Goal: Transaction & Acquisition: Subscribe to service/newsletter

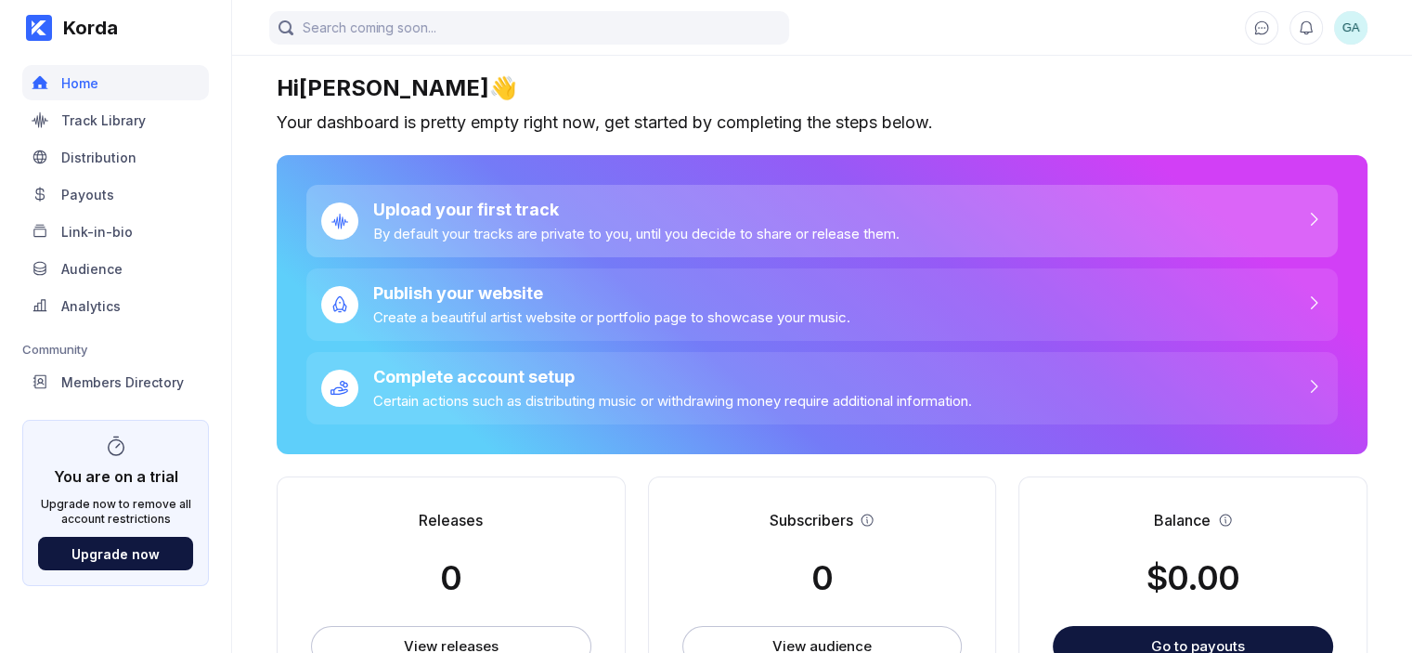
click at [474, 228] on div "By default your tracks are private to you, until you decide to share or release…" at bounding box center [636, 234] width 526 height 18
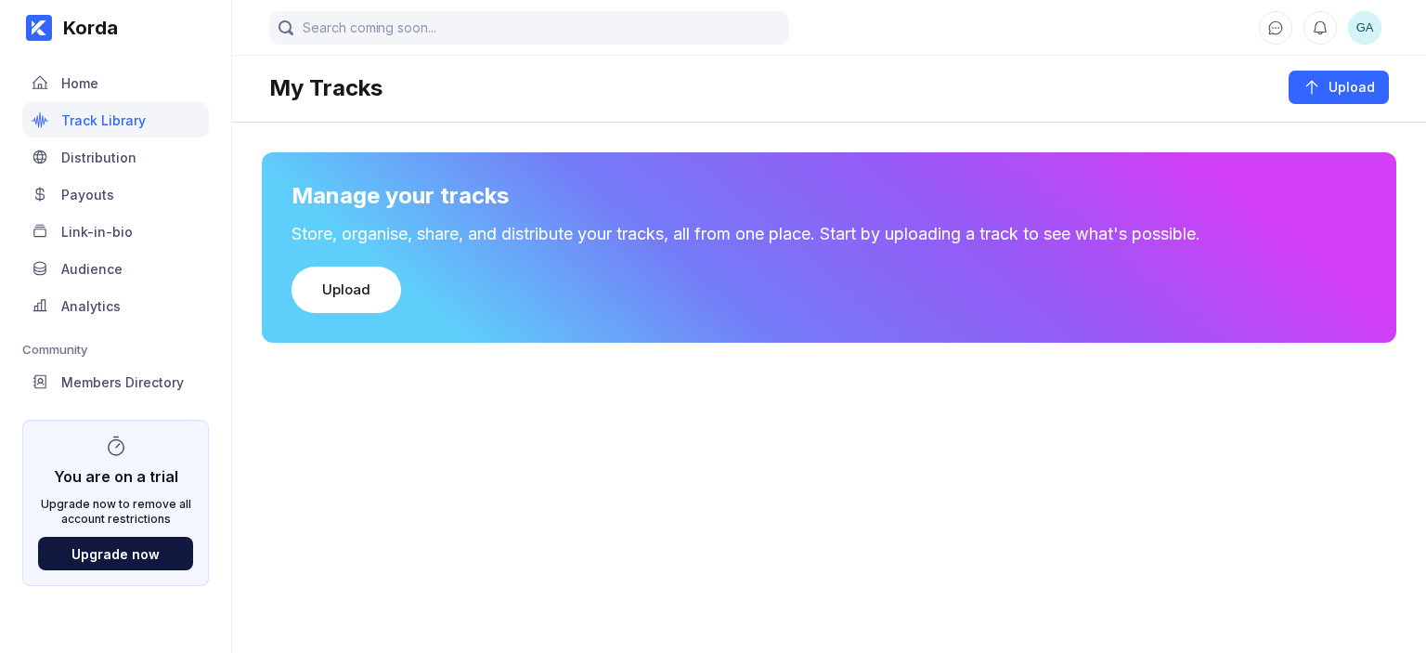
click at [349, 264] on div "Manage your tracks Store, organise, share, and distribute your tracks, all from…" at bounding box center [829, 247] width 1134 height 190
click at [349, 280] on div "Upload" at bounding box center [346, 289] width 48 height 19
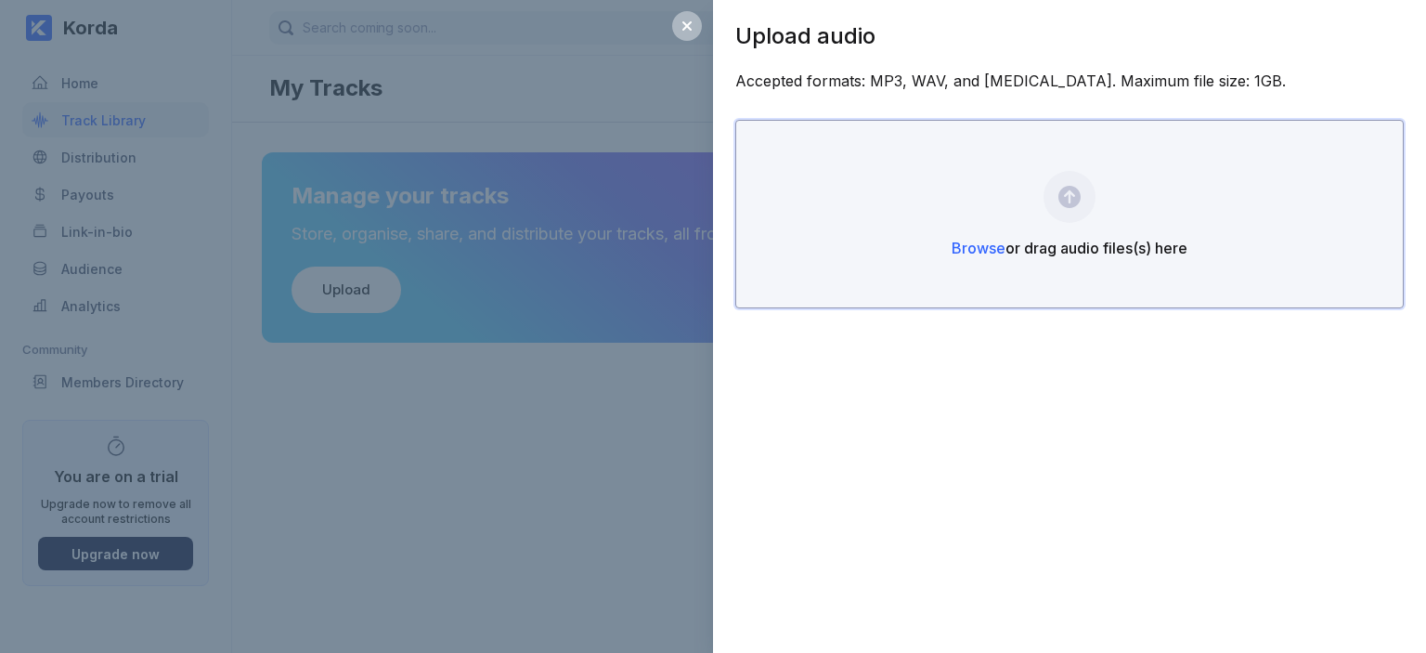
click at [1139, 240] on div "Browse or drag audio files(s) here" at bounding box center [1069, 248] width 236 height 19
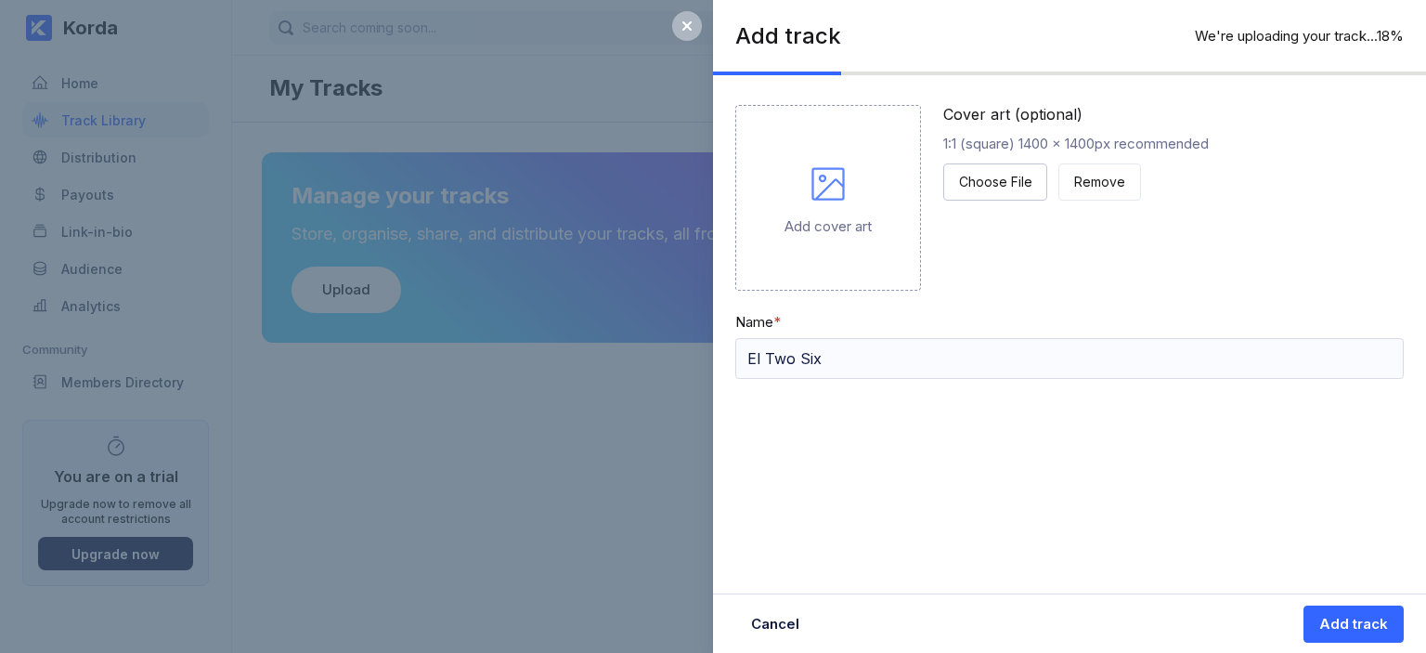
click at [852, 194] on div "Add cover art" at bounding box center [828, 198] width 186 height 186
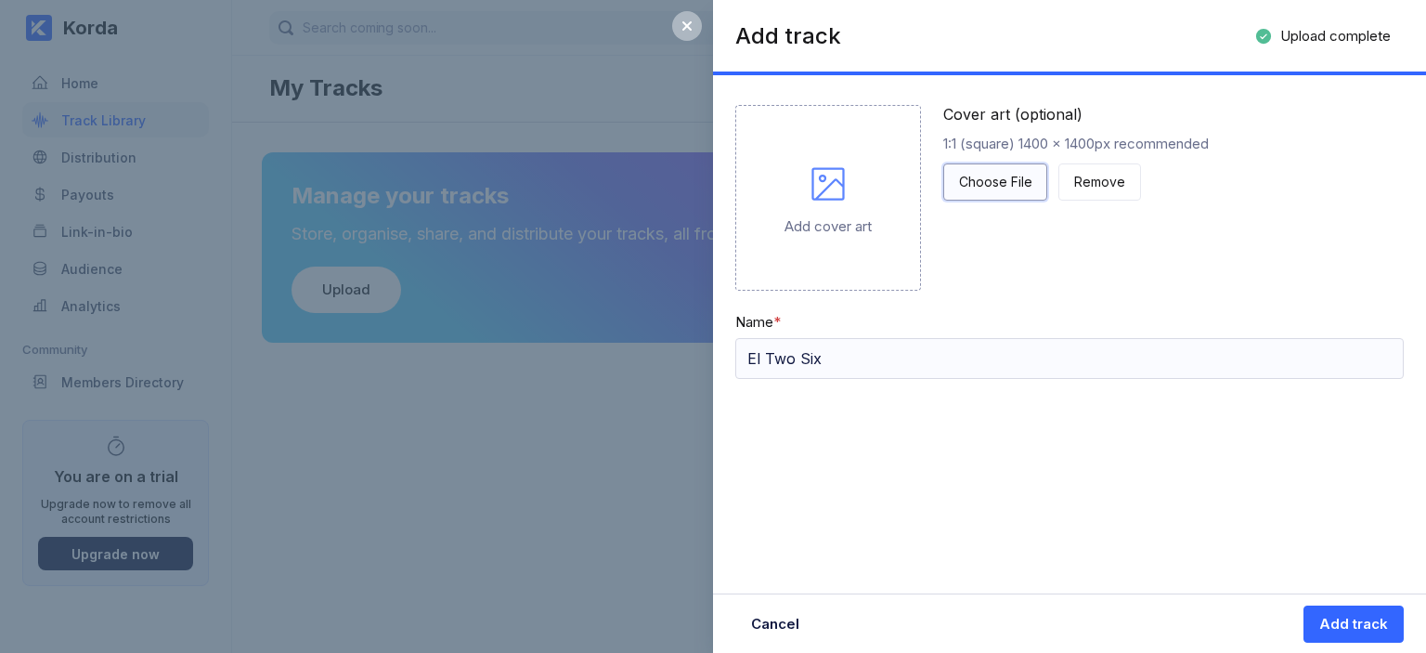
click at [984, 173] on div "Choose File" at bounding box center [995, 182] width 72 height 19
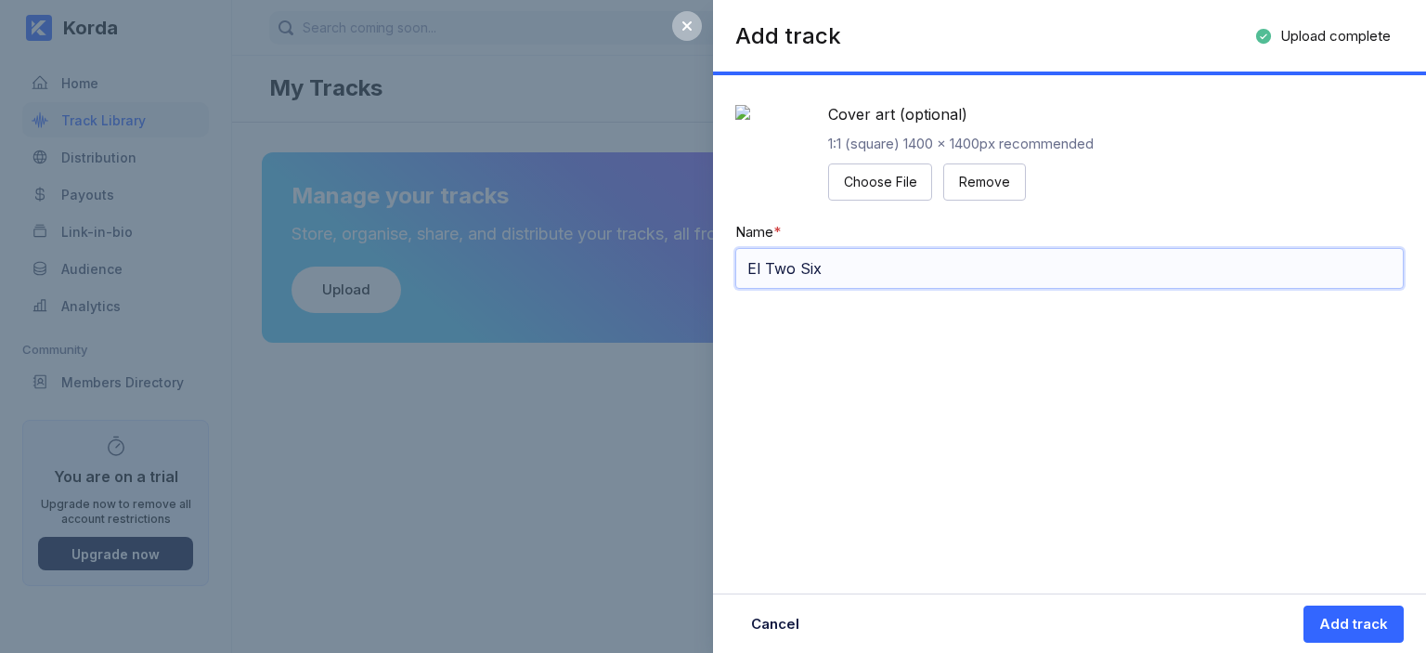
click at [765, 289] on input "El Two Six" at bounding box center [1069, 268] width 668 height 41
type input "Two Six"
click at [1336, 627] on div "Add track" at bounding box center [1353, 624] width 69 height 19
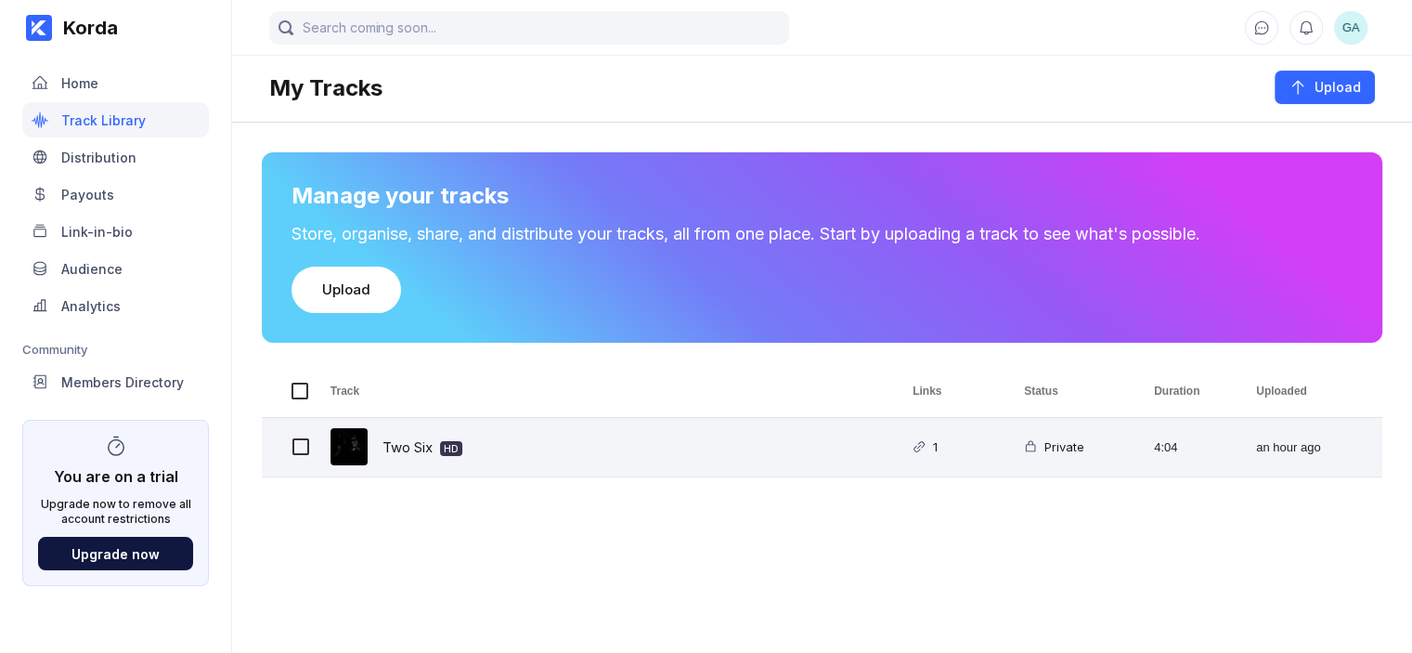
click at [415, 446] on div "Two Six HD" at bounding box center [422, 447] width 80 height 44
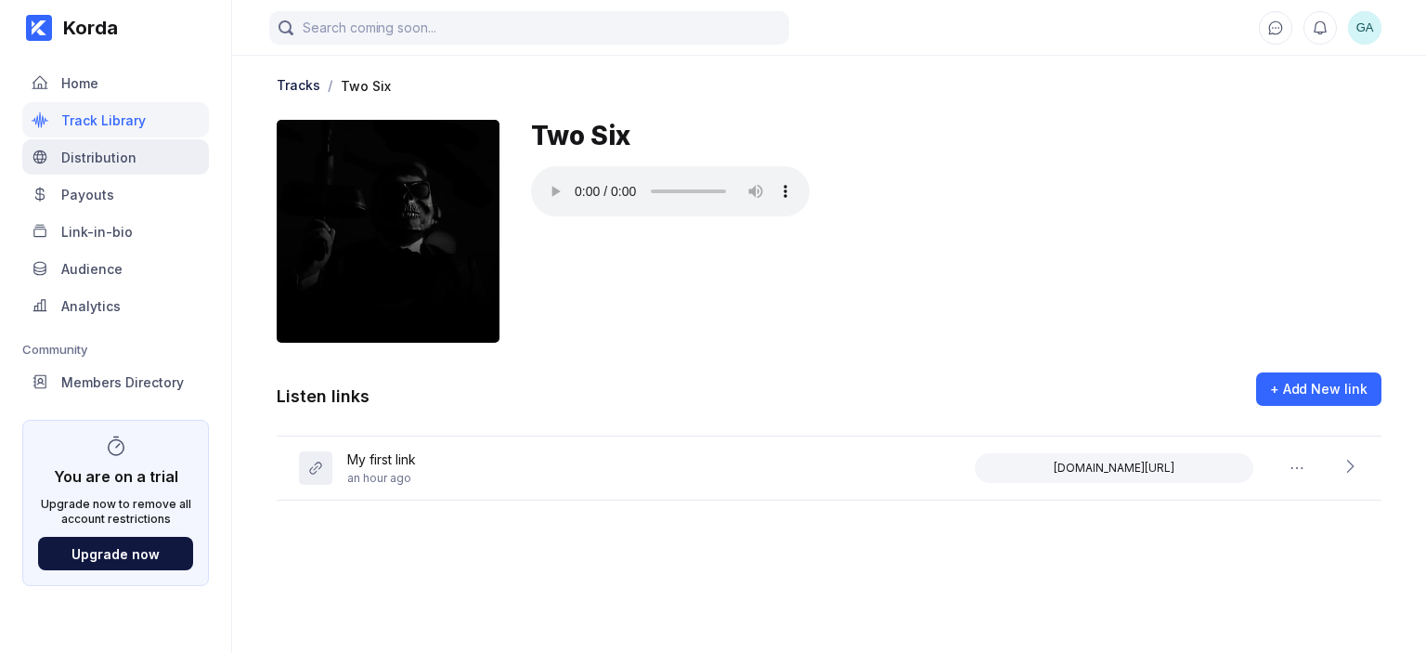
click at [152, 168] on div "Distribution" at bounding box center [115, 156] width 187 height 35
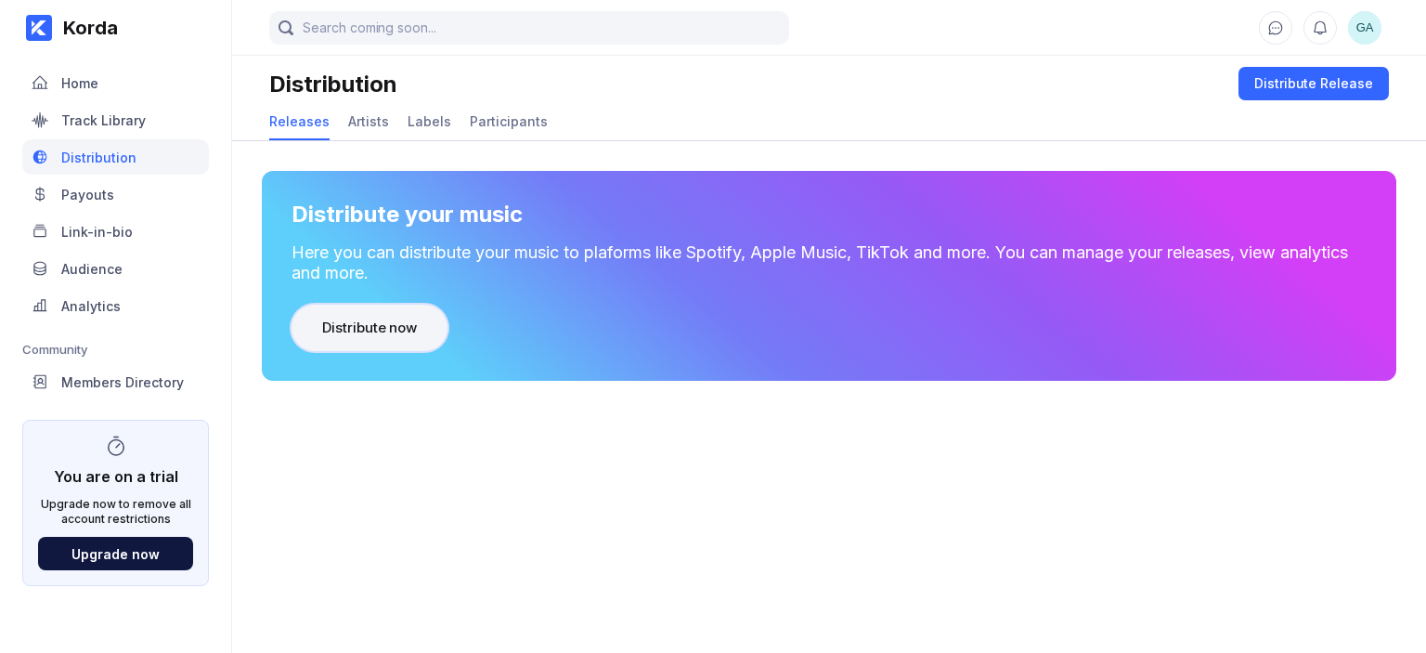
click at [369, 332] on div "Distribute now" at bounding box center [369, 327] width 95 height 19
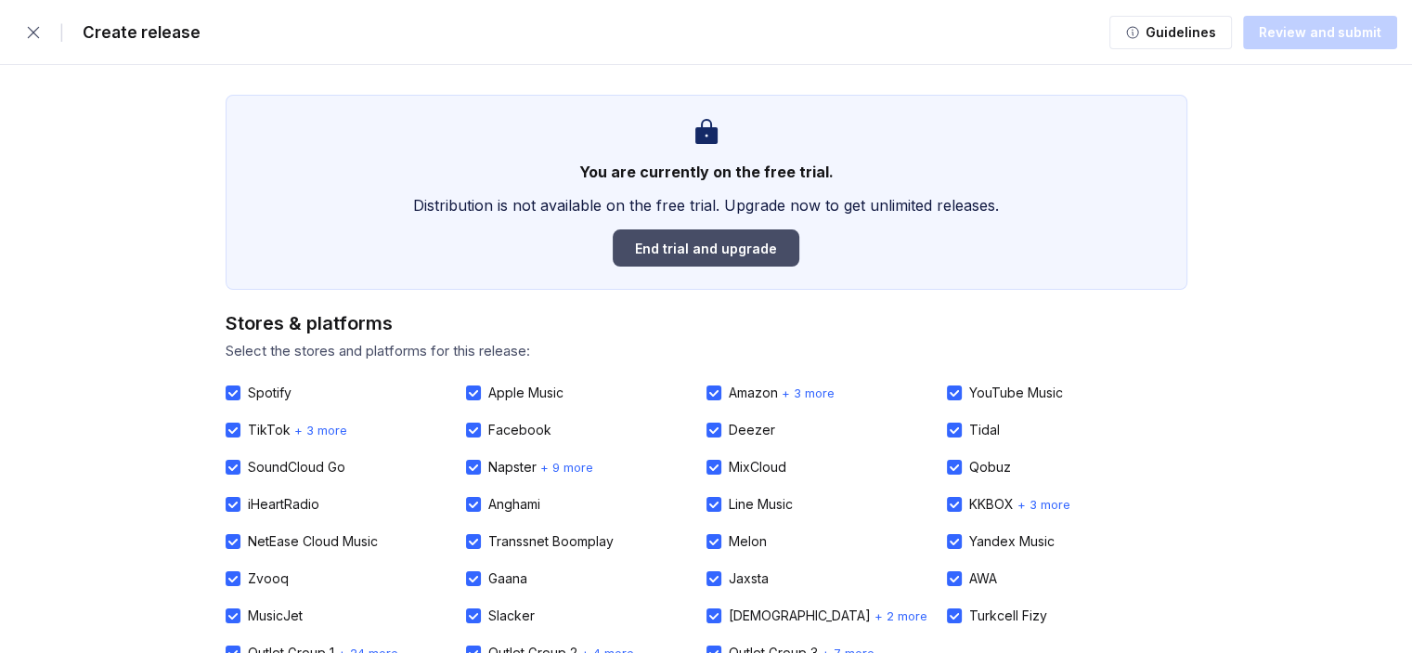
click at [754, 252] on div "End trial and upgrade" at bounding box center [706, 248] width 142 height 16
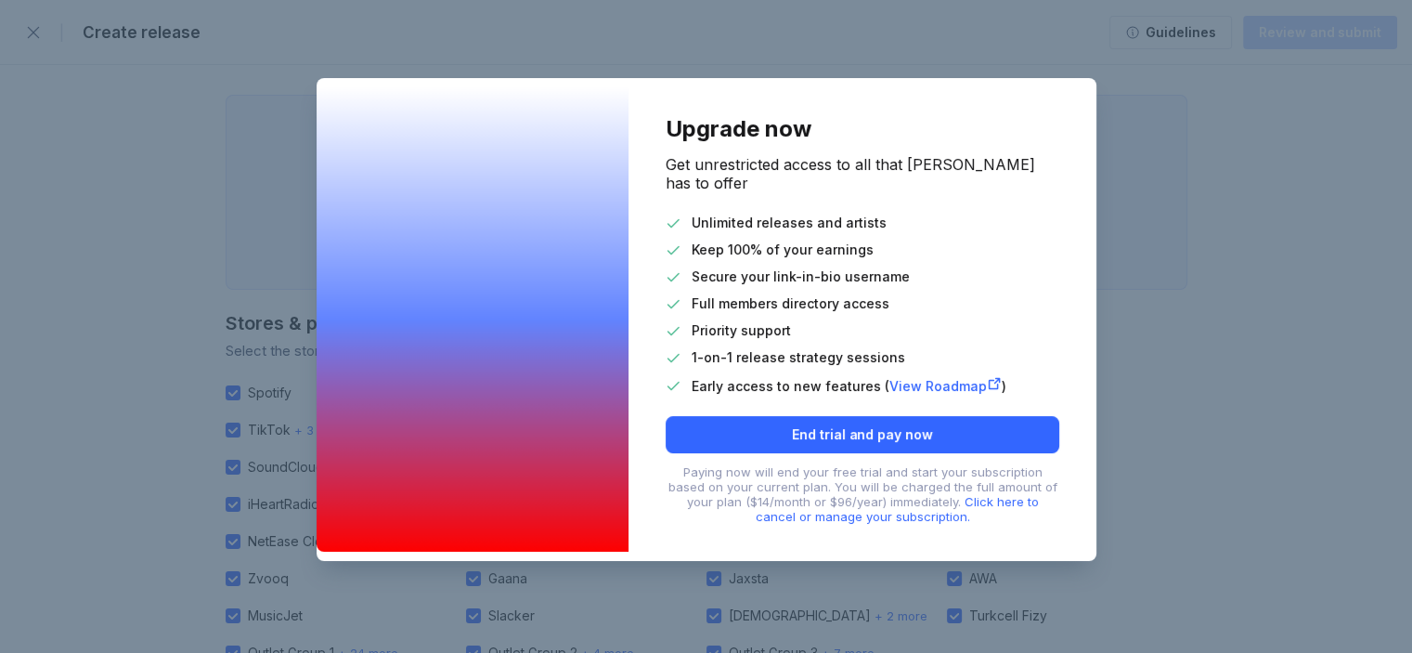
click at [77, 323] on div "Upgrade now Get unrestricted access to all that [PERSON_NAME] has to offer Unli…" at bounding box center [706, 326] width 1412 height 653
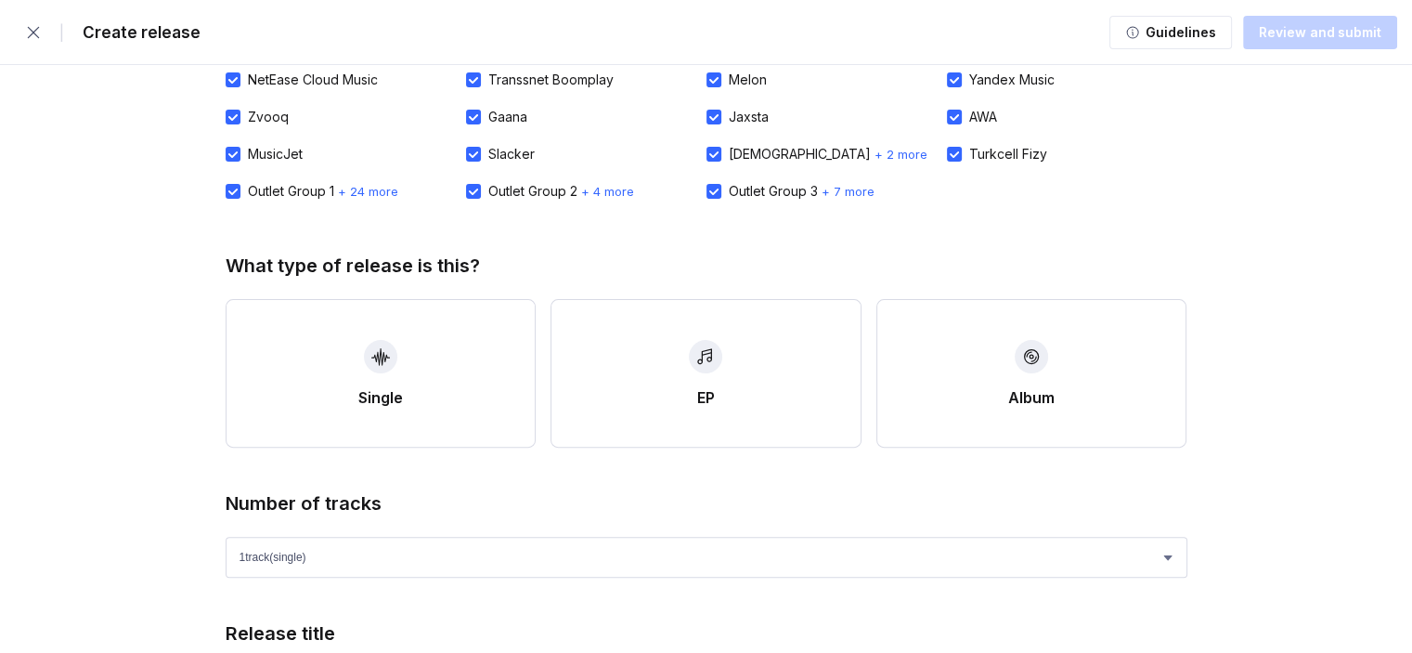
scroll to position [643, 0]
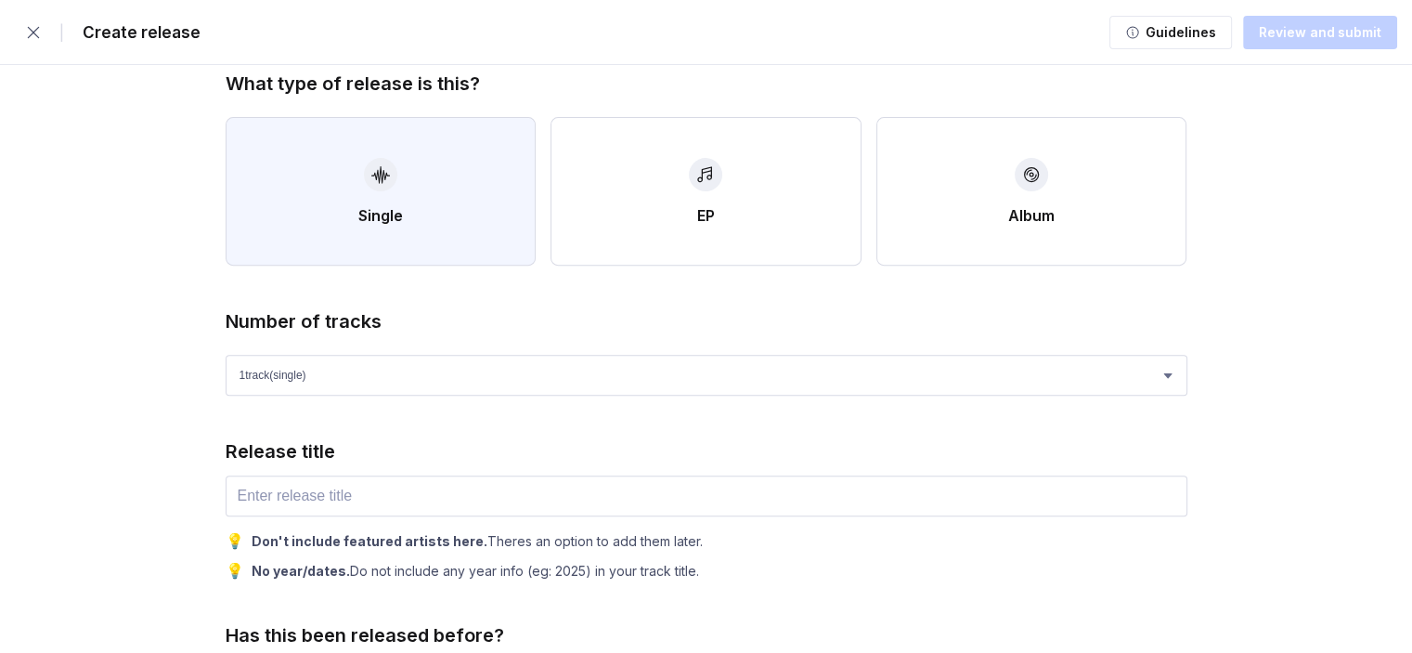
click at [333, 219] on button "Single" at bounding box center [381, 191] width 311 height 149
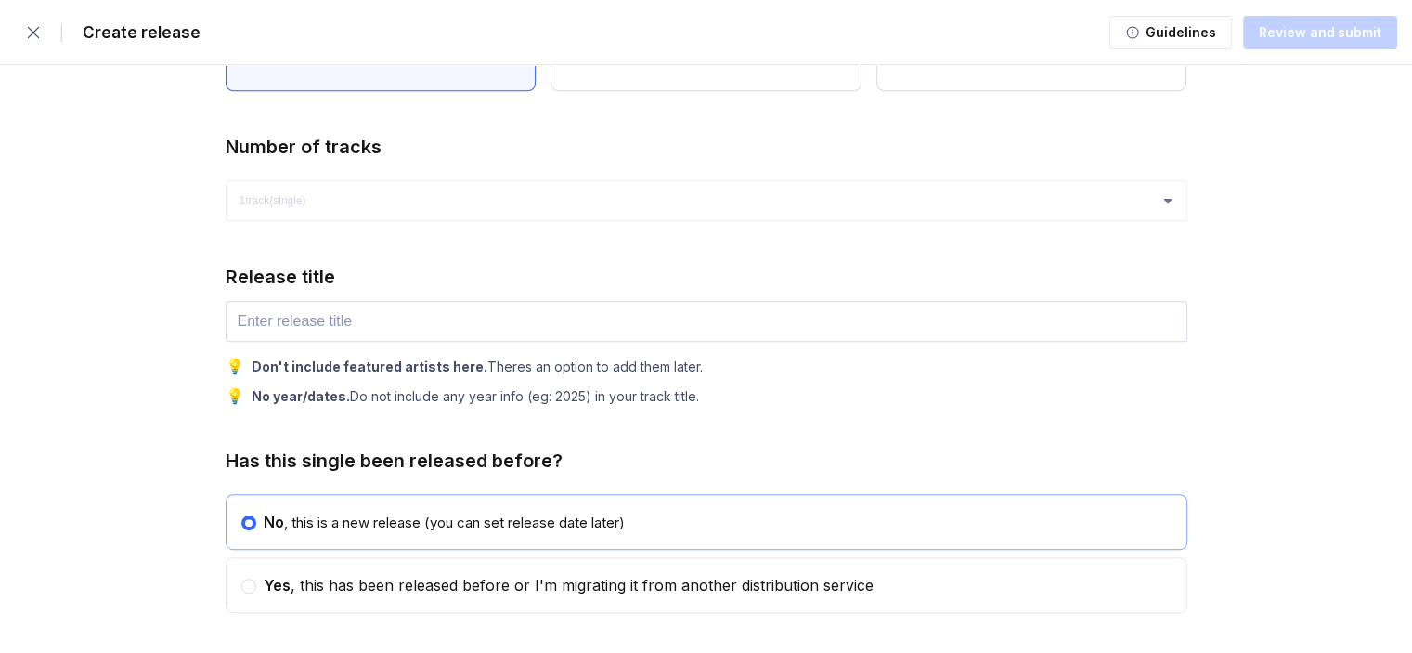
scroll to position [822, 0]
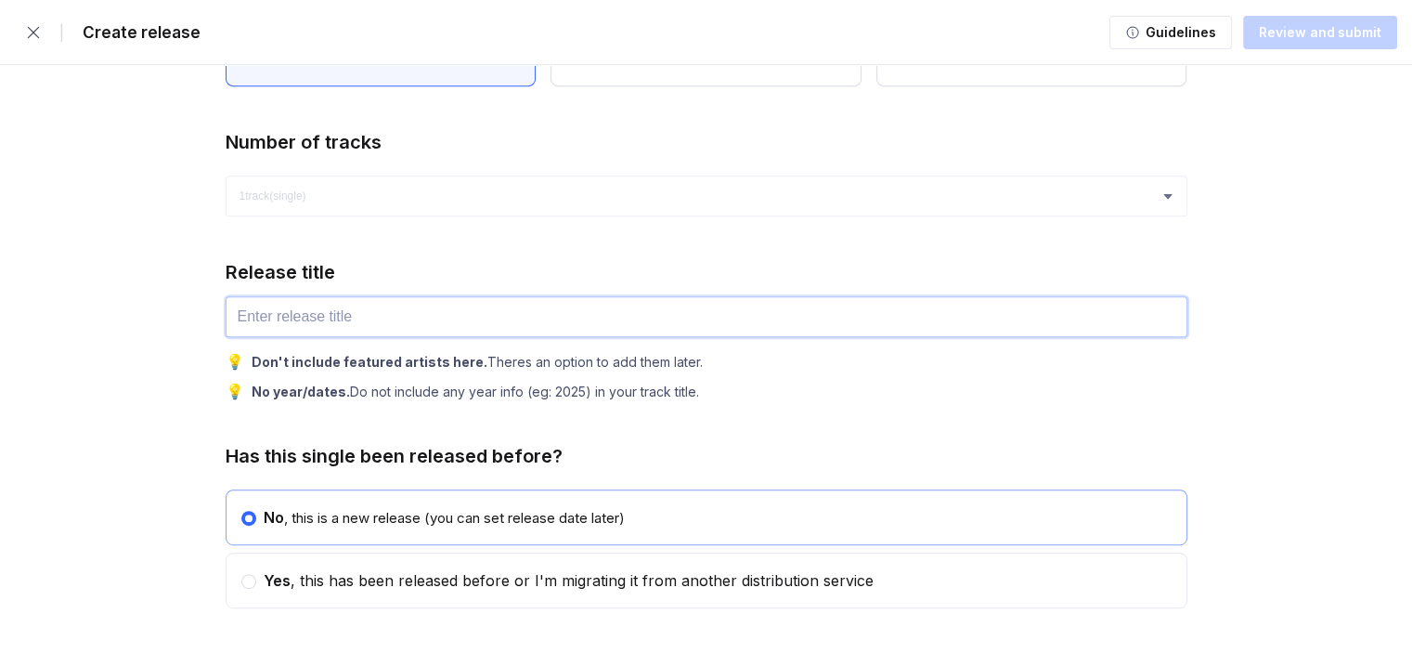
drag, startPoint x: 377, startPoint y: 320, endPoint x: 318, endPoint y: 318, distance: 58.5
click at [318, 318] on input "text" at bounding box center [707, 316] width 962 height 41
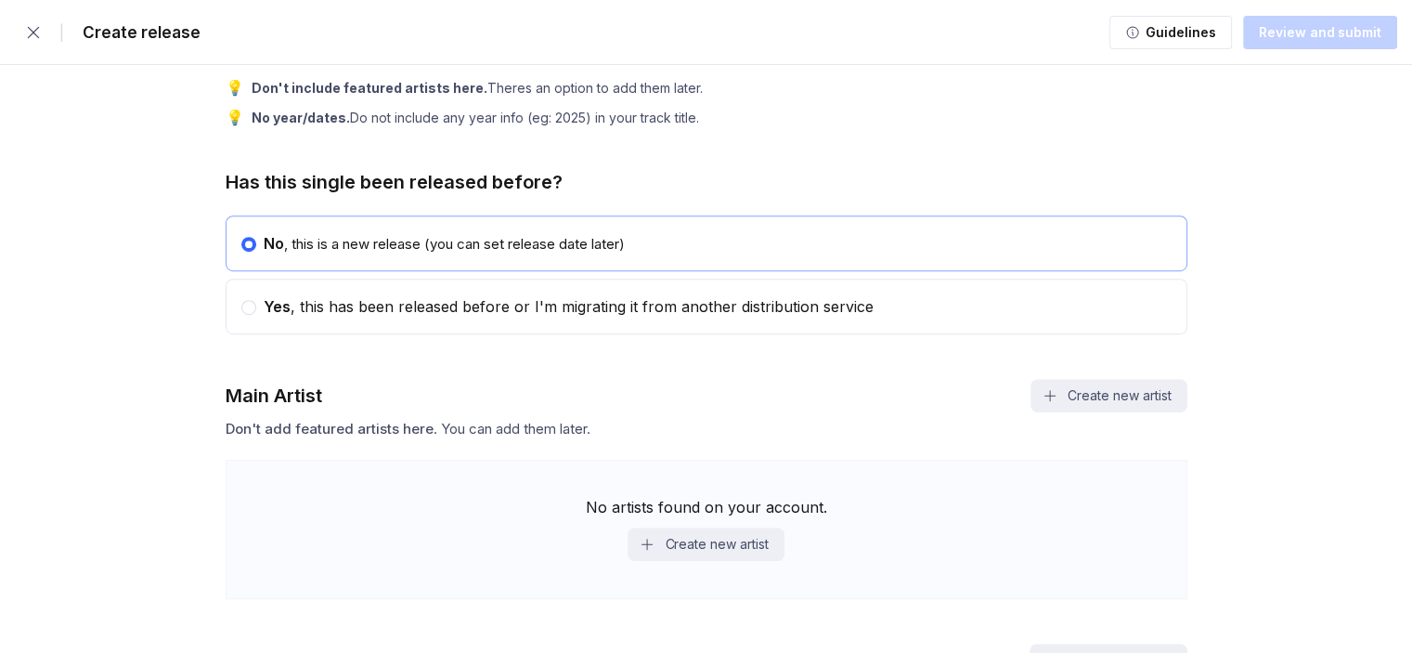
scroll to position [1099, 0]
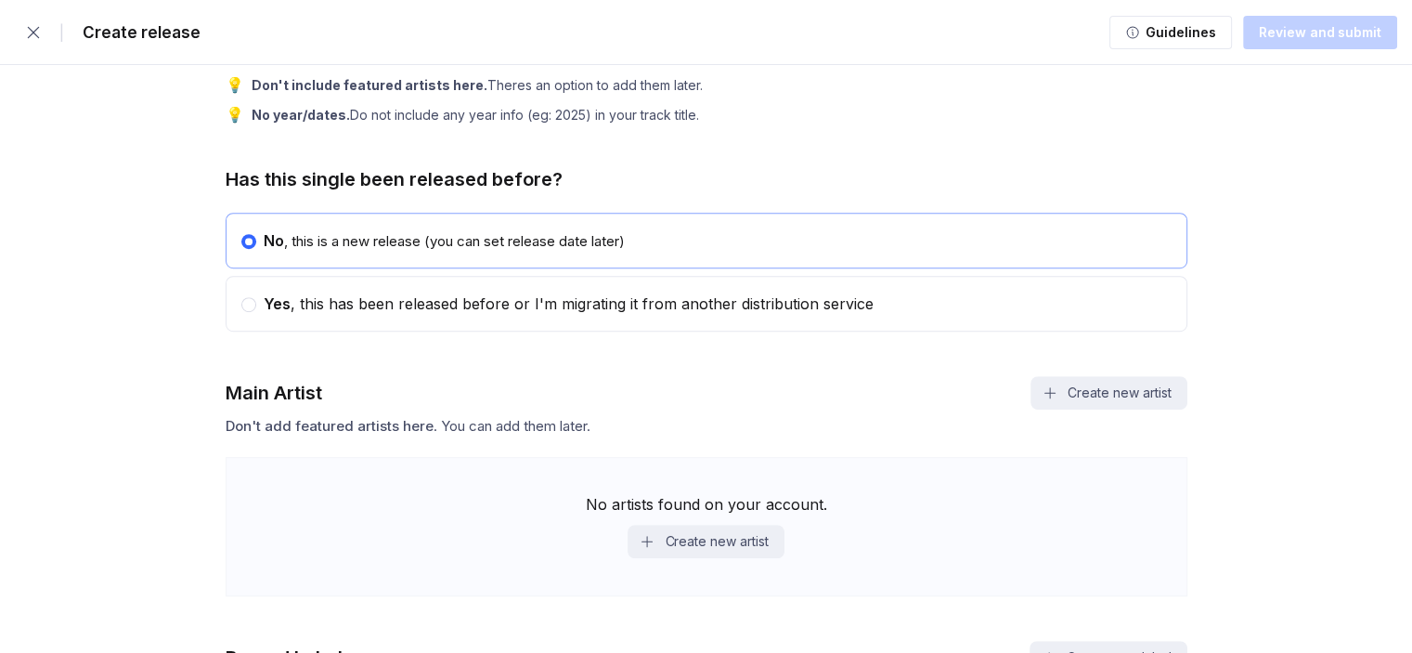
type input "Two Six"
click at [254, 304] on div at bounding box center [248, 304] width 15 height 15
click at [242, 296] on input "radio" at bounding box center [241, 295] width 1 height 1
radio input "false"
radio input "true"
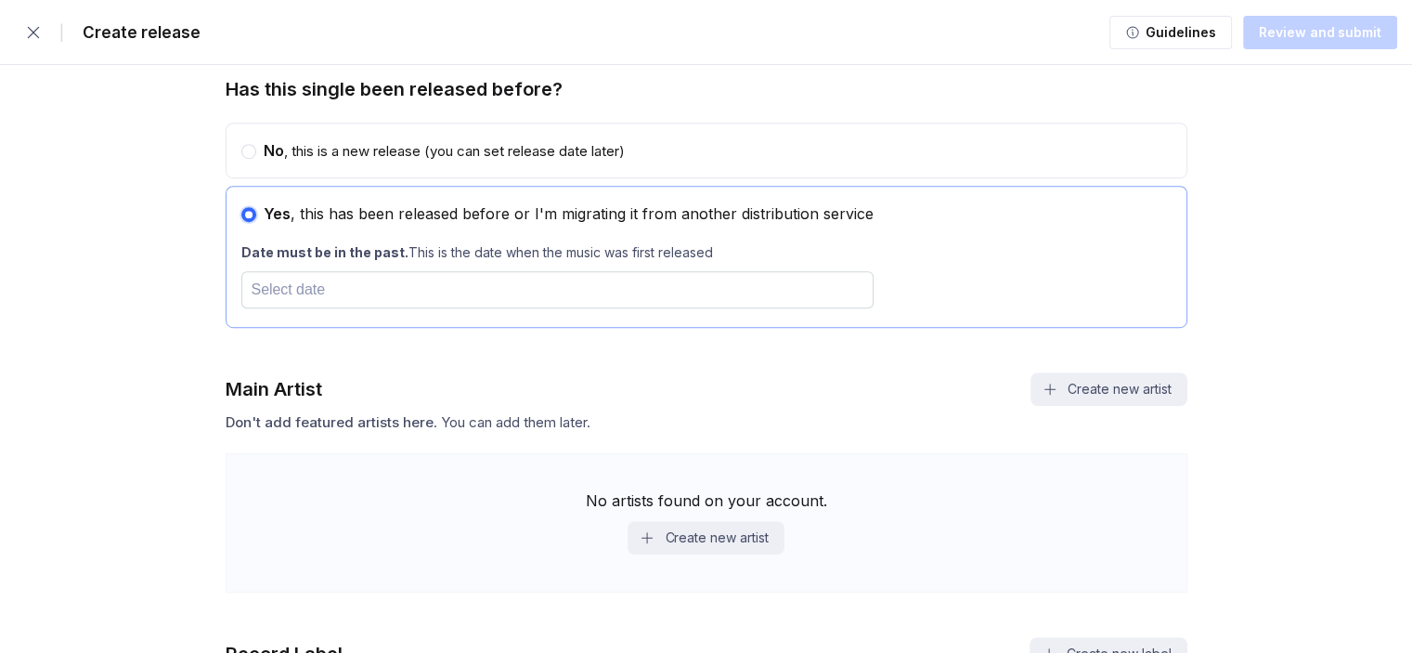
scroll to position [1203, 0]
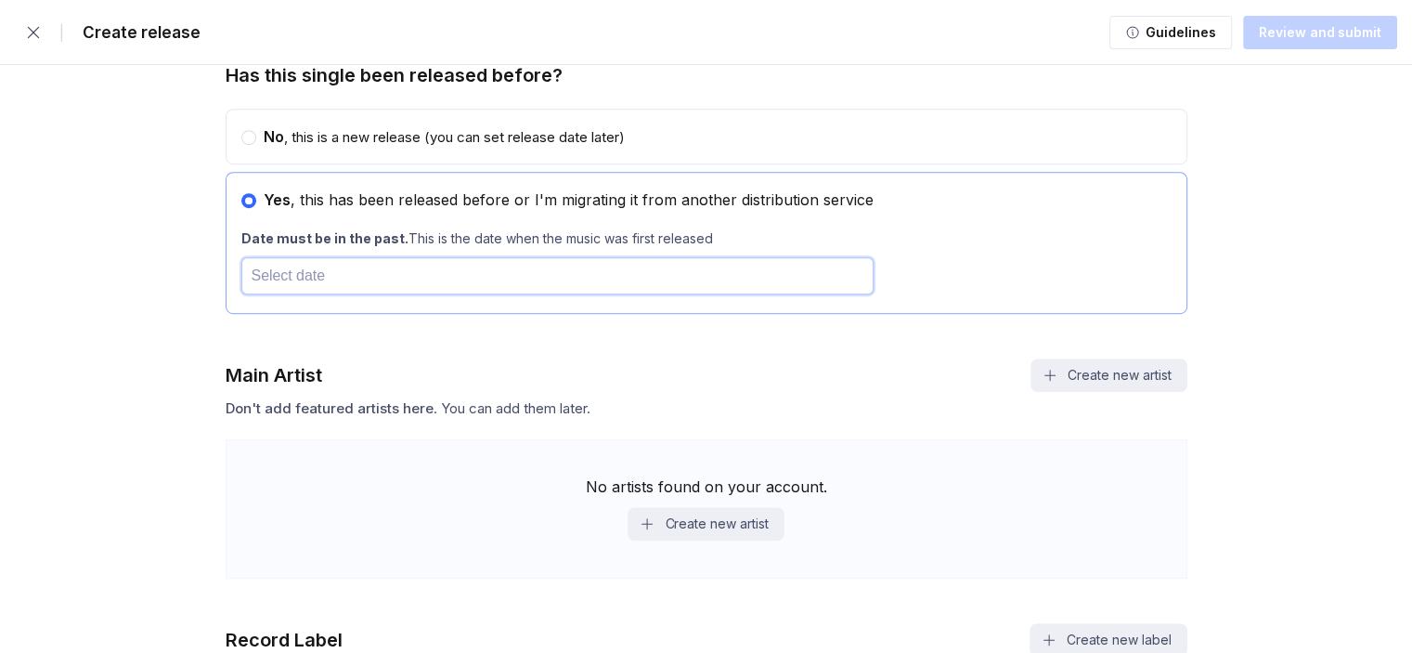
click at [275, 278] on input "text" at bounding box center [557, 275] width 632 height 37
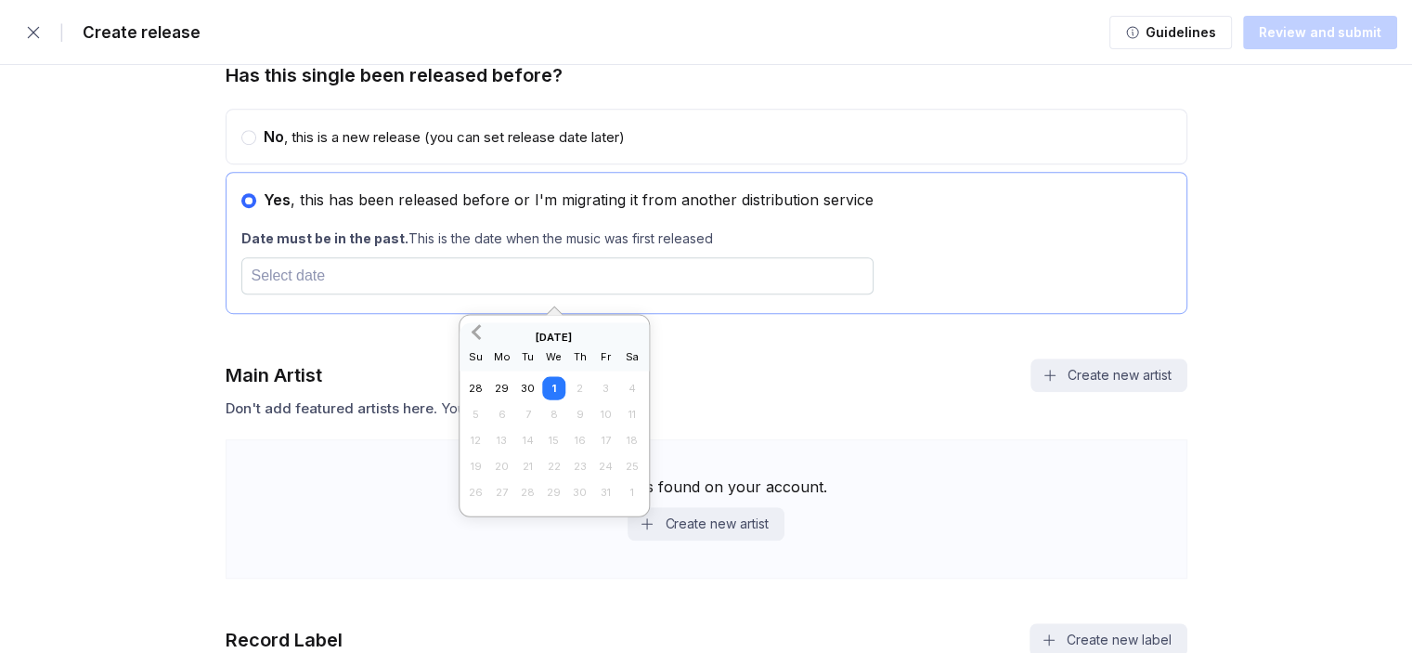
click at [472, 334] on button "Previous Month" at bounding box center [476, 332] width 30 height 30
click at [581, 327] on div "[DATE] Su Mo Tu We Th Fr Sa" at bounding box center [553, 346] width 189 height 48
click at [563, 332] on h2 "[DATE]" at bounding box center [553, 336] width 189 height 13
click at [478, 328] on span "Previous Month" at bounding box center [478, 330] width 0 height 21
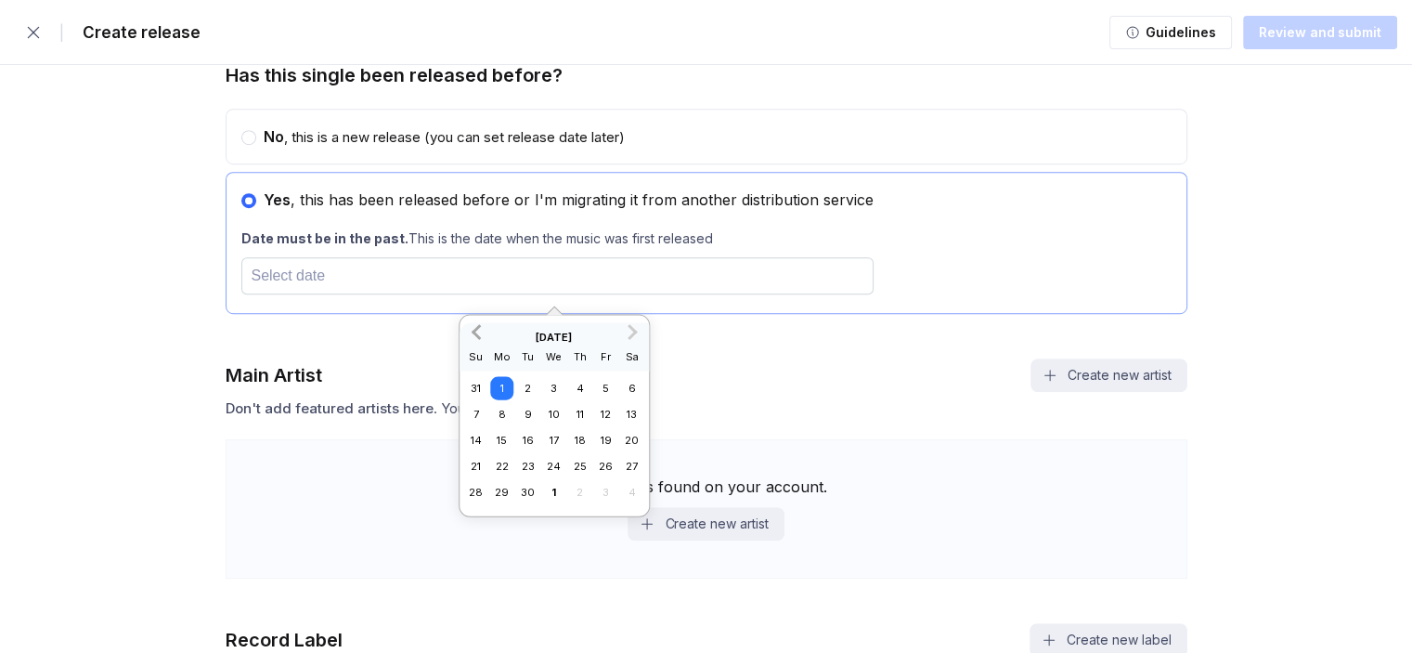
click at [478, 328] on span "Previous Month" at bounding box center [478, 330] width 0 height 21
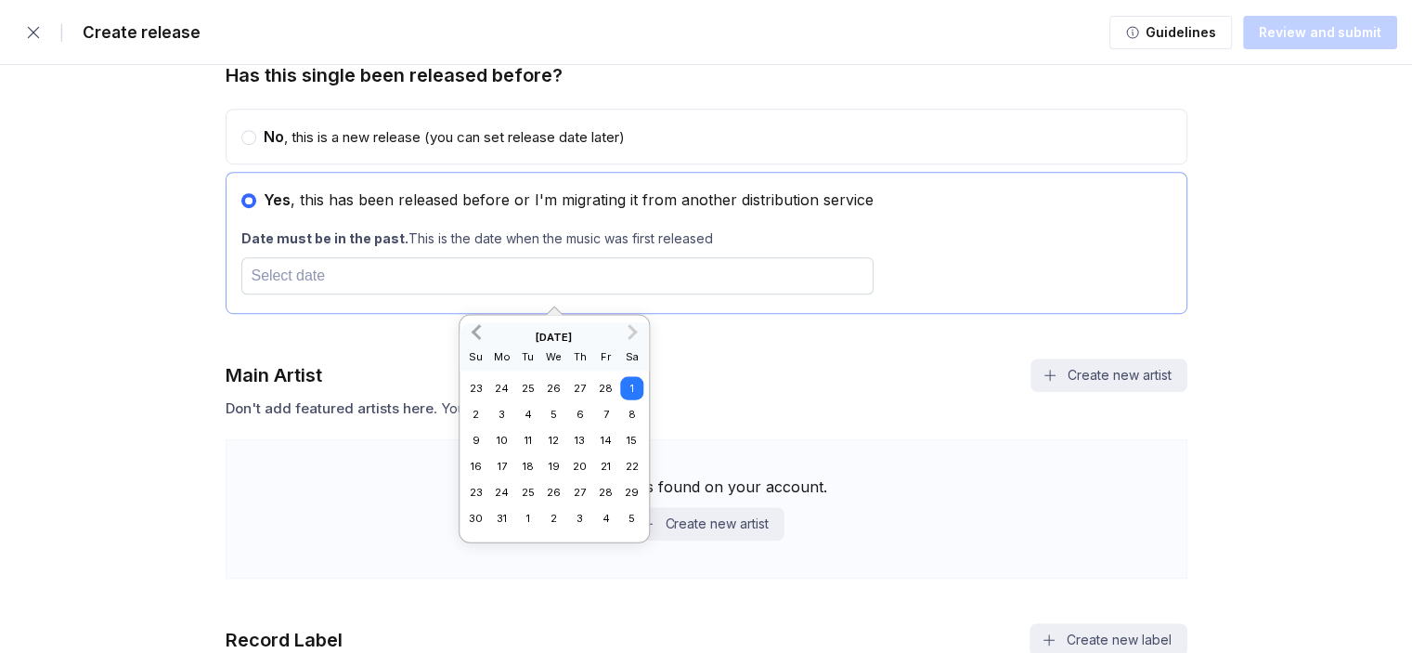
click at [478, 328] on span "Previous Month" at bounding box center [478, 330] width 0 height 21
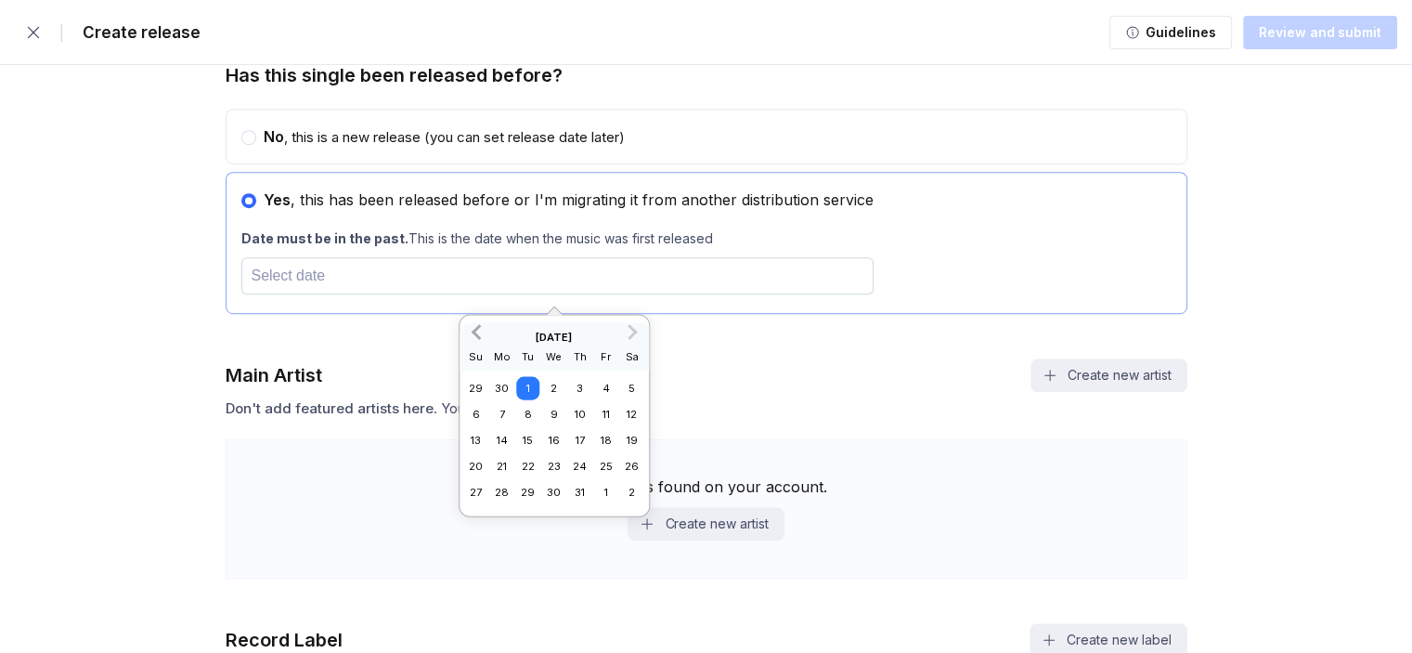
click at [478, 328] on span "Previous Month" at bounding box center [478, 330] width 0 height 21
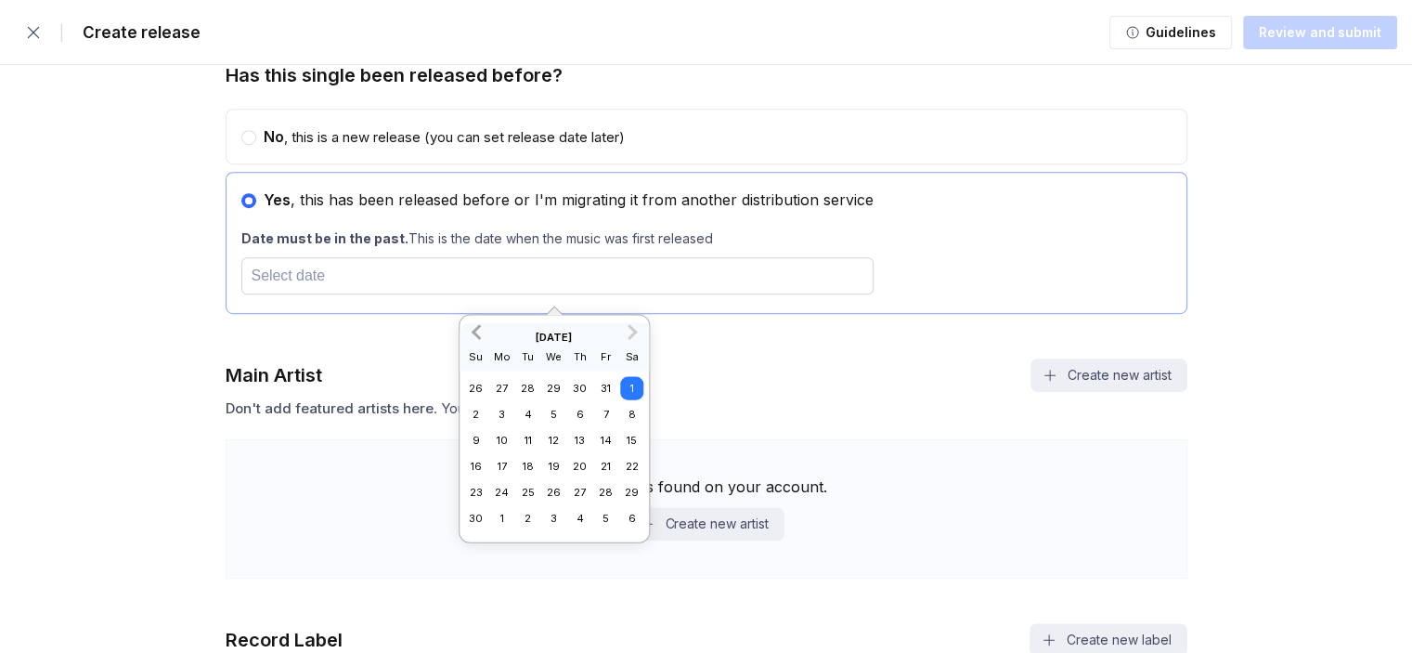
click at [478, 328] on span "Previous Month" at bounding box center [478, 330] width 0 height 21
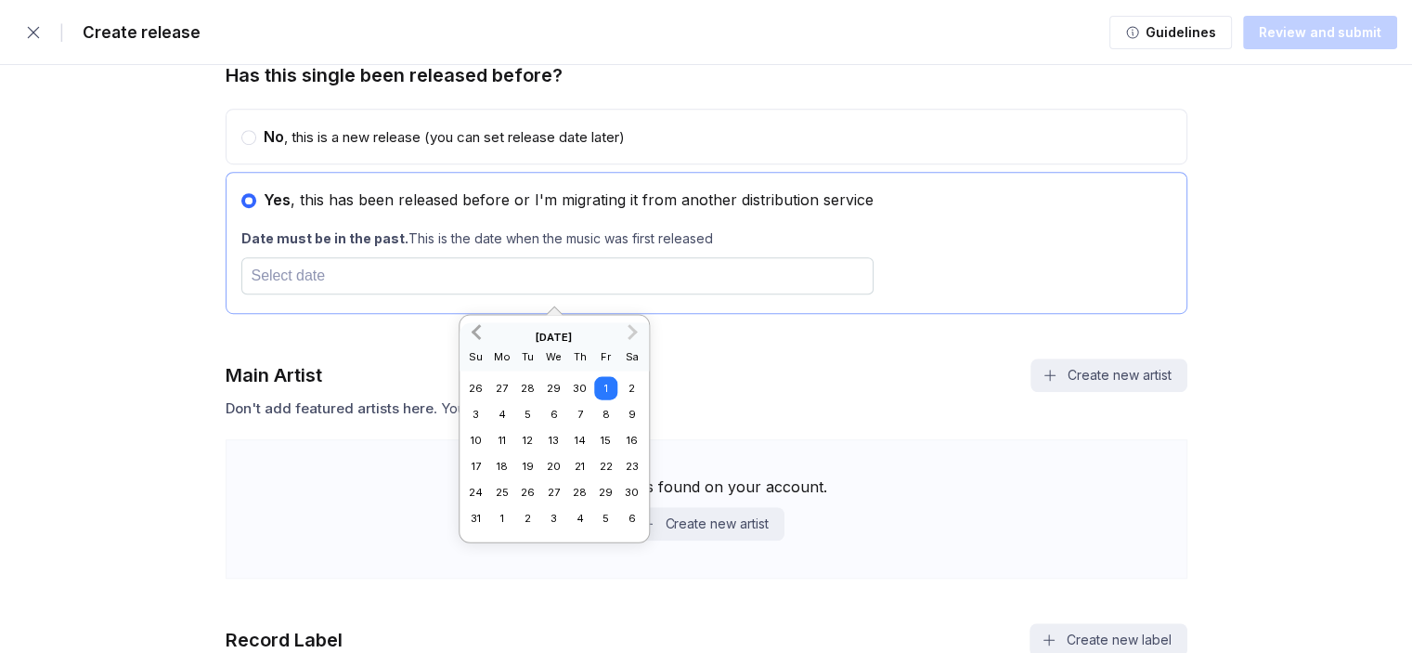
click at [478, 328] on span "Previous Month" at bounding box center [478, 330] width 0 height 21
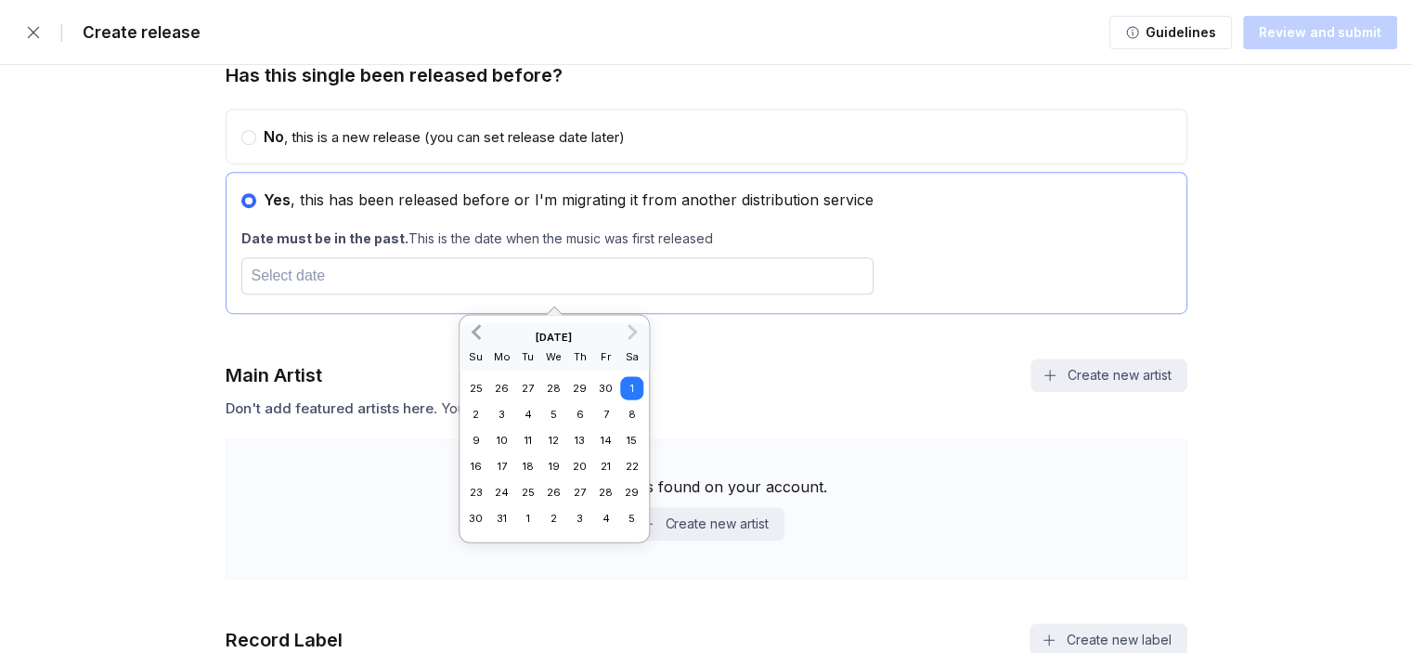
click at [478, 328] on span "Previous Month" at bounding box center [478, 330] width 0 height 21
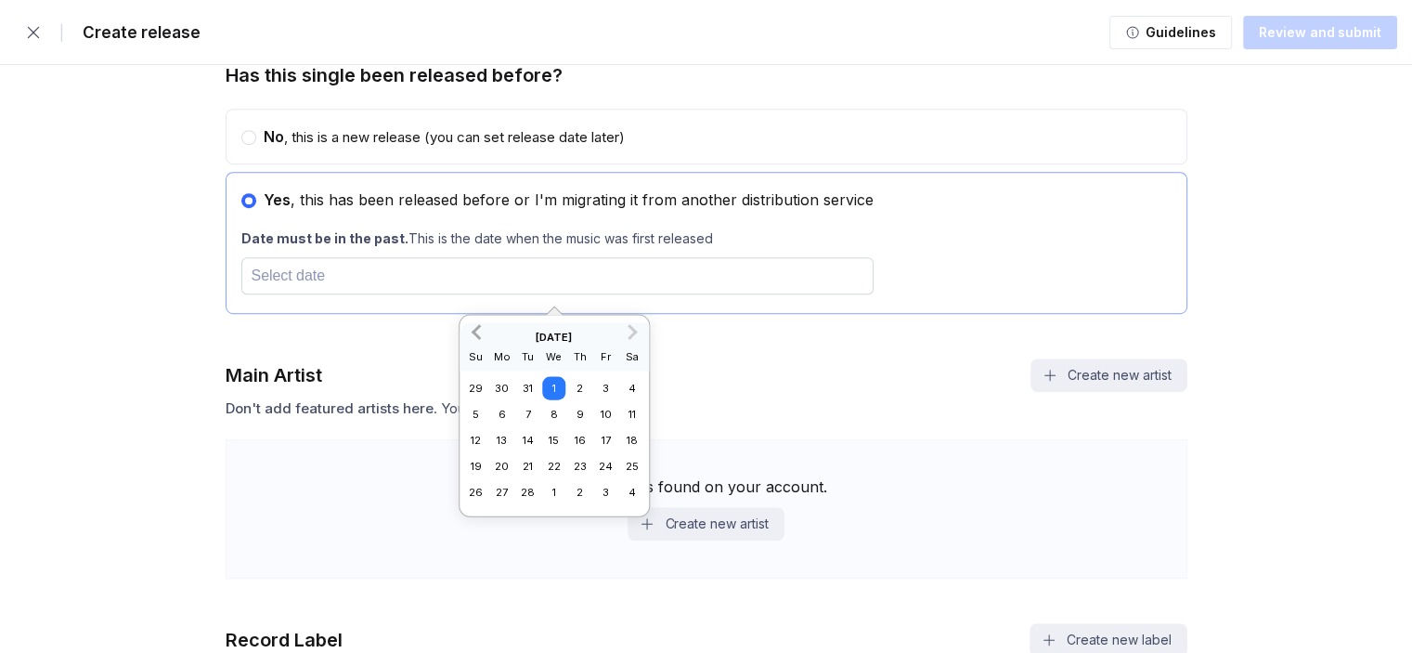
click at [478, 328] on span "Previous Month" at bounding box center [478, 330] width 0 height 21
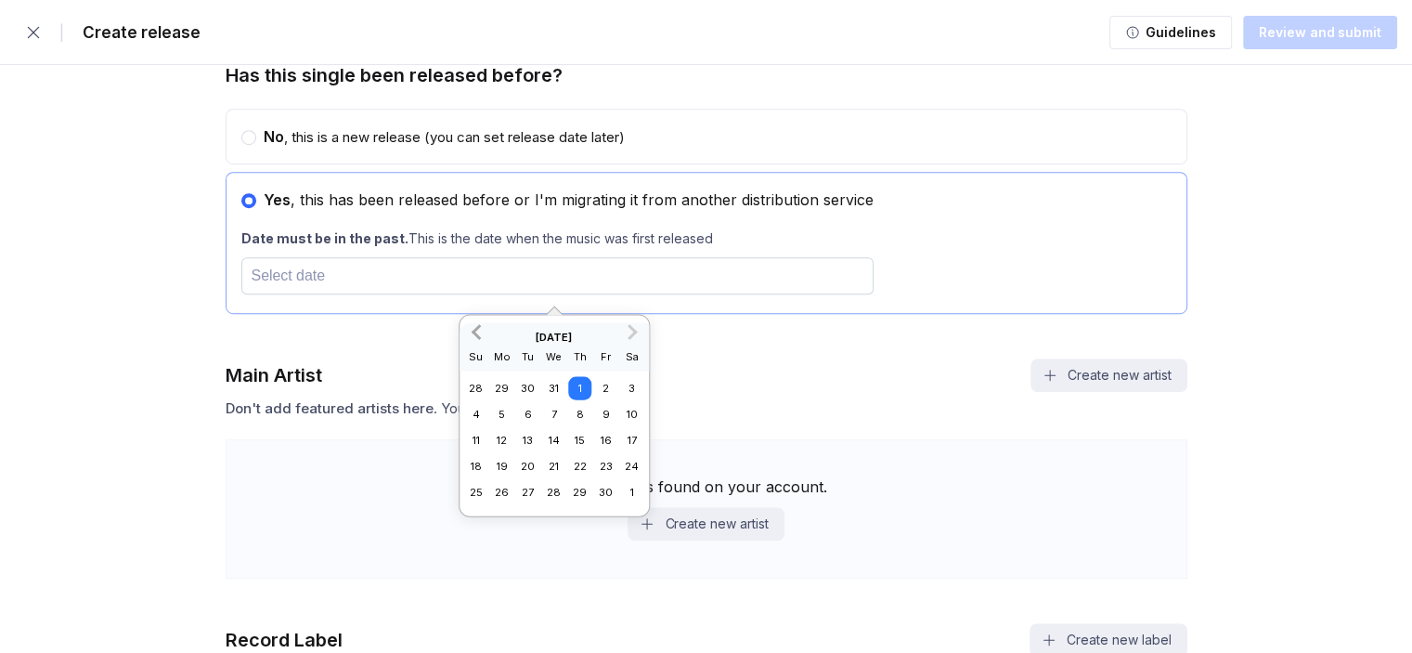
click at [478, 328] on span "Previous Month" at bounding box center [478, 330] width 0 height 21
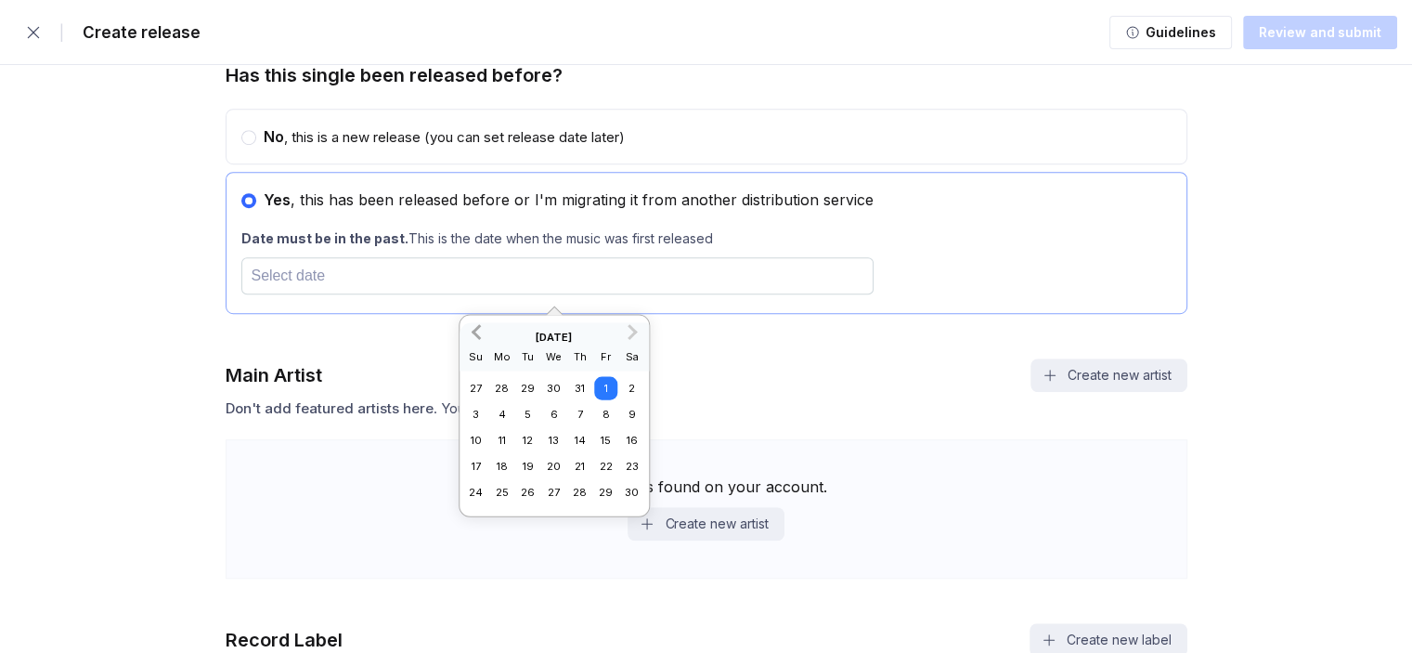
click at [478, 328] on span "Previous Month" at bounding box center [478, 330] width 0 height 21
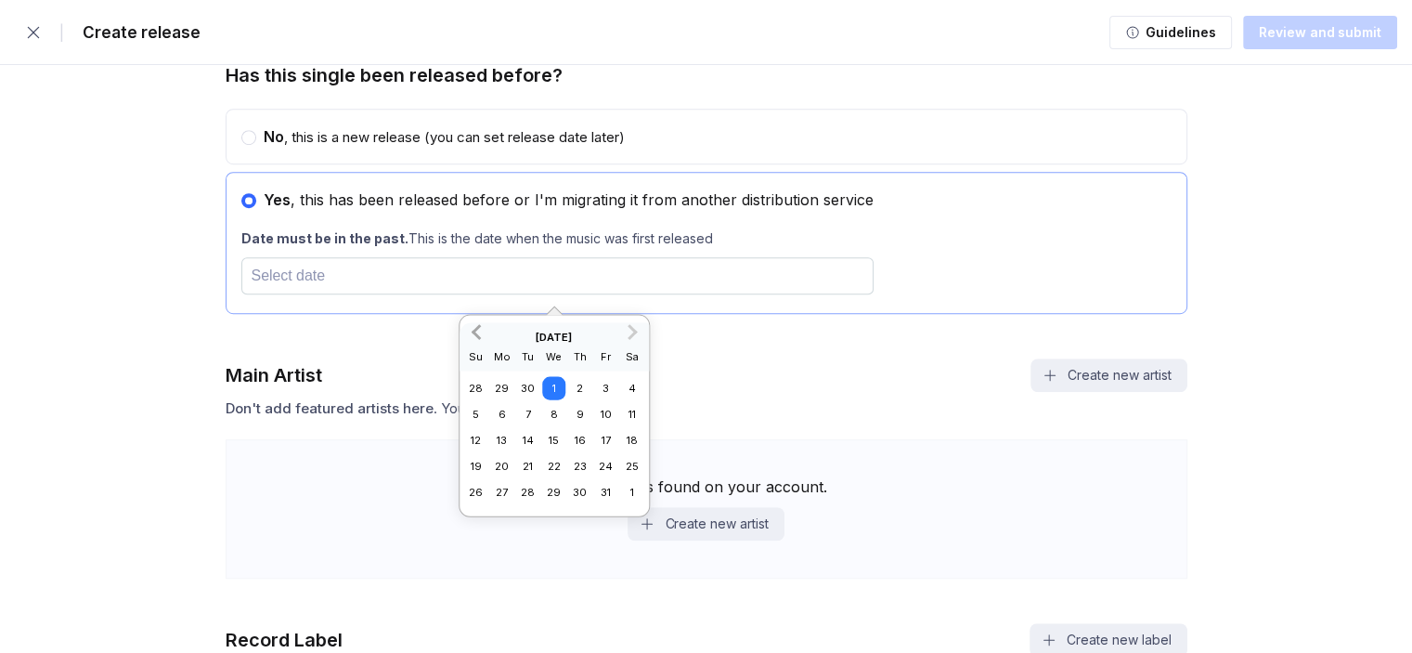
click at [478, 328] on span "Previous Month" at bounding box center [478, 330] width 0 height 21
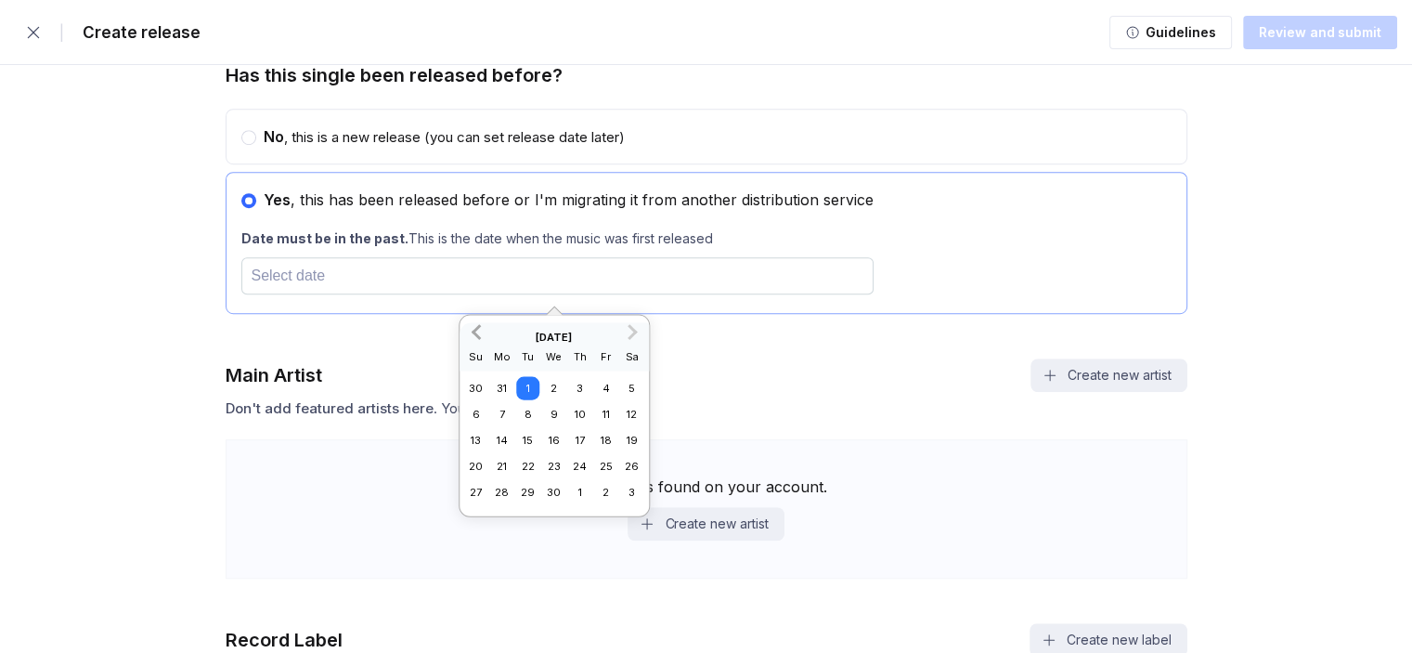
click at [478, 328] on span "Previous Month" at bounding box center [478, 330] width 0 height 21
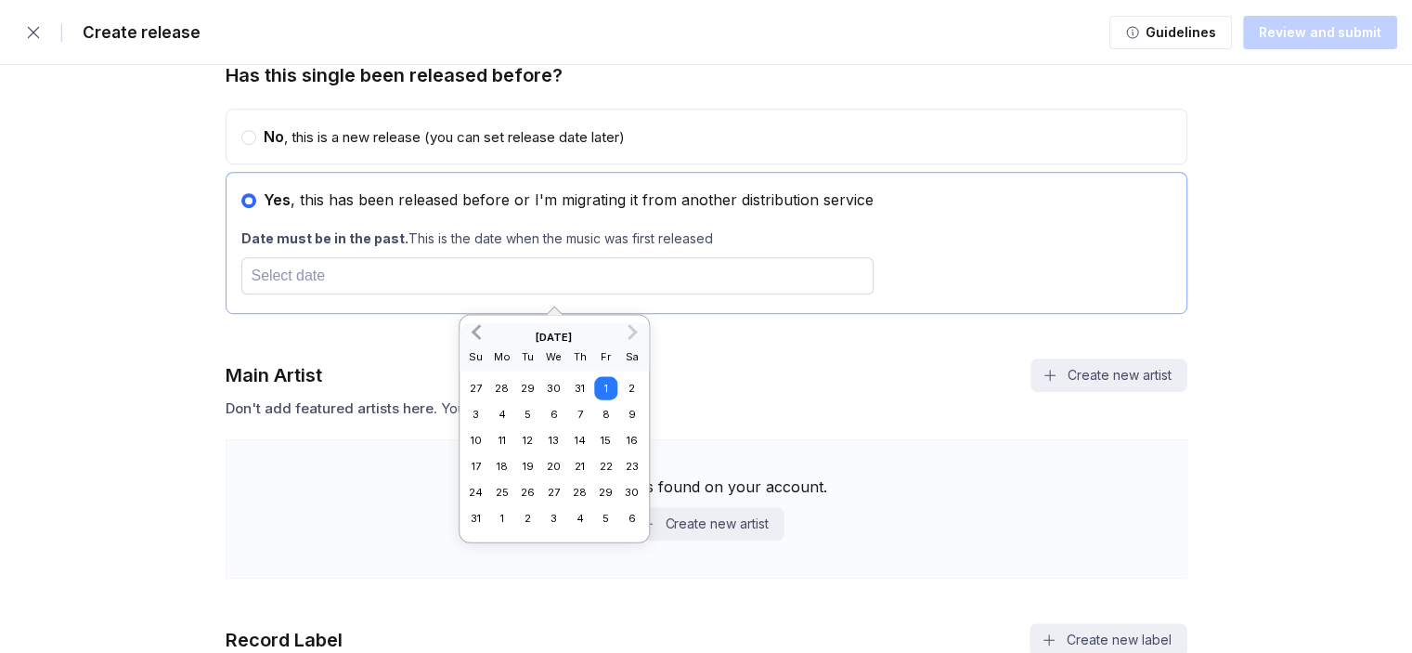
click at [478, 328] on span "Previous Month" at bounding box center [478, 330] width 0 height 21
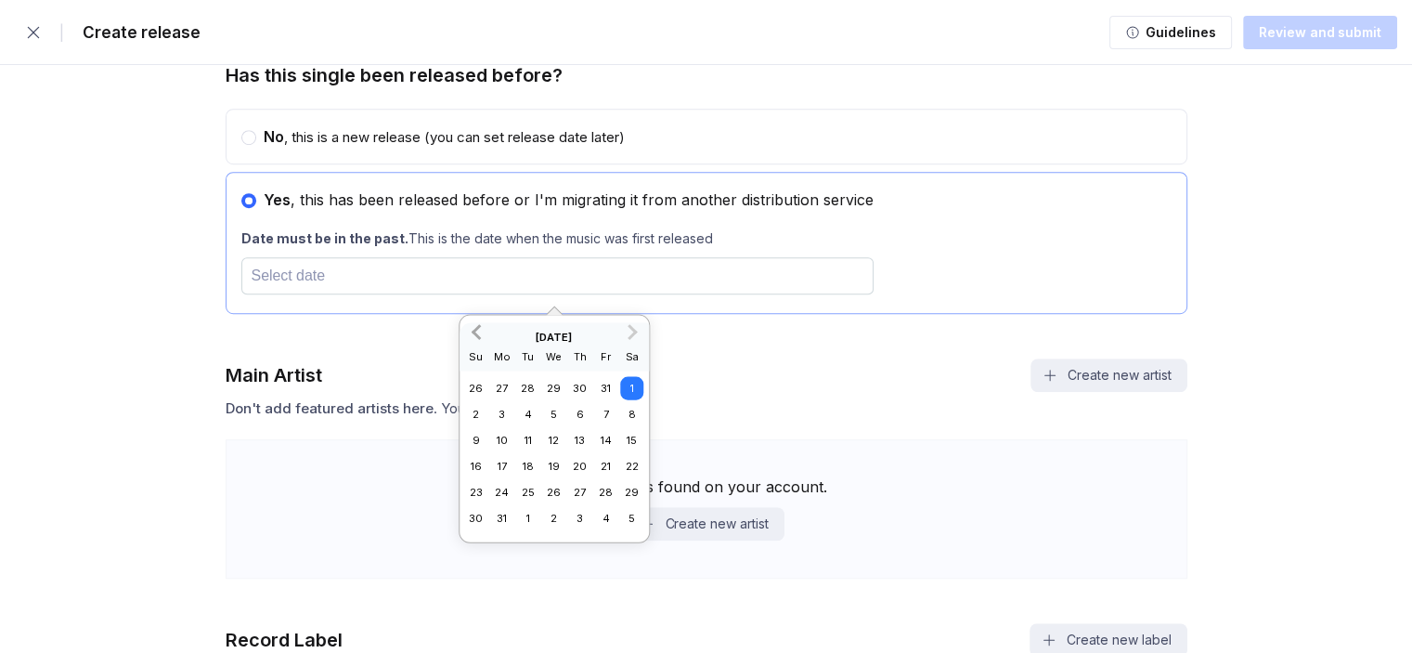
click at [478, 328] on span "Previous Month" at bounding box center [478, 330] width 0 height 21
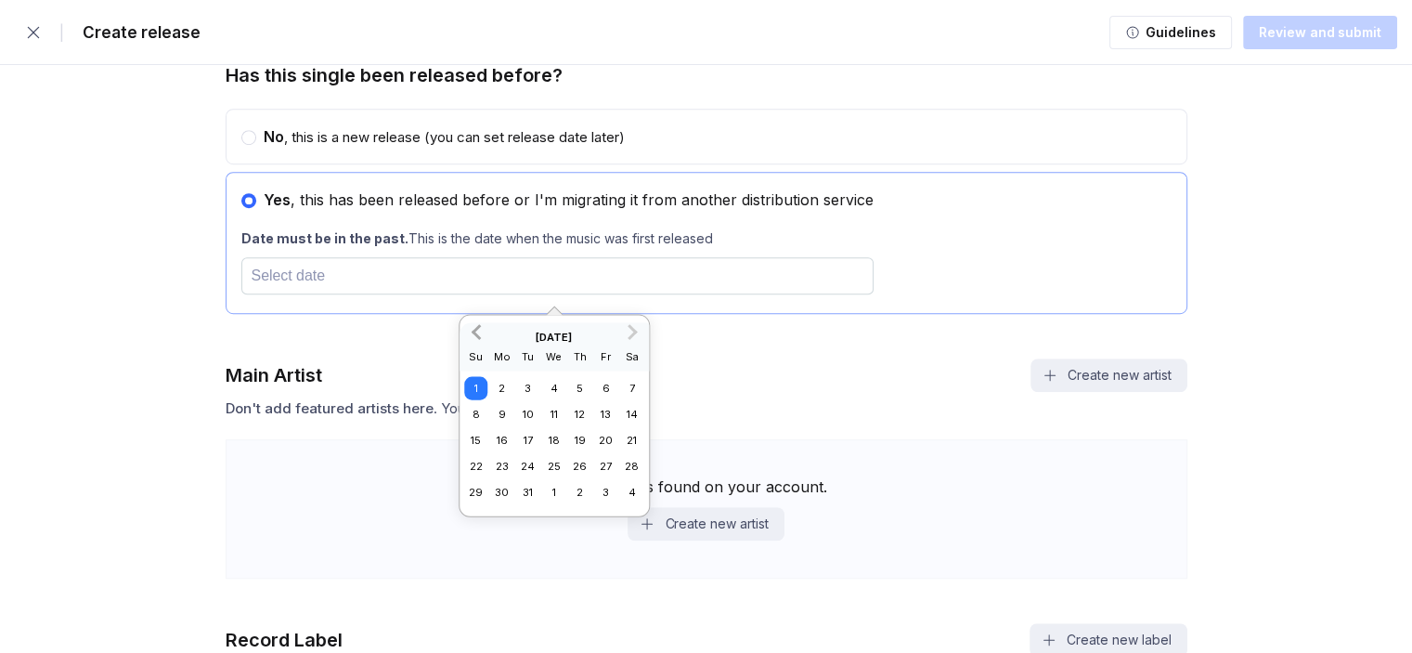
click at [478, 328] on span "Previous Month" at bounding box center [478, 330] width 0 height 21
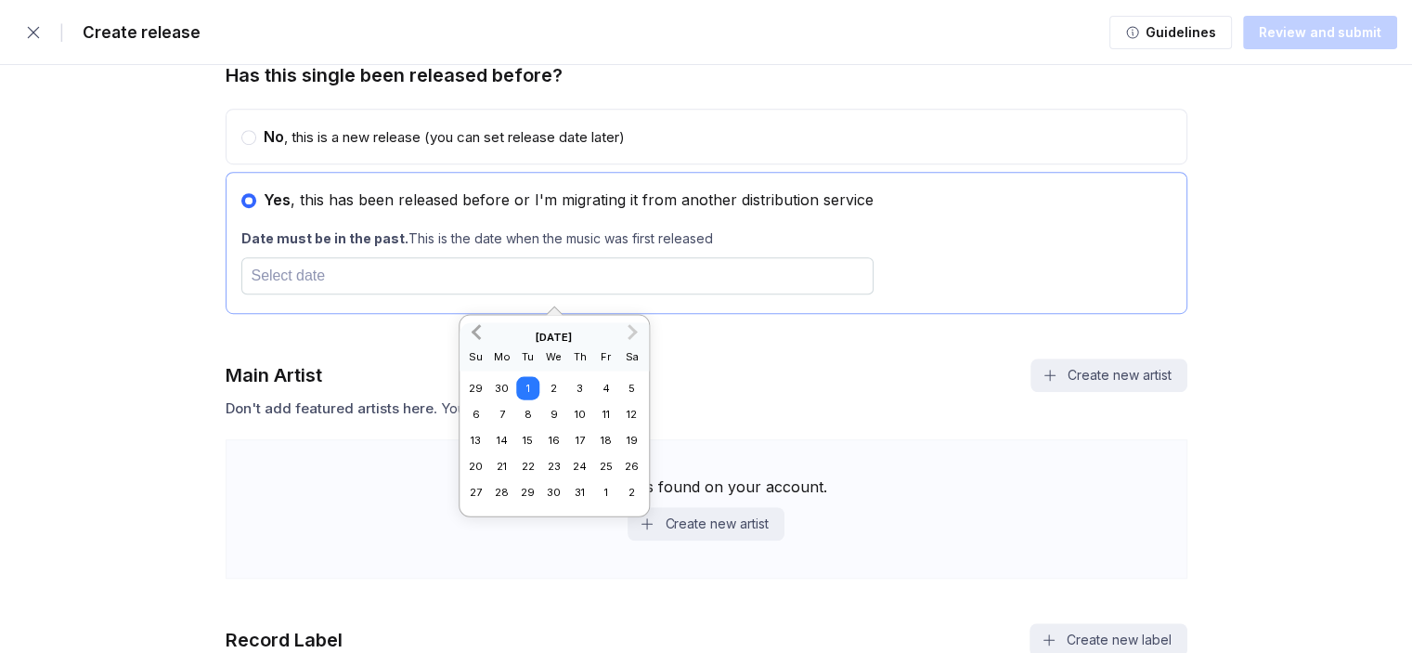
click at [478, 328] on span "Previous Month" at bounding box center [478, 330] width 0 height 21
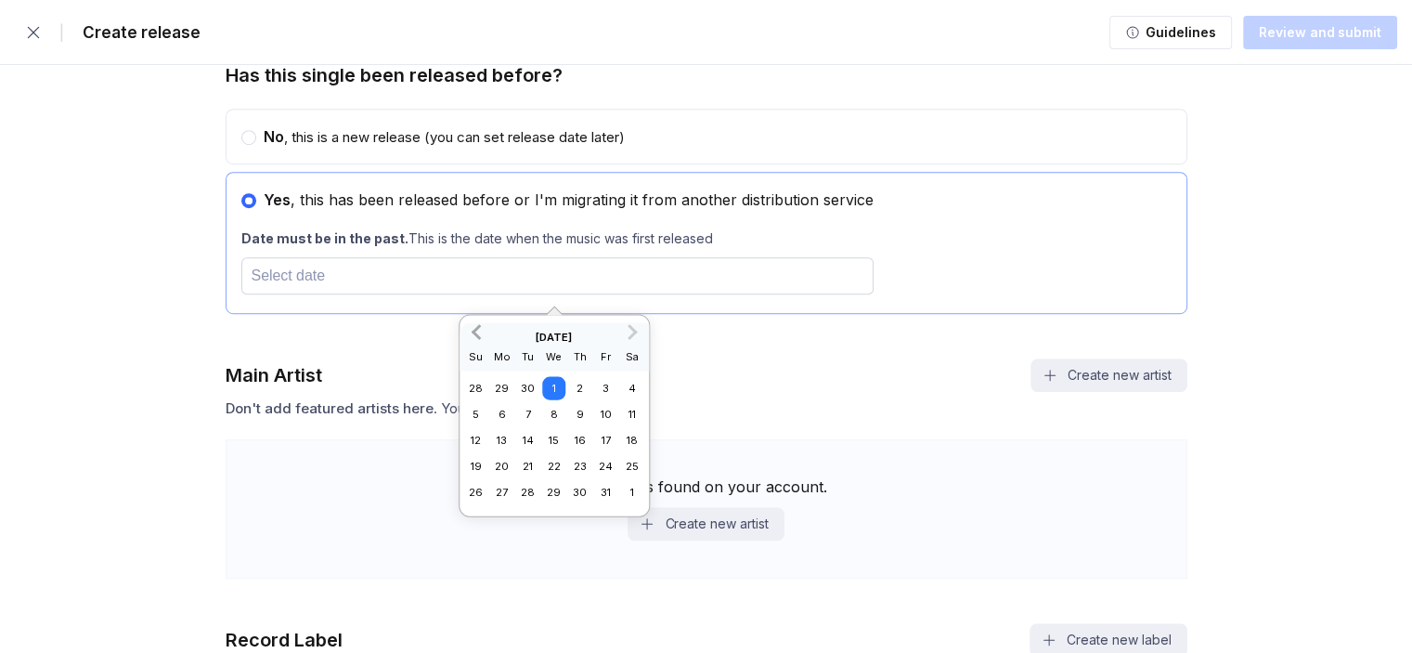
click at [478, 328] on span "Previous Month" at bounding box center [478, 330] width 0 height 21
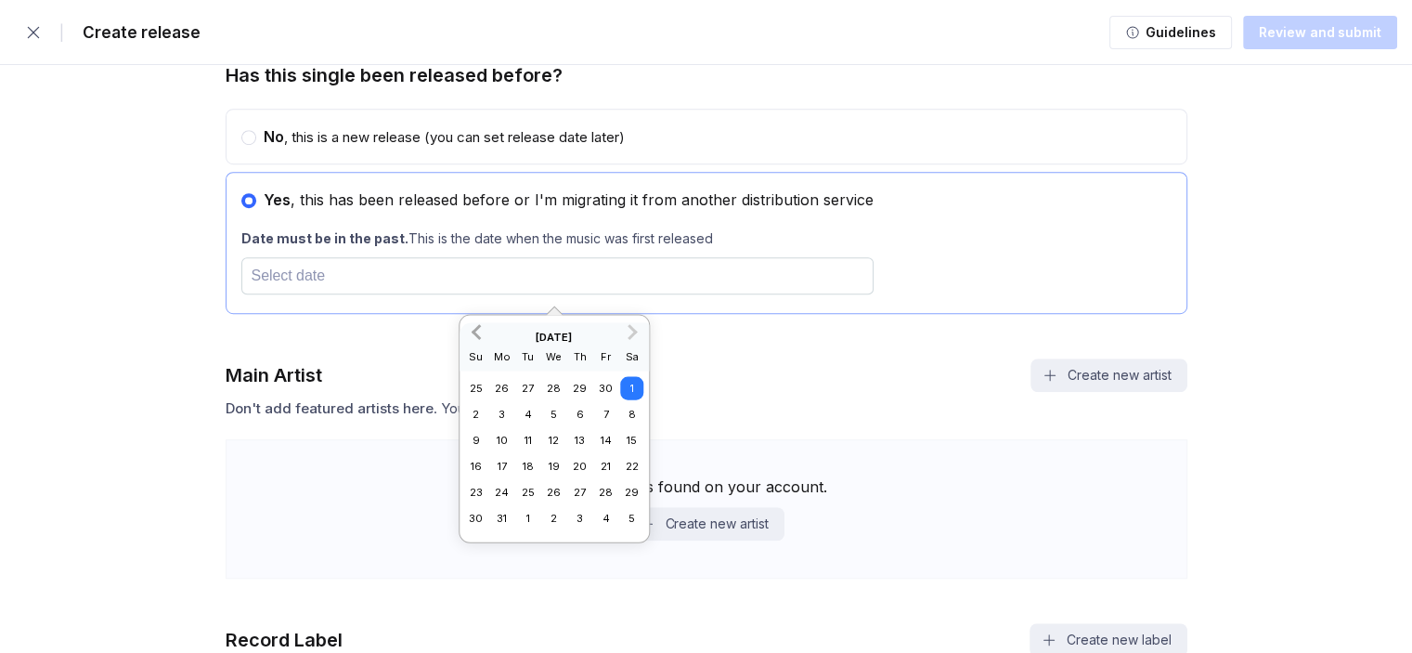
click at [478, 328] on span "Previous Month" at bounding box center [478, 330] width 0 height 21
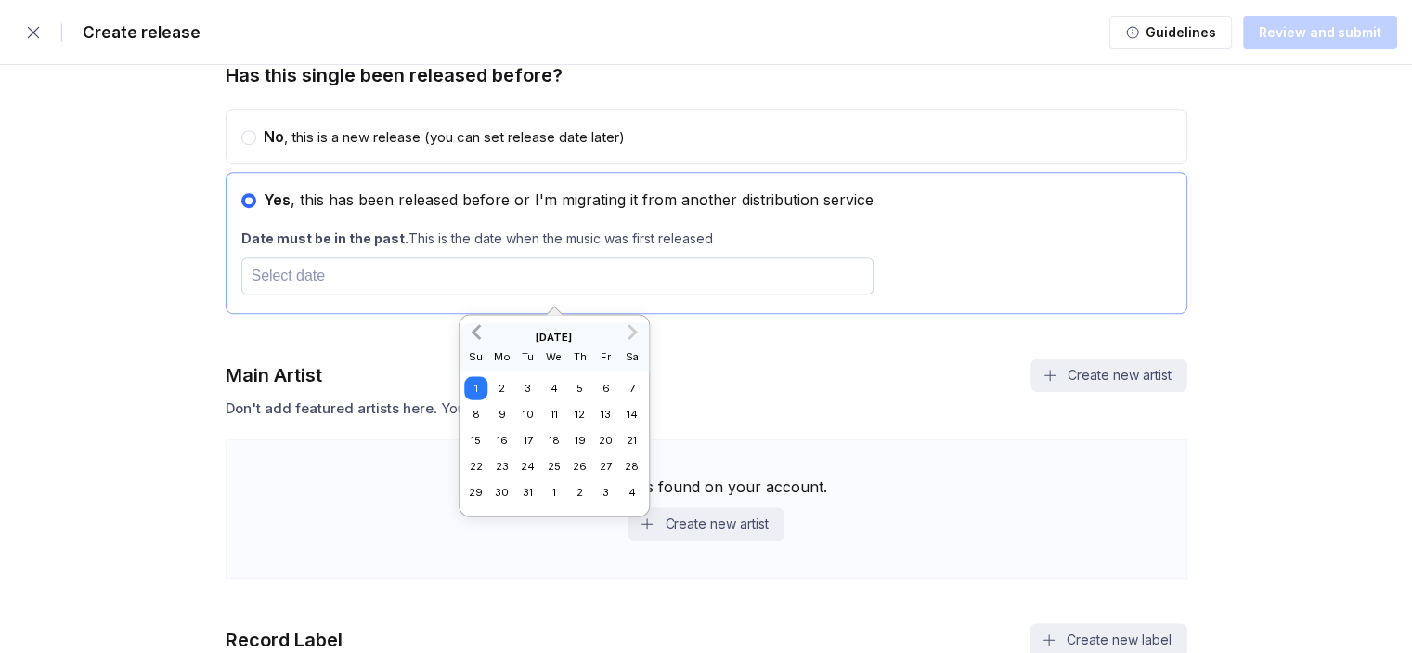
click at [478, 328] on span "Previous Month" at bounding box center [478, 330] width 0 height 21
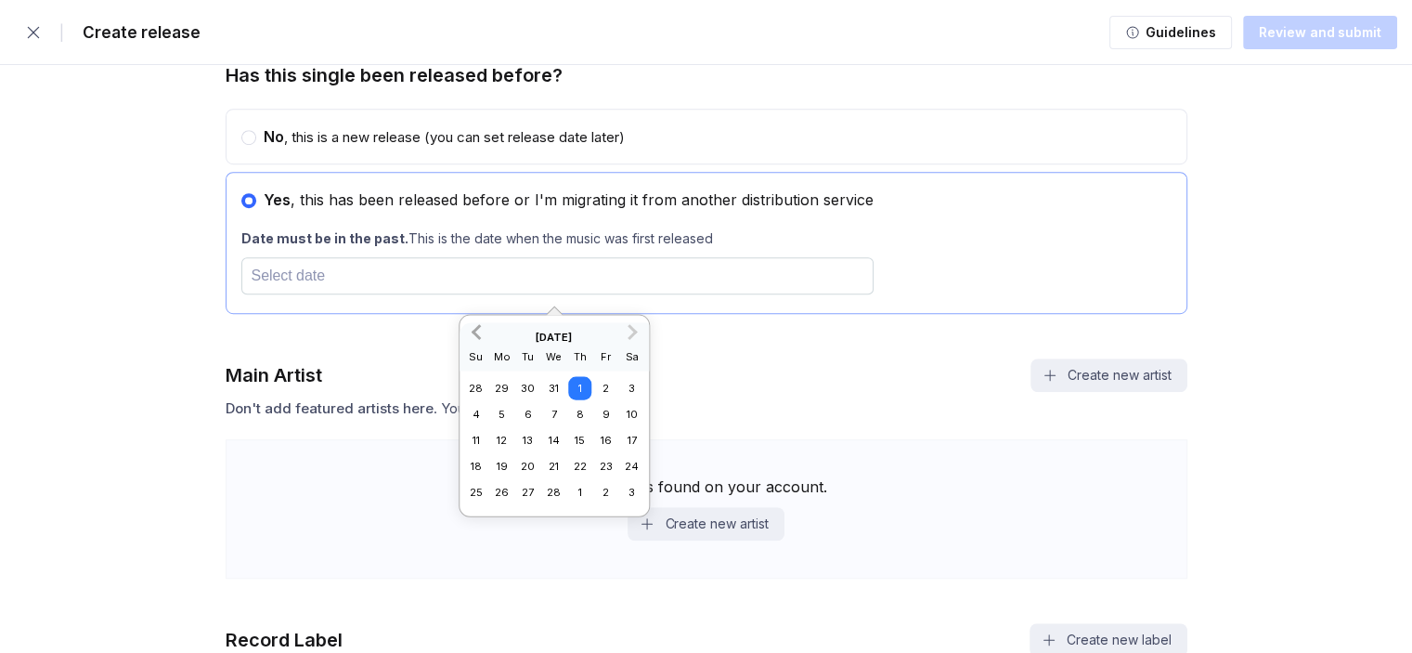
click at [478, 328] on span "Previous Month" at bounding box center [478, 330] width 0 height 21
click at [474, 334] on button "Previous Month" at bounding box center [476, 332] width 30 height 30
click at [478, 334] on span "Previous Month" at bounding box center [478, 330] width 0 height 21
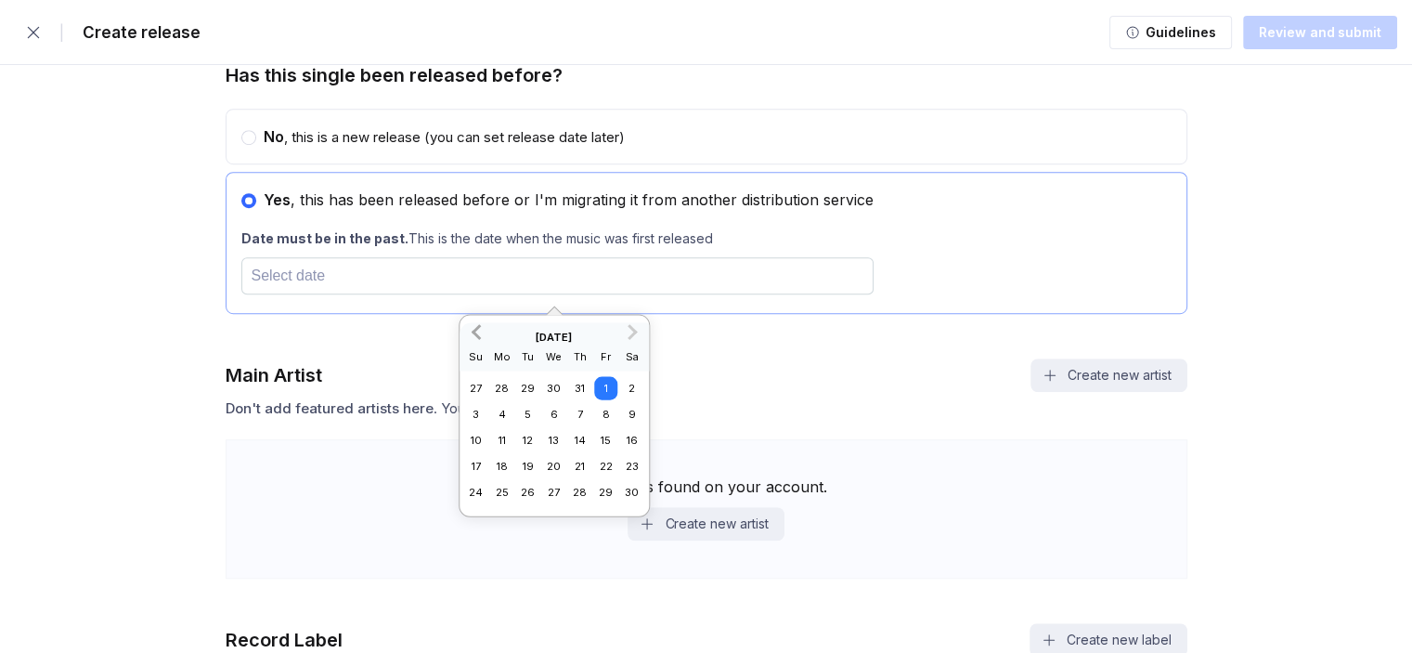
click at [478, 334] on span "Previous Month" at bounding box center [478, 330] width 0 height 21
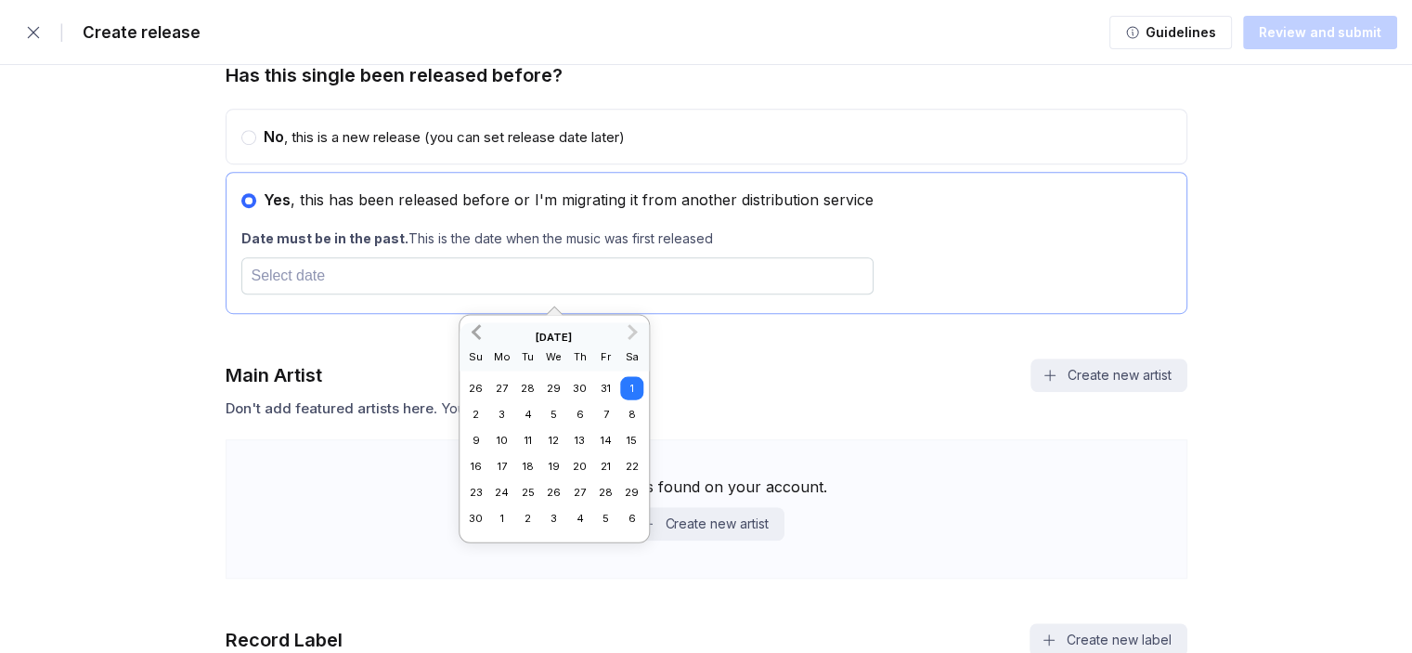
click at [478, 334] on span "Previous Month" at bounding box center [478, 330] width 0 height 21
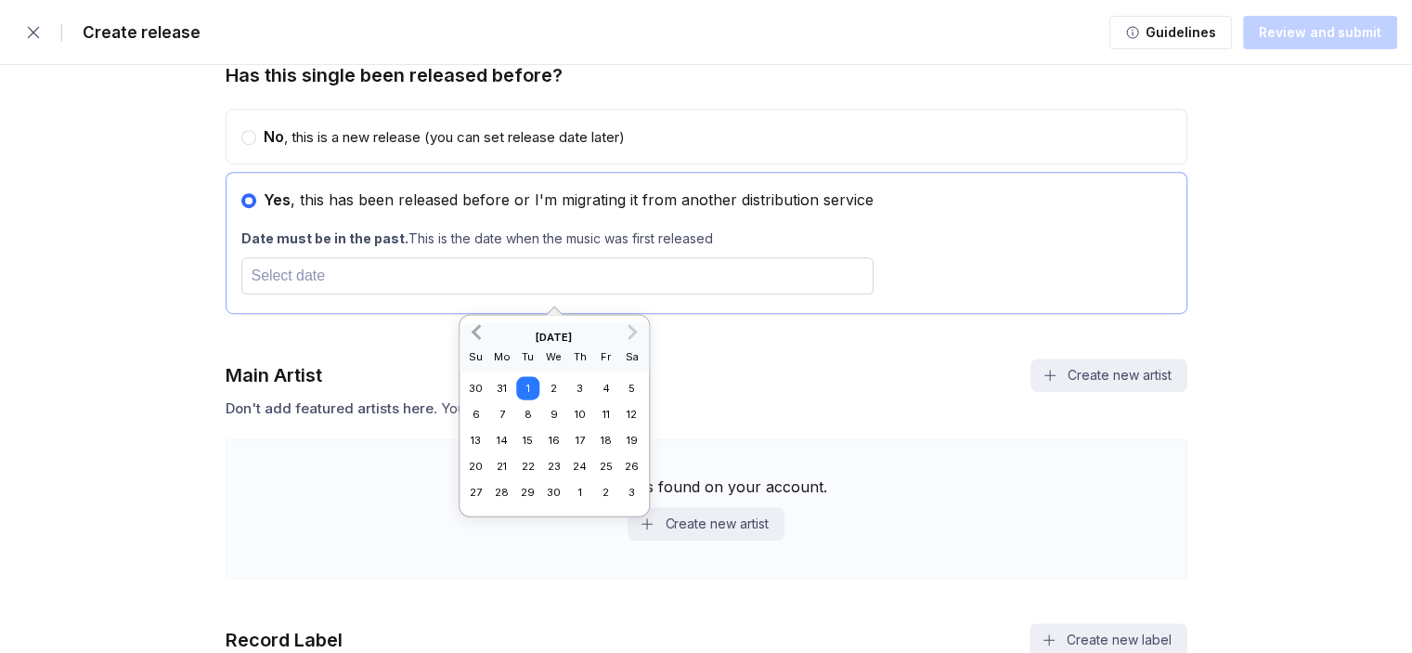
click at [478, 334] on span "Previous Month" at bounding box center [478, 330] width 0 height 21
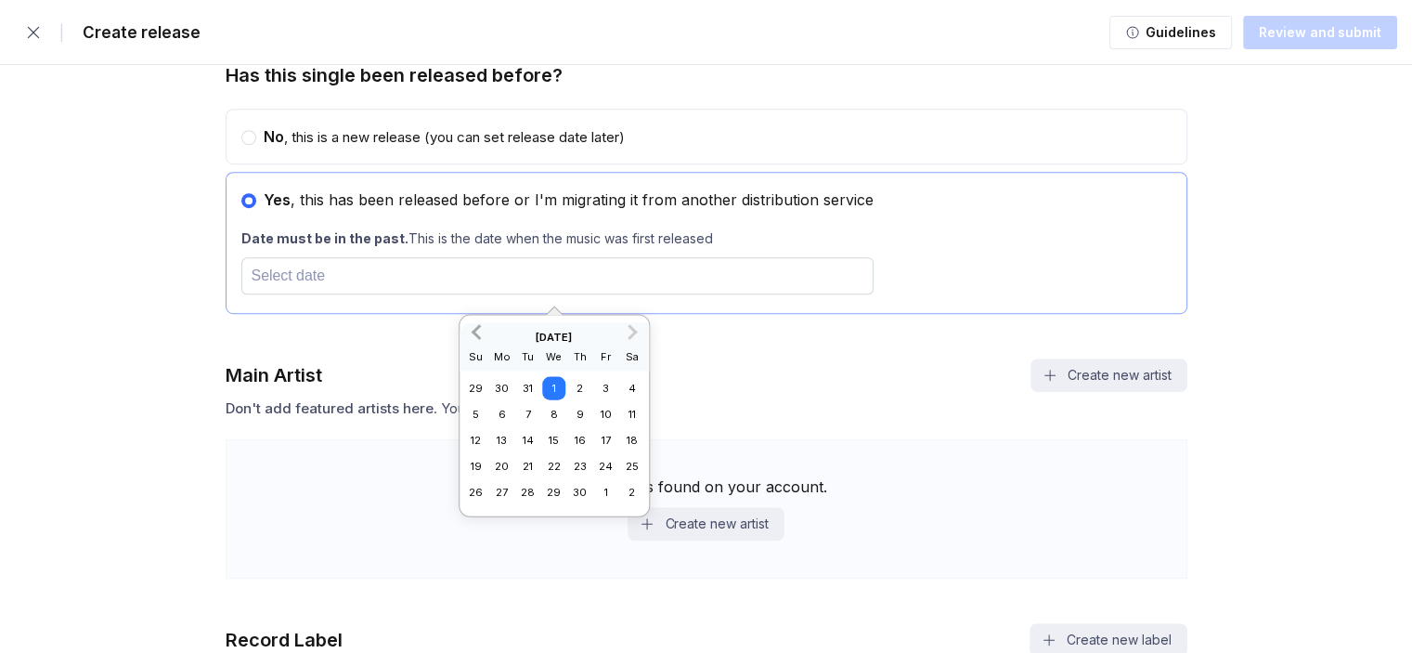
click at [478, 334] on span "Previous Month" at bounding box center [478, 330] width 0 height 21
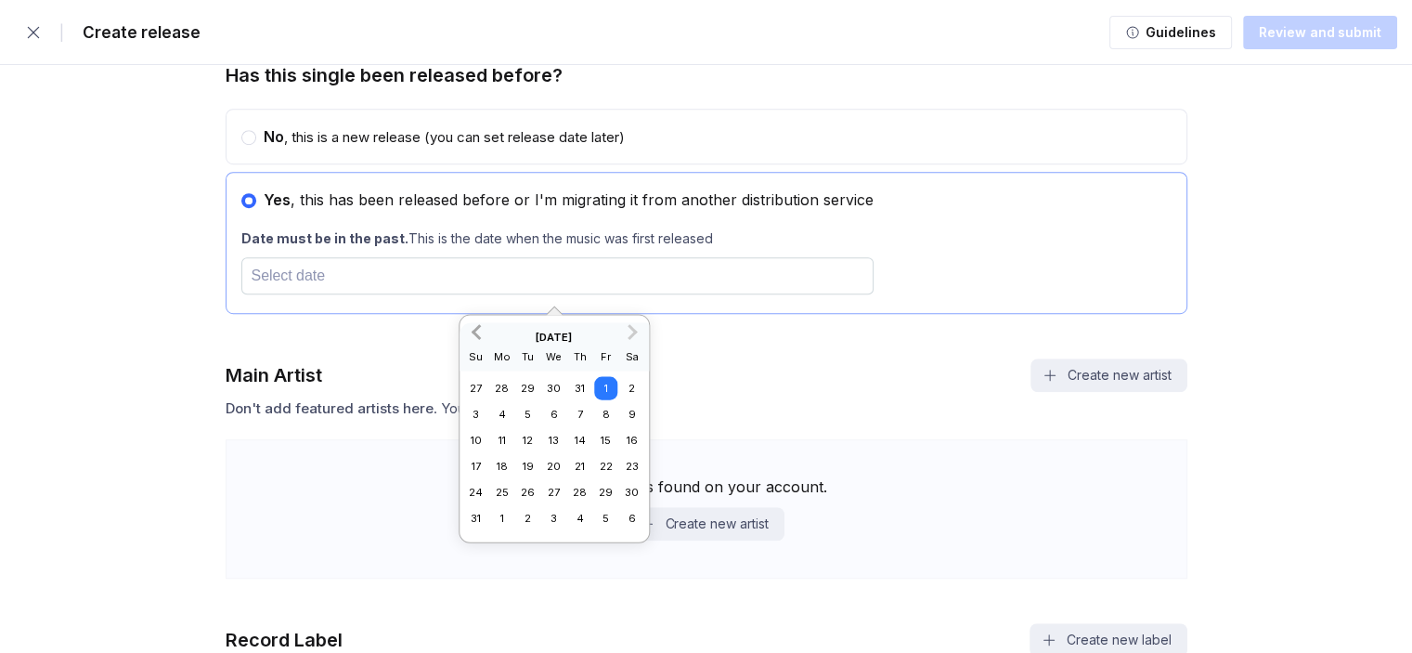
click at [478, 334] on span "Previous Month" at bounding box center [478, 330] width 0 height 21
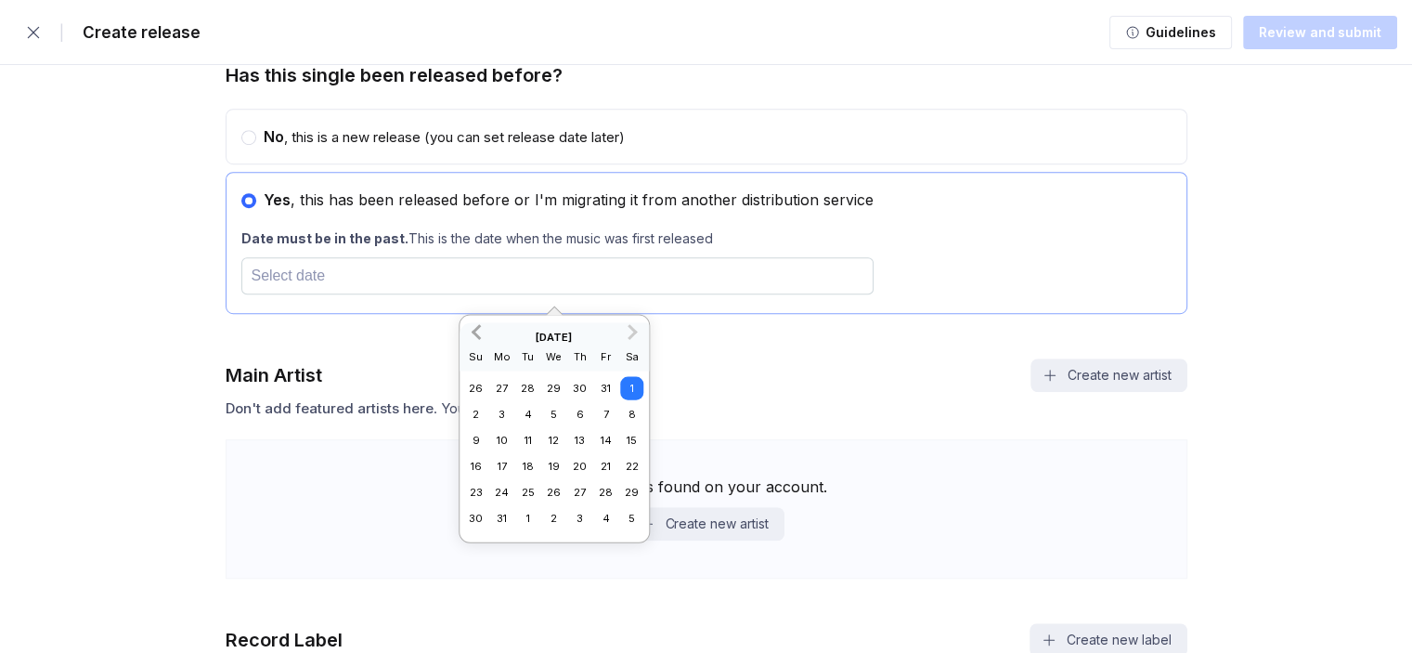
click at [478, 334] on span "Previous Month" at bounding box center [478, 330] width 0 height 21
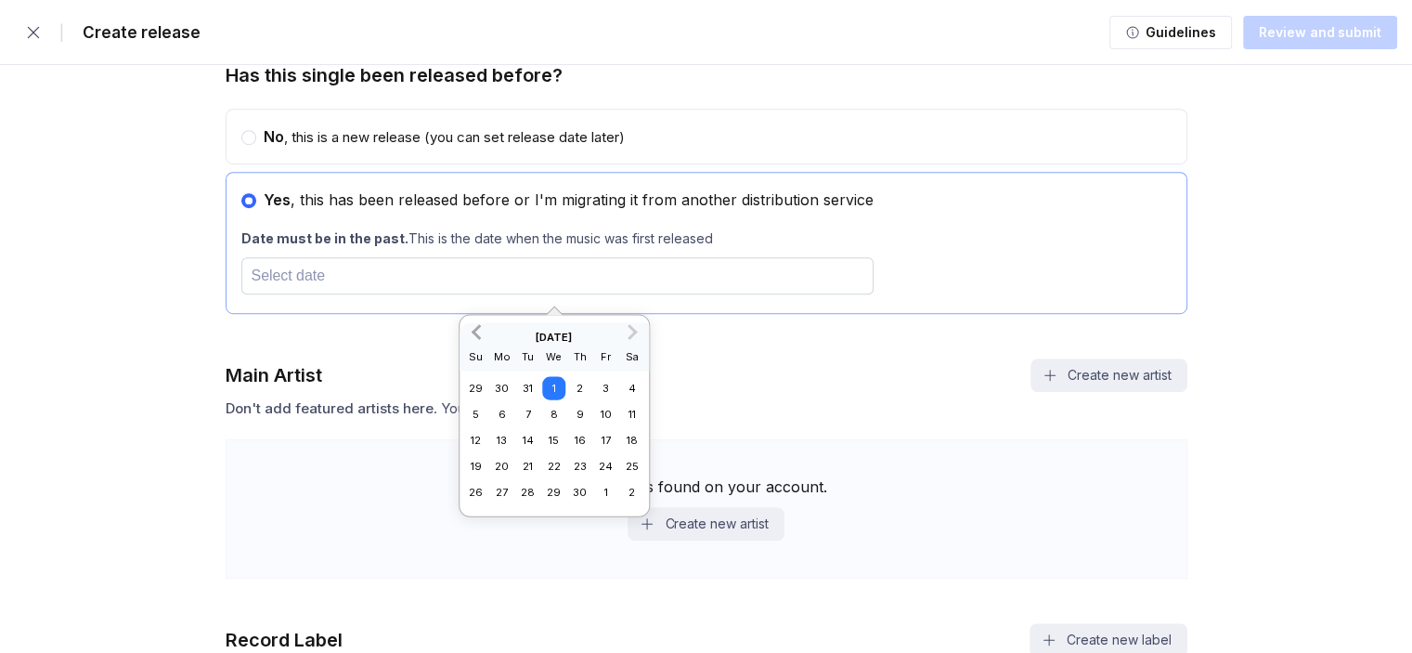
click at [478, 334] on span "Previous Month" at bounding box center [478, 330] width 0 height 21
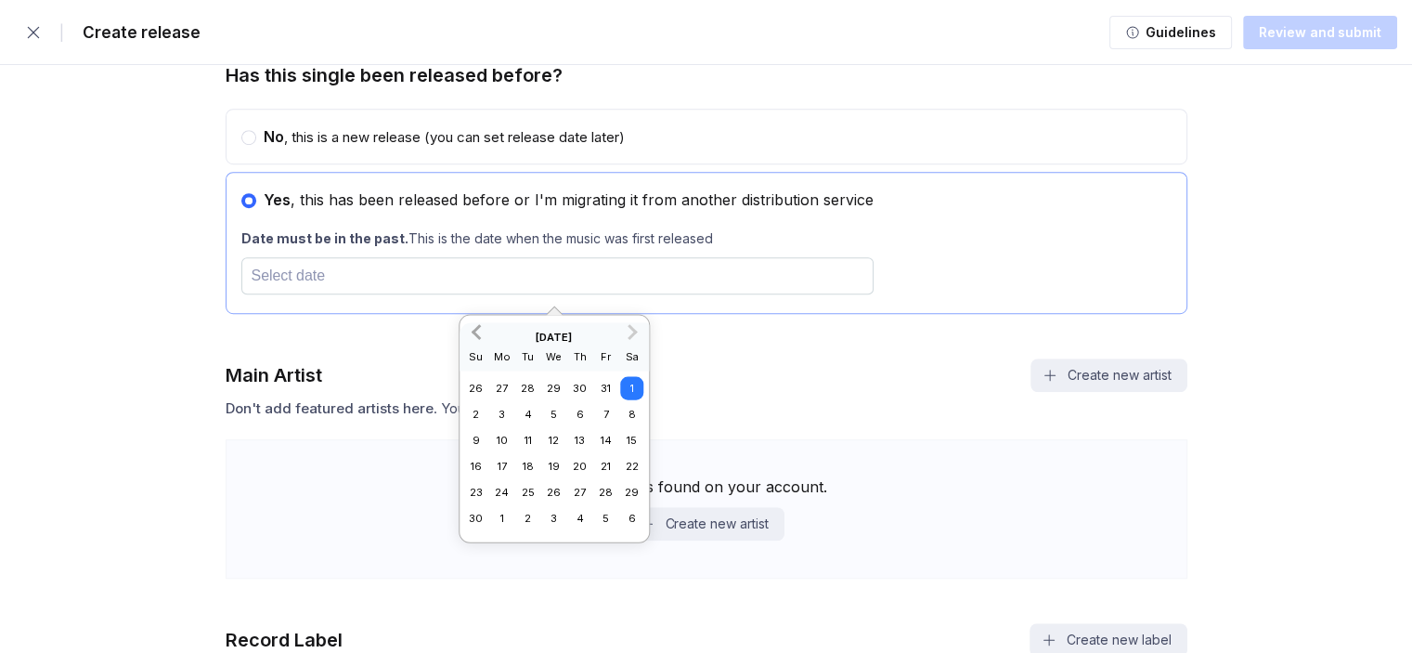
click at [478, 334] on span "Previous Month" at bounding box center [478, 330] width 0 height 21
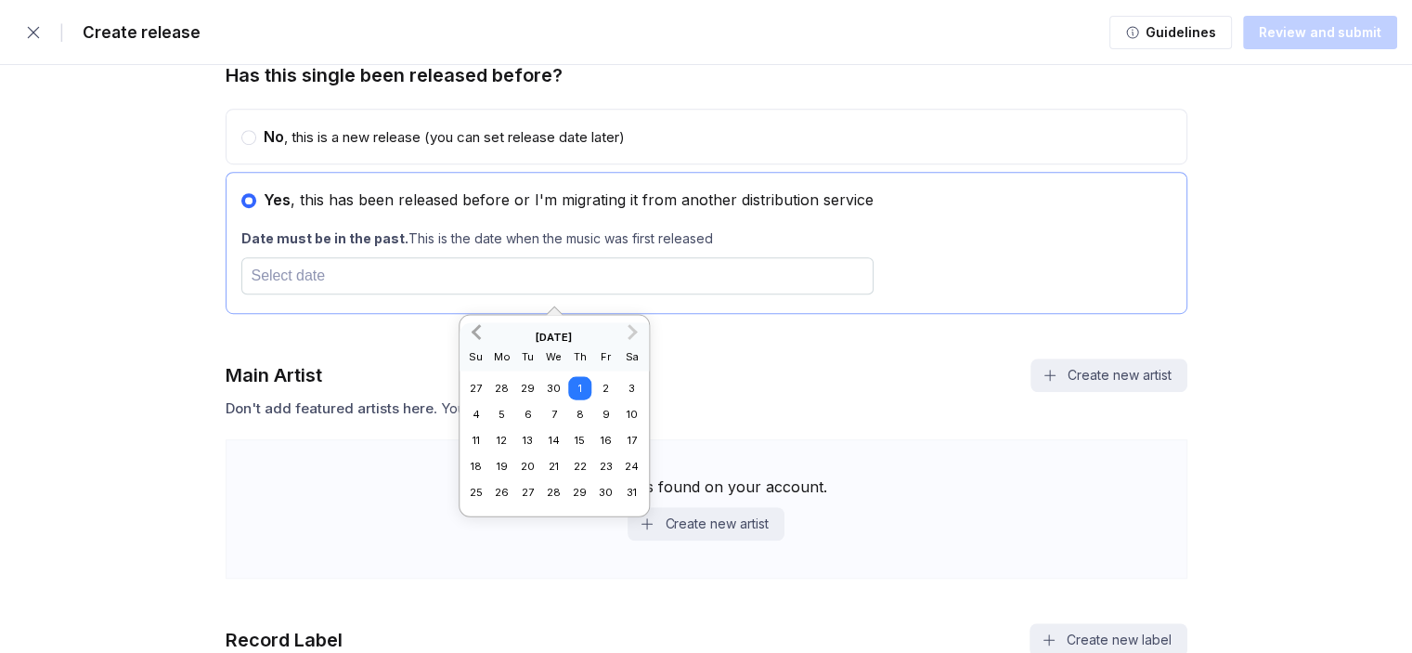
click at [478, 334] on span "Previous Month" at bounding box center [478, 330] width 0 height 21
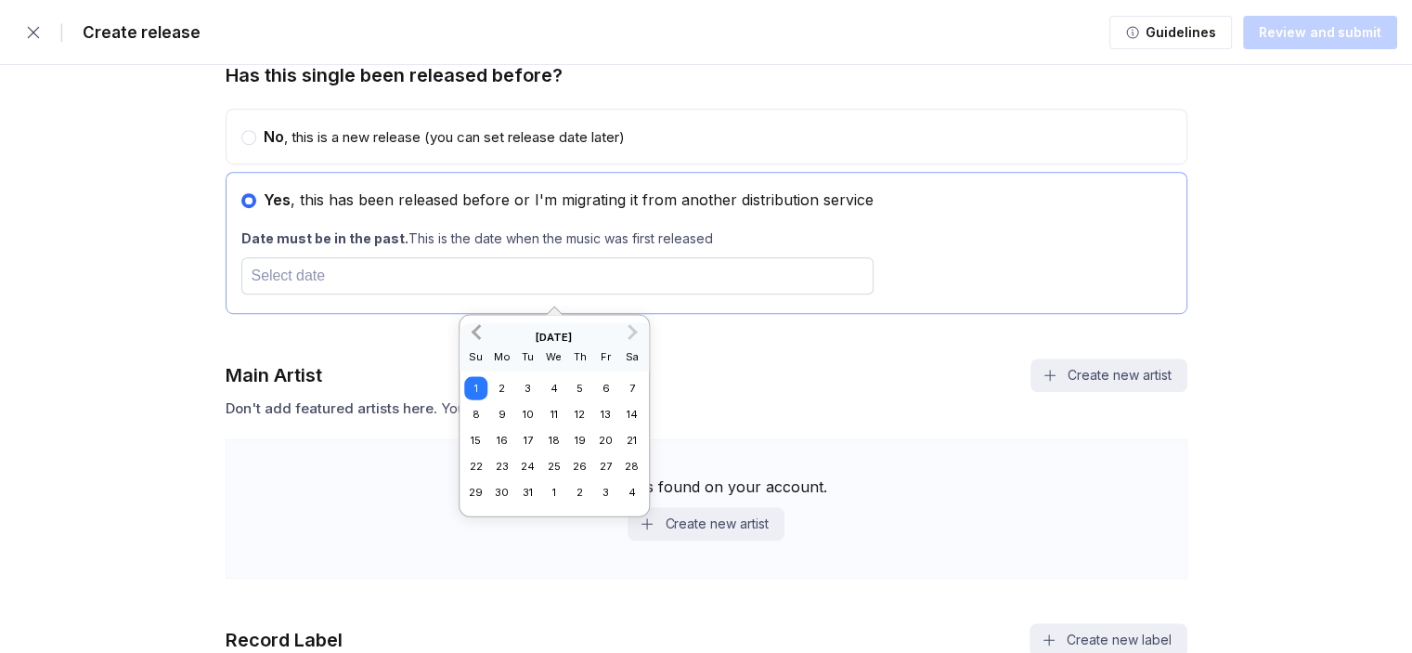
click at [478, 334] on span "Previous Month" at bounding box center [478, 330] width 0 height 21
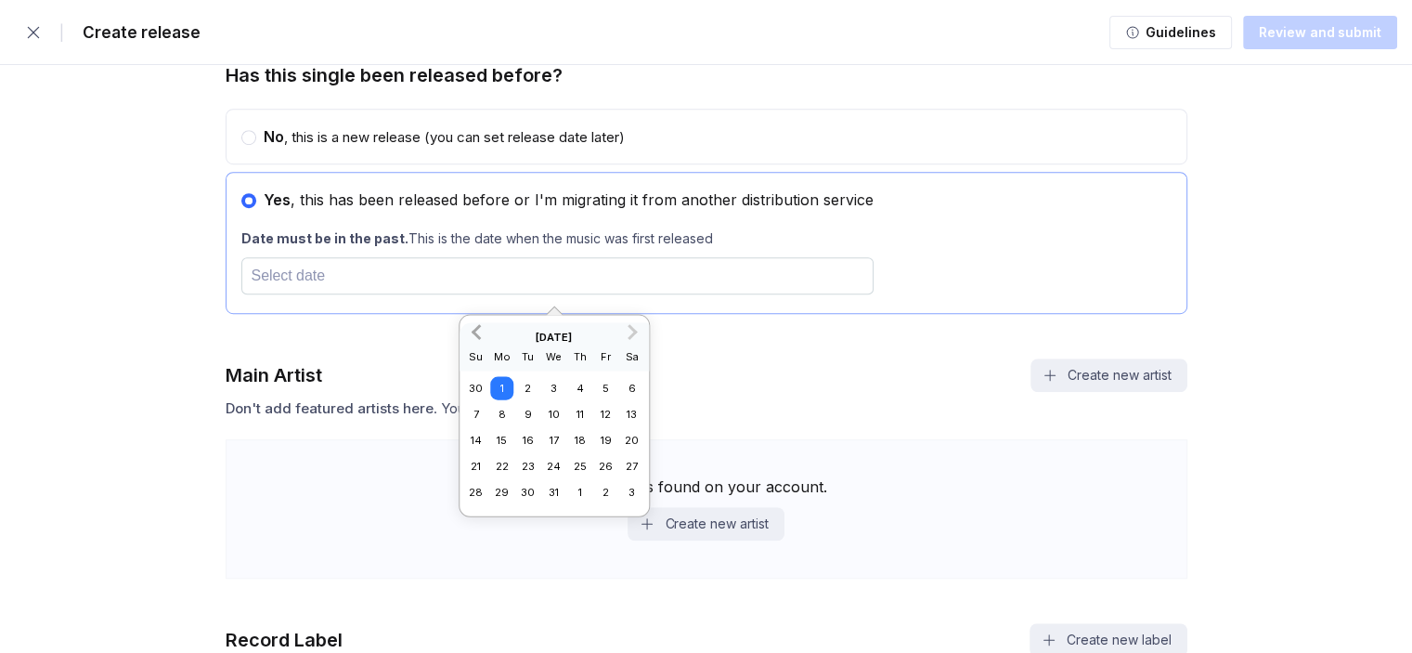
click at [478, 334] on span "Previous Month" at bounding box center [478, 330] width 0 height 21
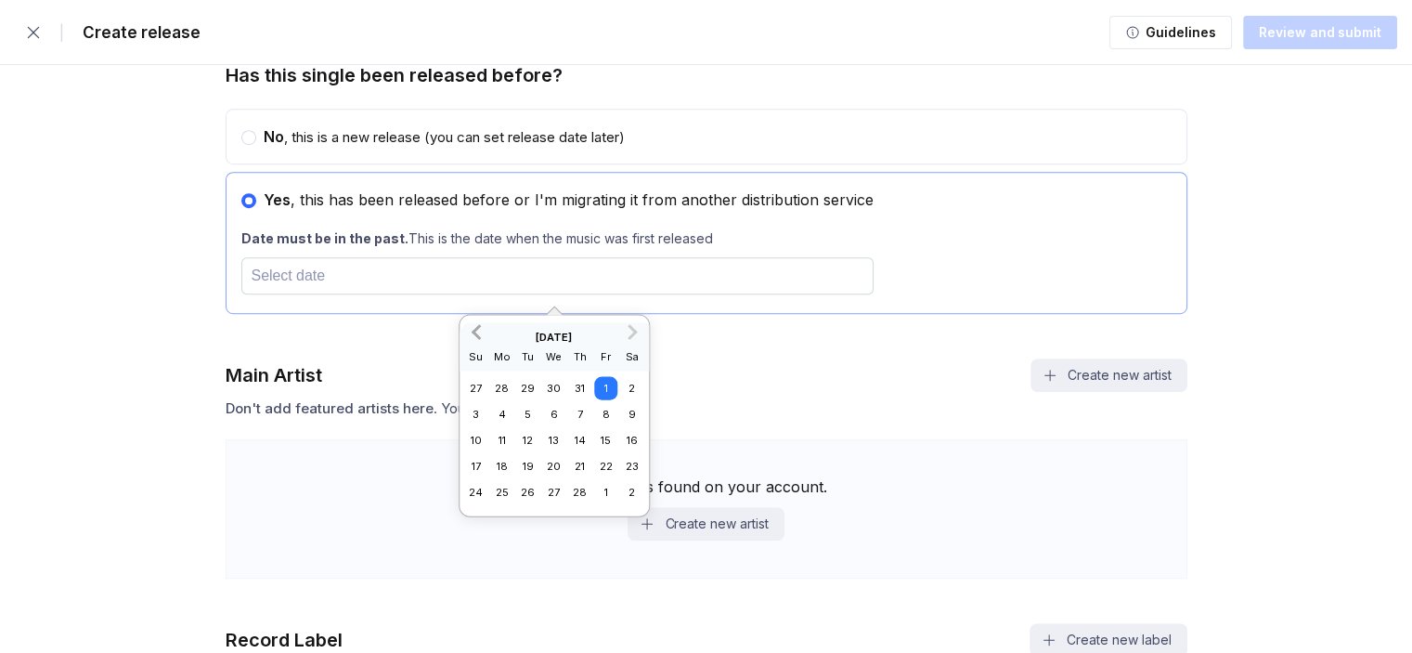
click at [478, 334] on span "Previous Month" at bounding box center [478, 330] width 0 height 21
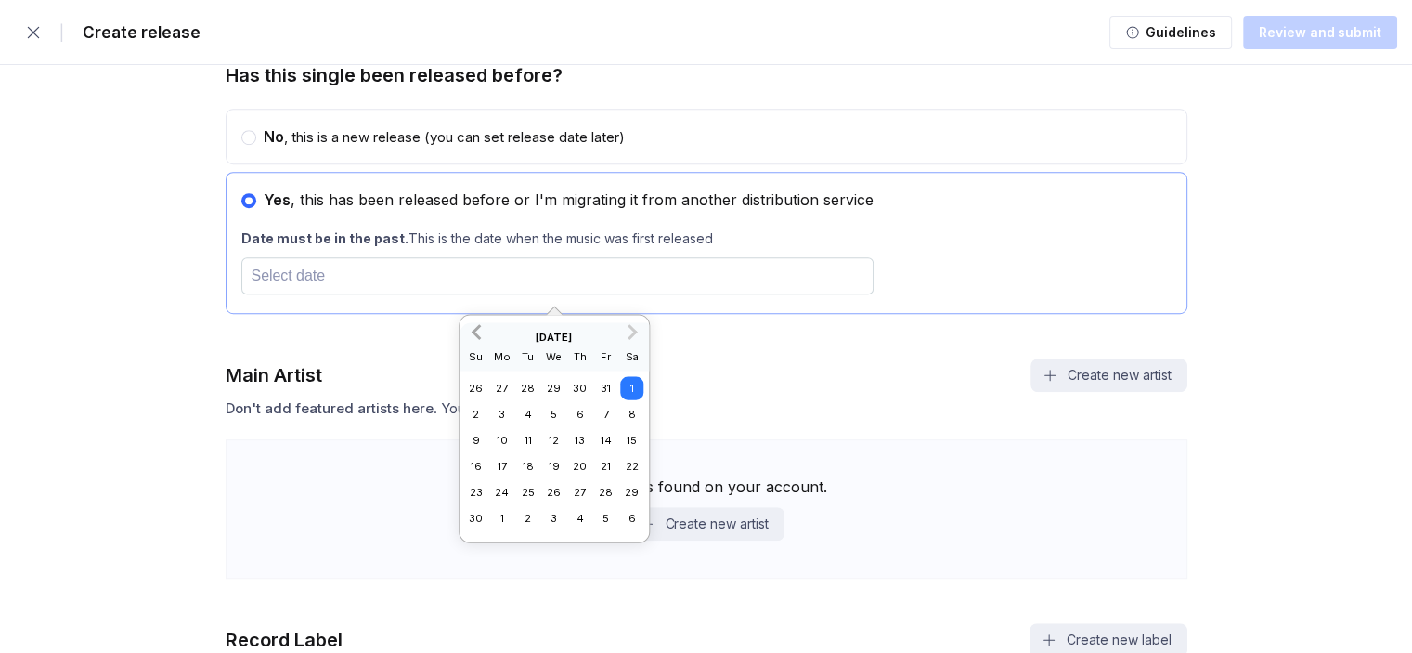
click at [478, 334] on span "Previous Month" at bounding box center [478, 330] width 0 height 21
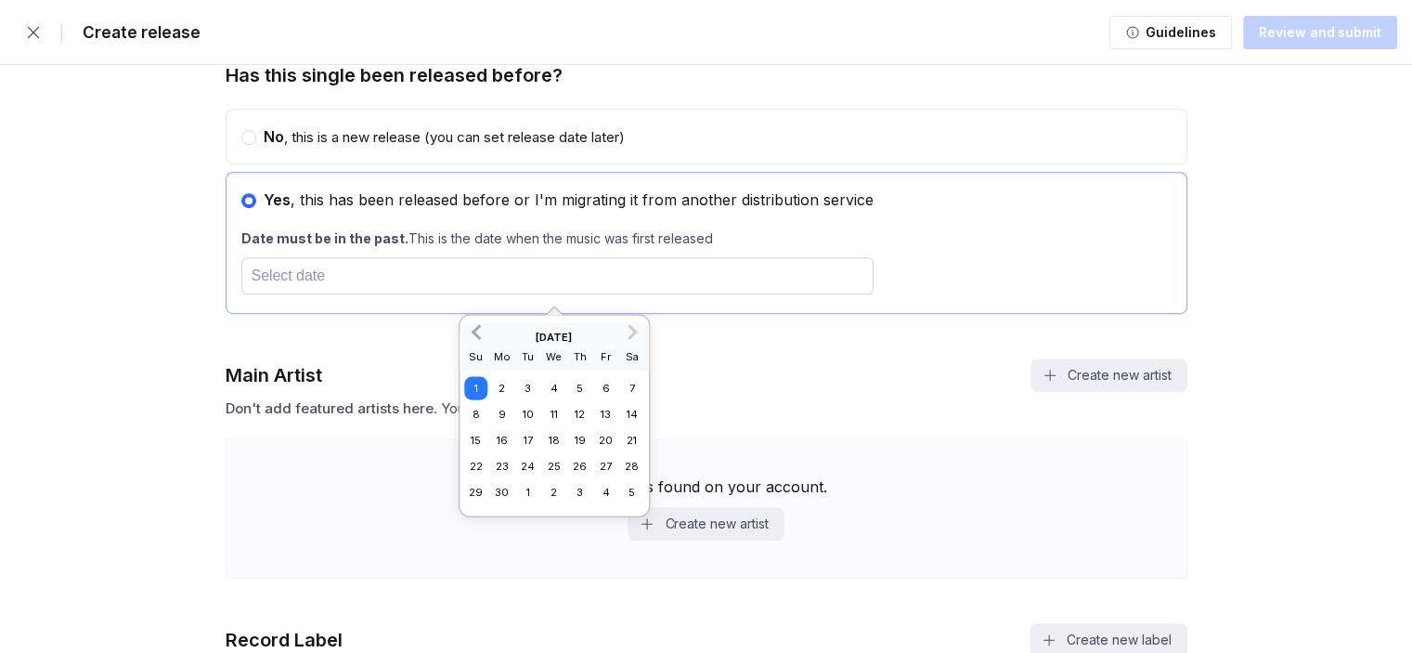
click at [478, 334] on span "Previous Month" at bounding box center [478, 330] width 0 height 21
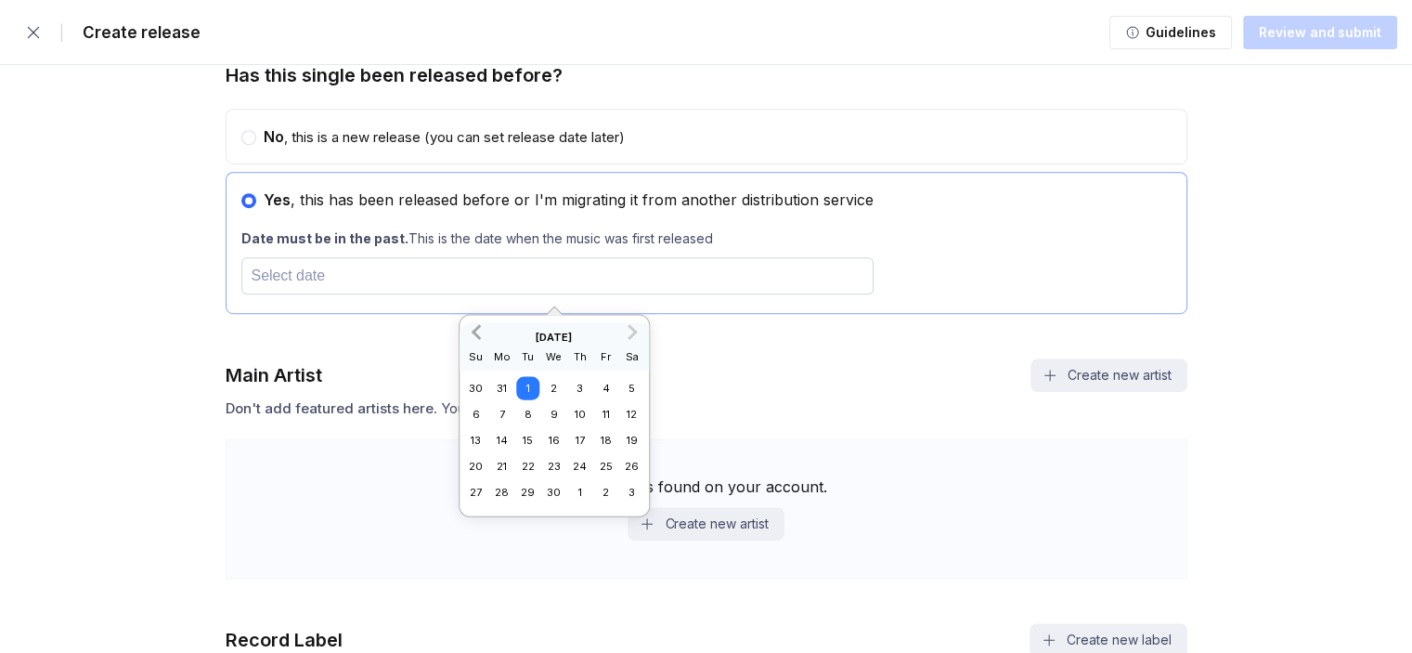
click at [478, 334] on span "Previous Month" at bounding box center [478, 330] width 0 height 21
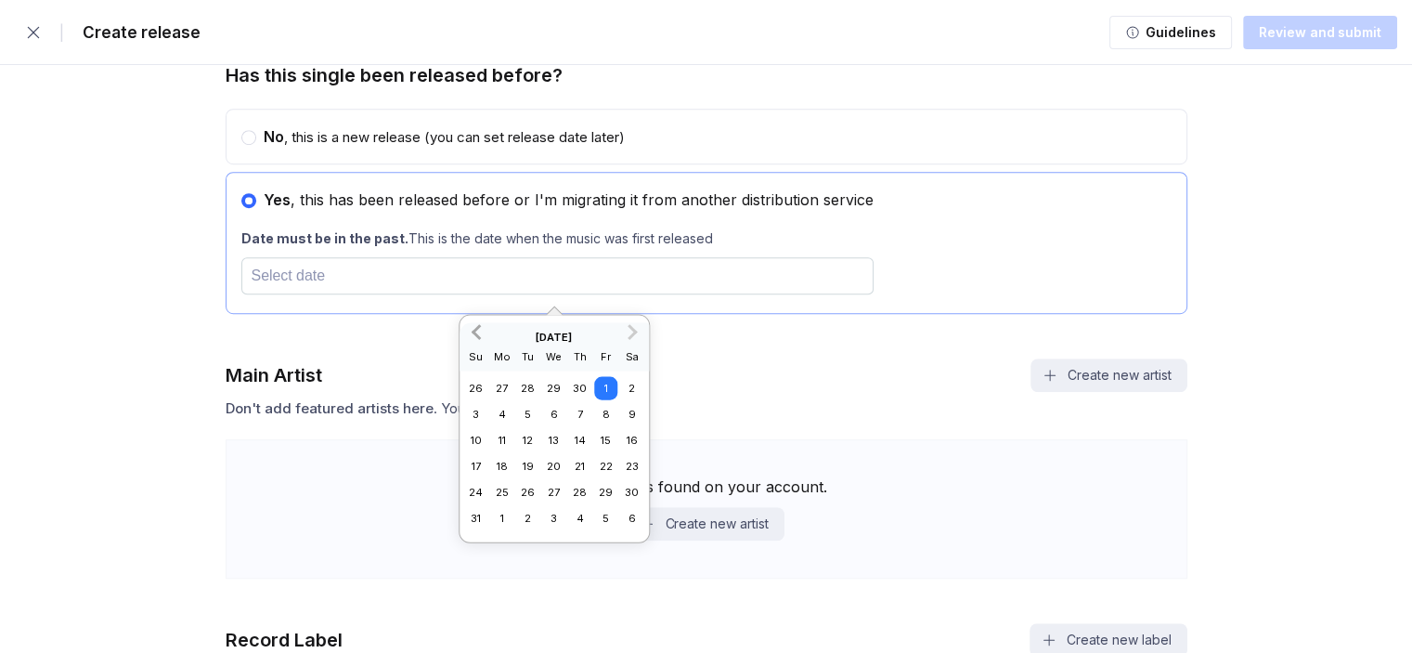
click at [478, 334] on span "Previous Month" at bounding box center [478, 330] width 0 height 21
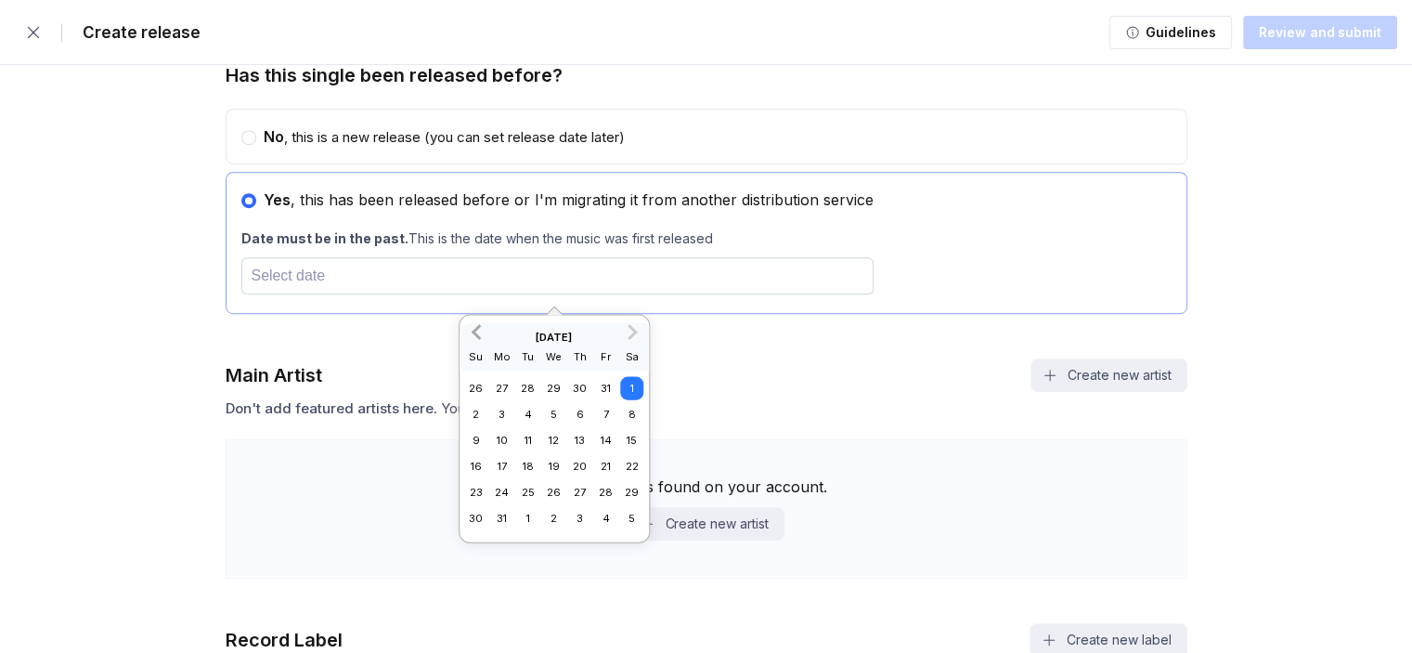
click at [478, 334] on span "Previous Month" at bounding box center [478, 330] width 0 height 21
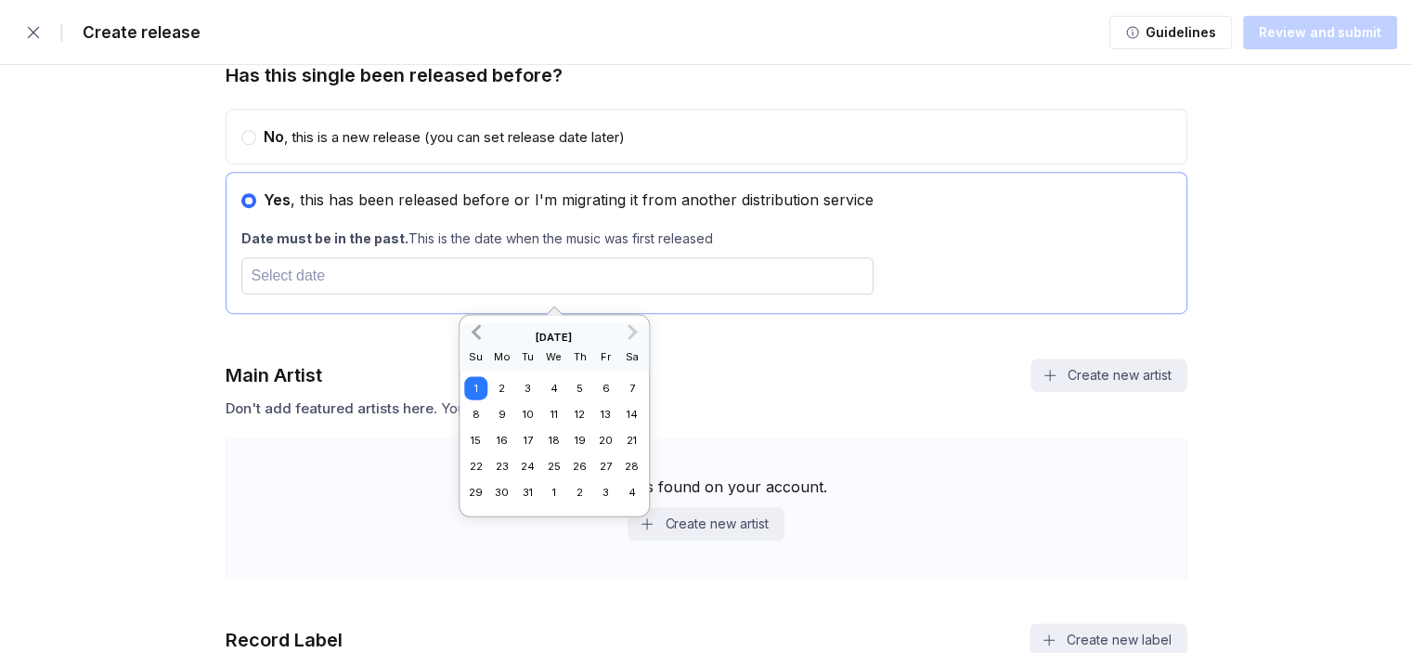
click at [478, 334] on span "Previous Month" at bounding box center [478, 330] width 0 height 21
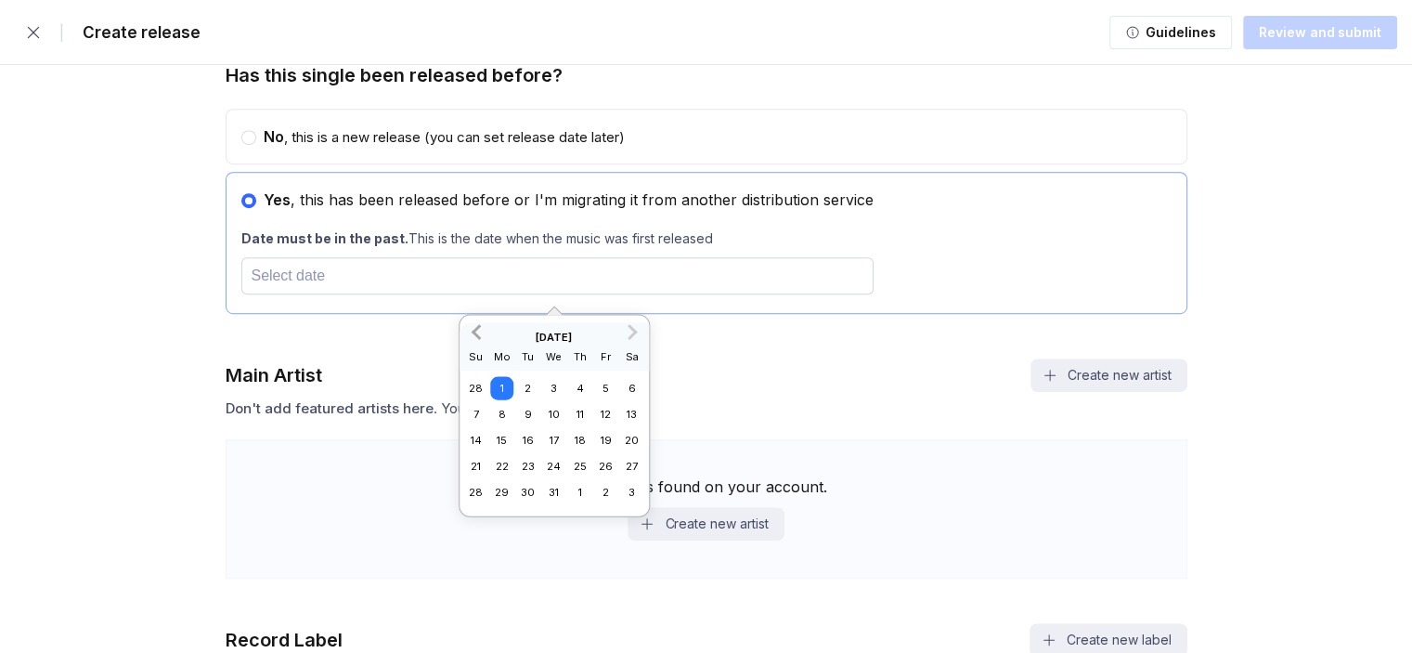
click at [478, 334] on span "Previous Month" at bounding box center [478, 330] width 0 height 21
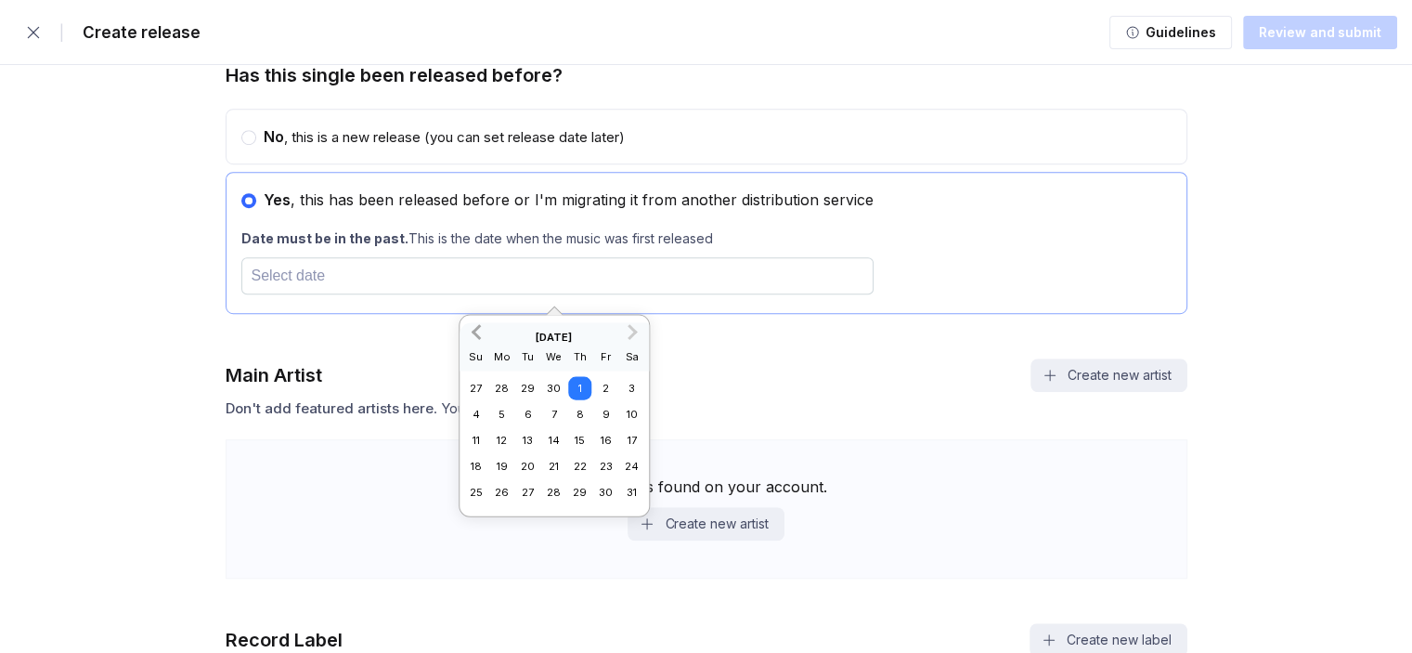
click at [478, 334] on span "Previous Month" at bounding box center [478, 330] width 0 height 21
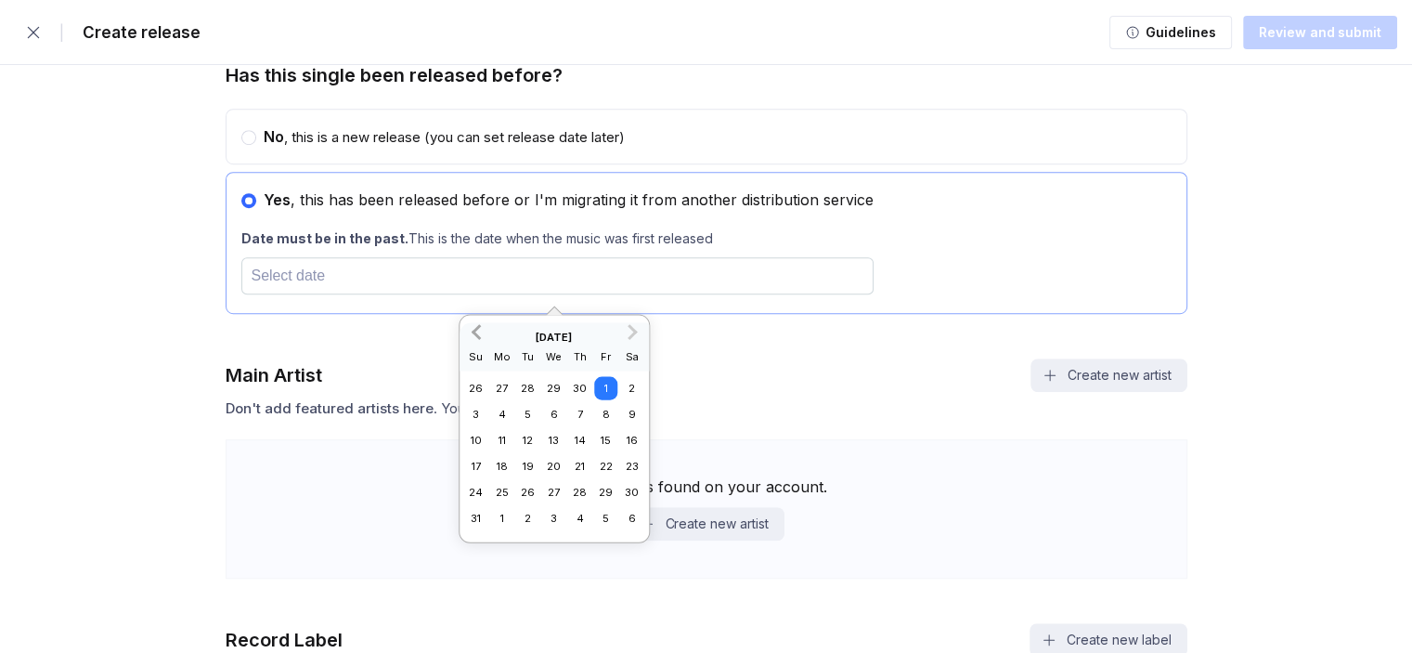
click at [478, 334] on span "Previous Month" at bounding box center [478, 330] width 0 height 21
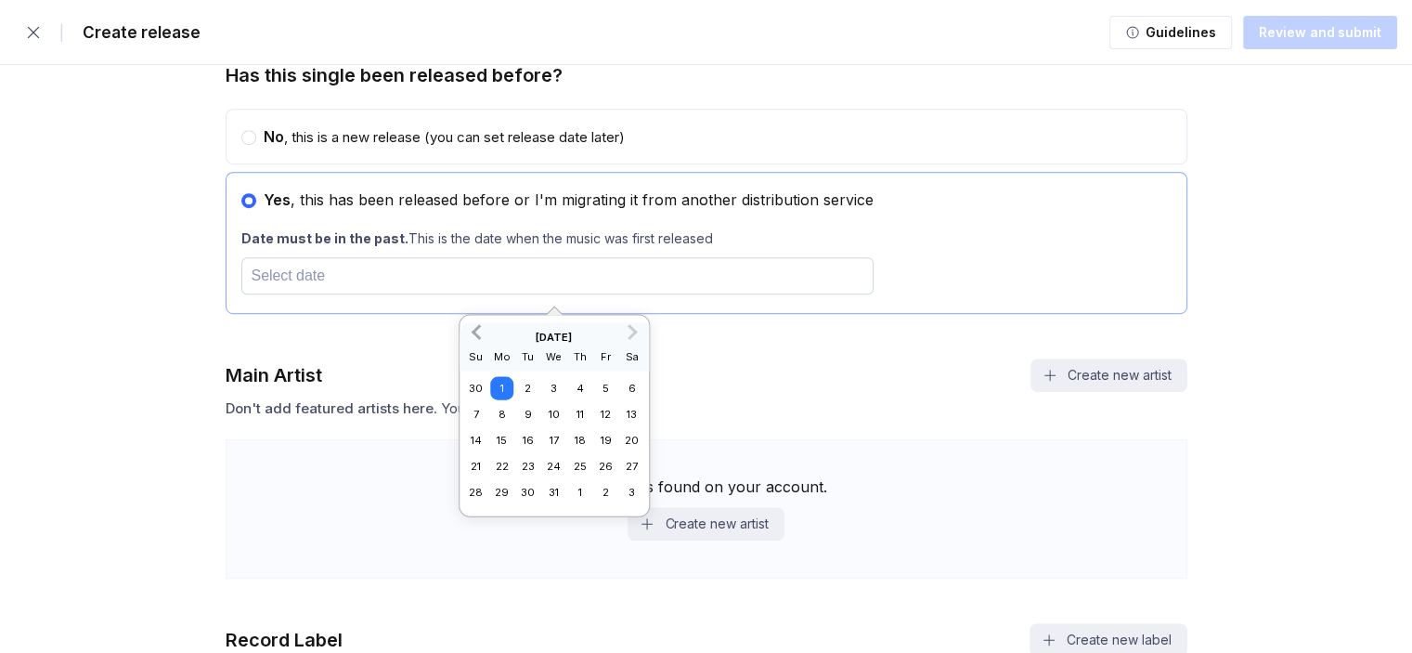
click at [478, 334] on span "Previous Month" at bounding box center [478, 330] width 0 height 21
click at [553, 386] on div "1" at bounding box center [553, 387] width 23 height 23
type input "[DATE]"
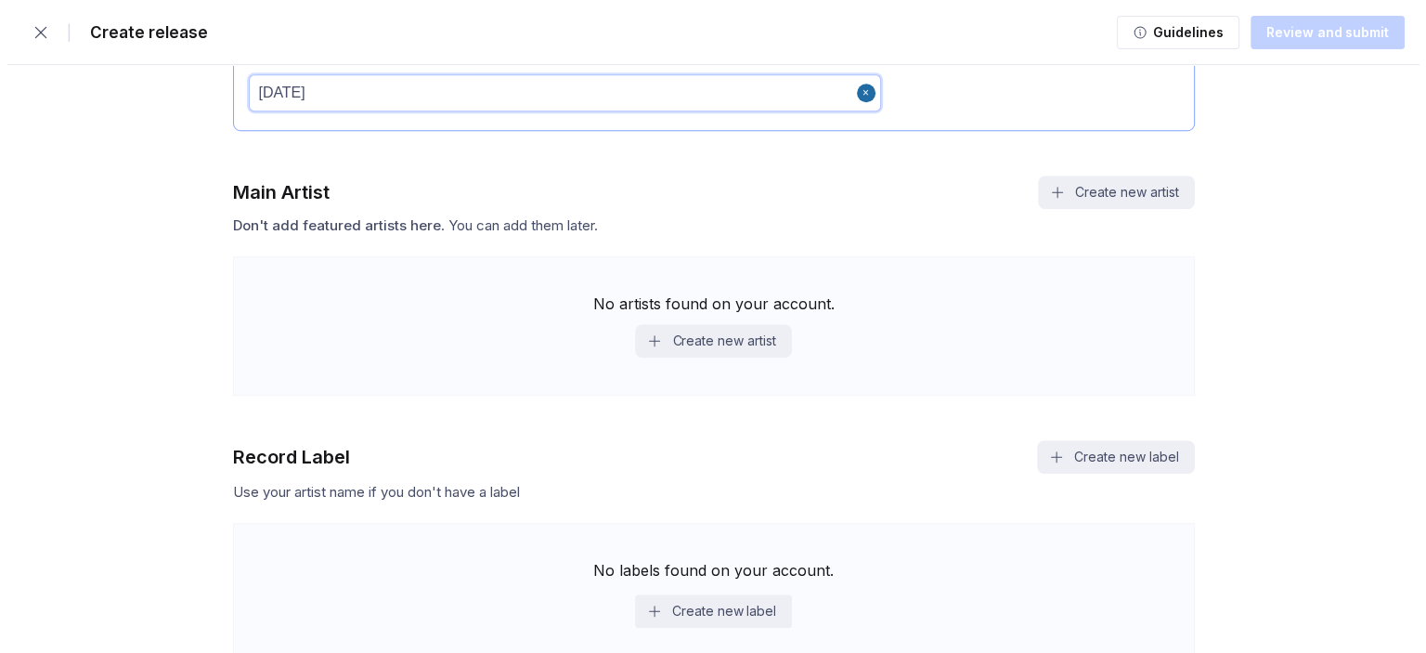
scroll to position [1407, 0]
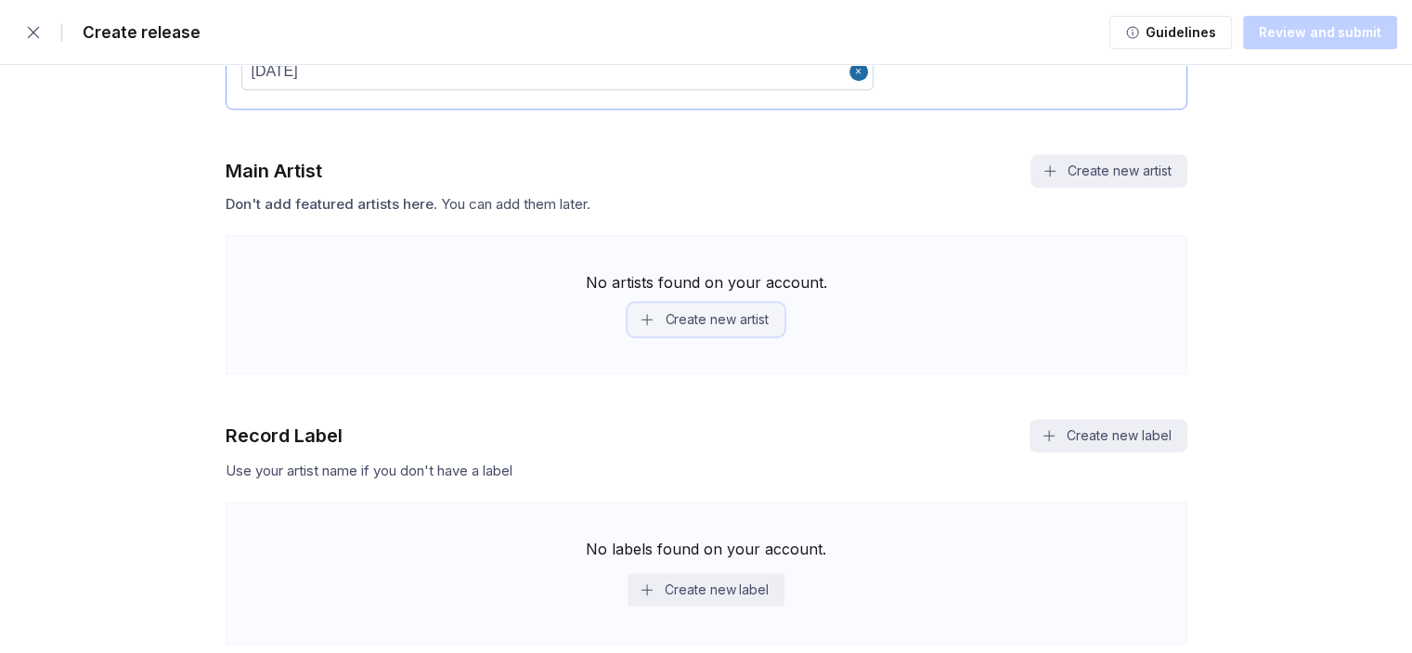
click at [668, 324] on button "Create new artist" at bounding box center [706, 319] width 156 height 33
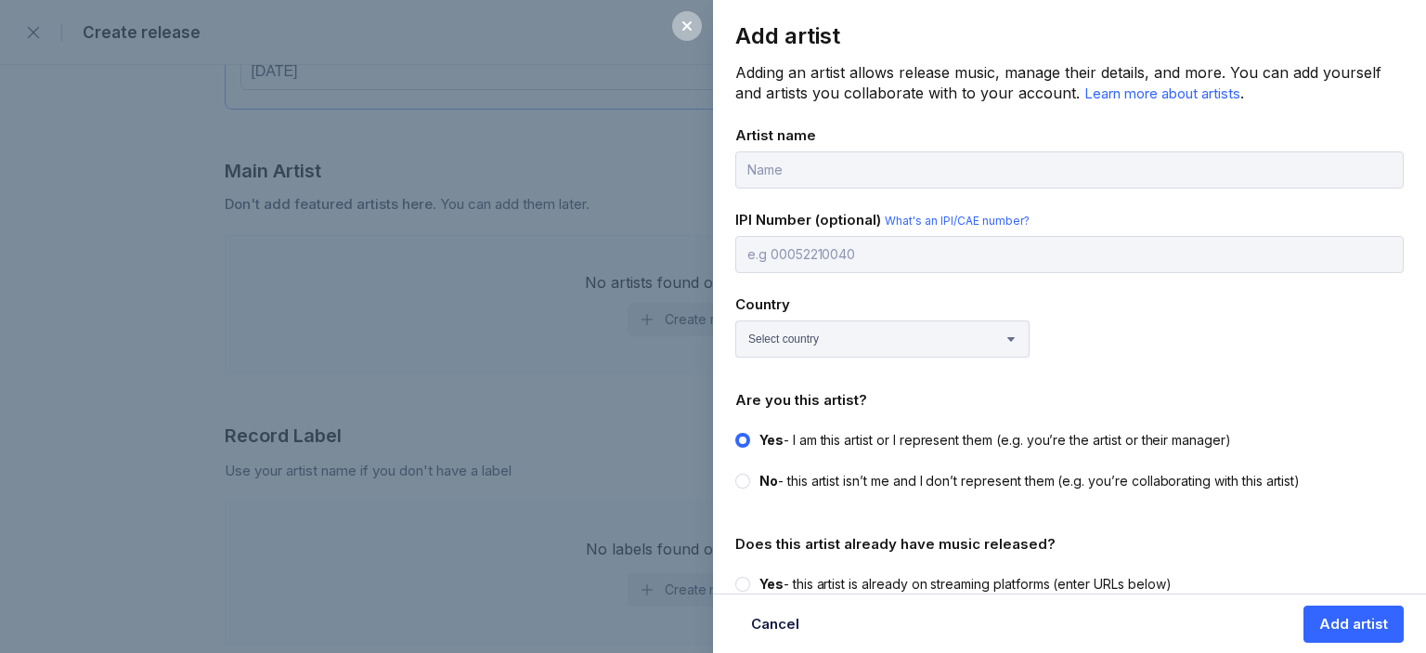
click at [826, 178] on input "text" at bounding box center [1069, 169] width 668 height 37
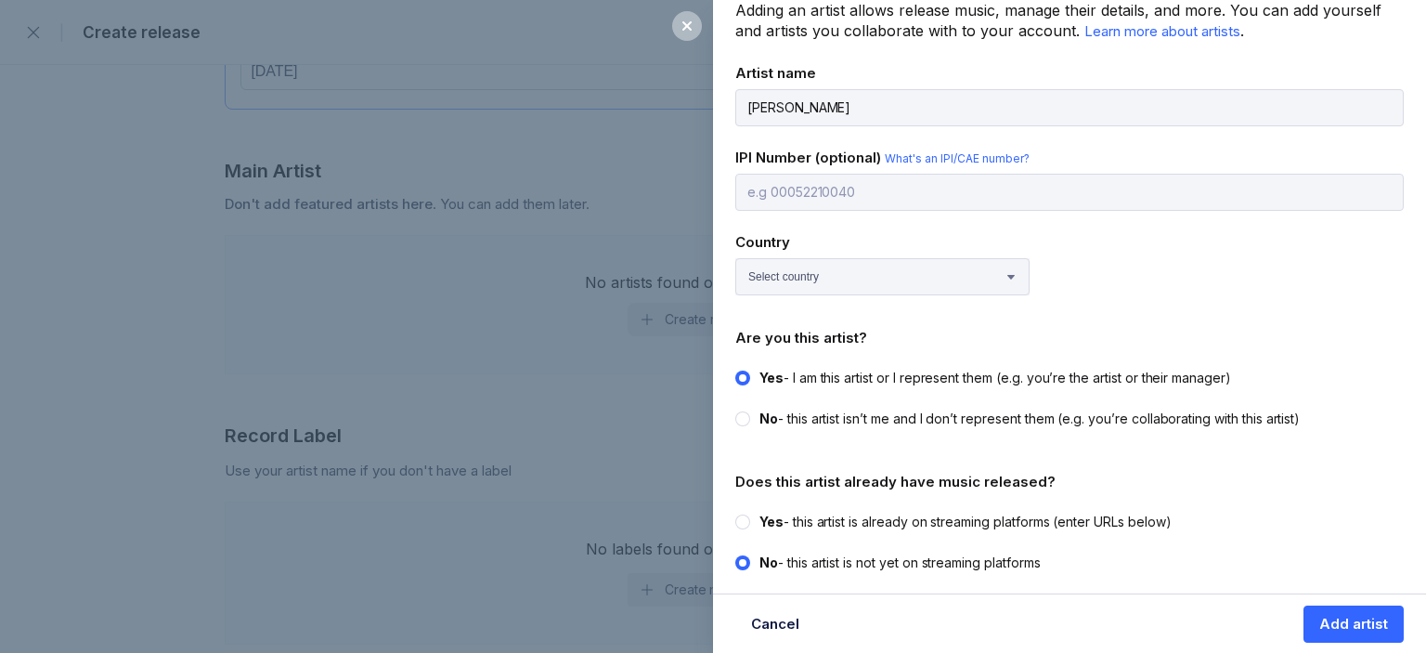
scroll to position [63, 0]
type input "[PERSON_NAME]"
click at [780, 270] on select "Select country [GEOGRAPHIC_DATA] [GEOGRAPHIC_DATA] [GEOGRAPHIC_DATA] [GEOGRAPHI…" at bounding box center [882, 275] width 294 height 37
select select "AU"
click at [735, 257] on select "Select country [GEOGRAPHIC_DATA] [GEOGRAPHIC_DATA] [GEOGRAPHIC_DATA] [GEOGRAPHI…" at bounding box center [882, 275] width 294 height 37
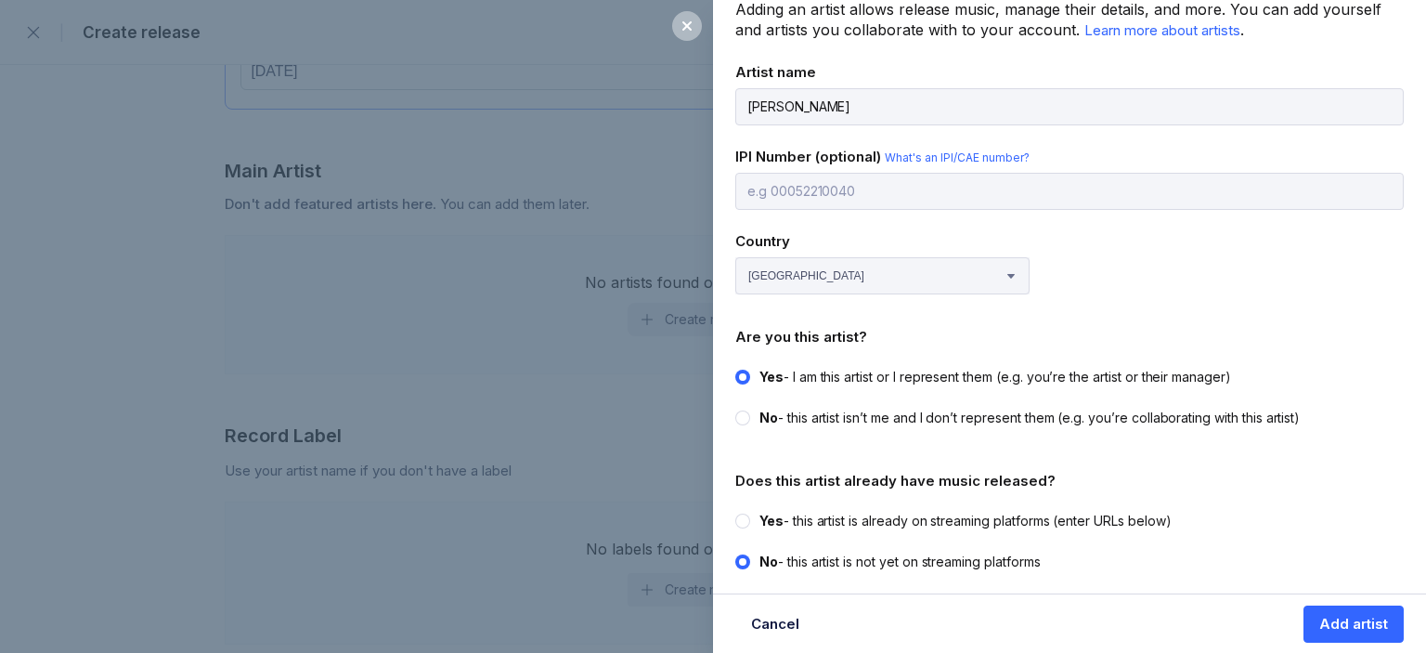
click at [740, 517] on circle at bounding box center [742, 520] width 7 height 7
click at [736, 512] on input "Yes - this artist is already on streaming platforms (enter URLs below)" at bounding box center [735, 511] width 1 height 1
radio input "true"
radio input "false"
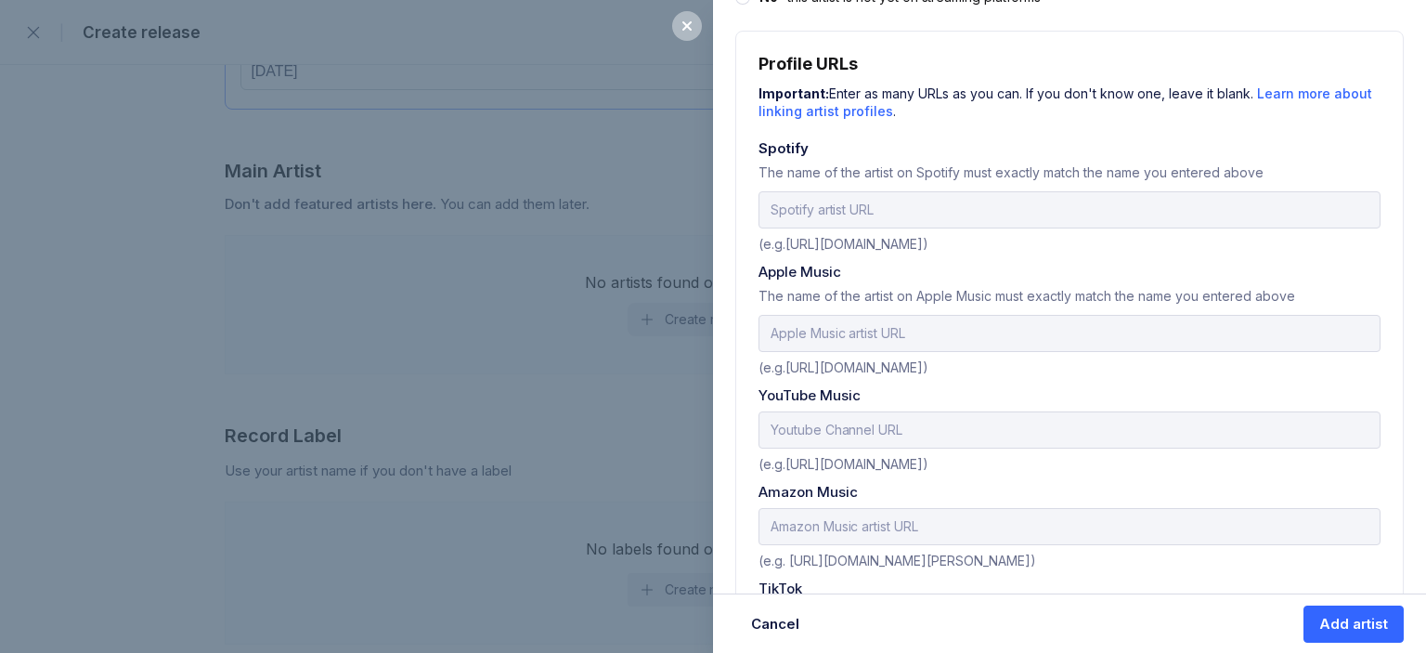
scroll to position [652, 0]
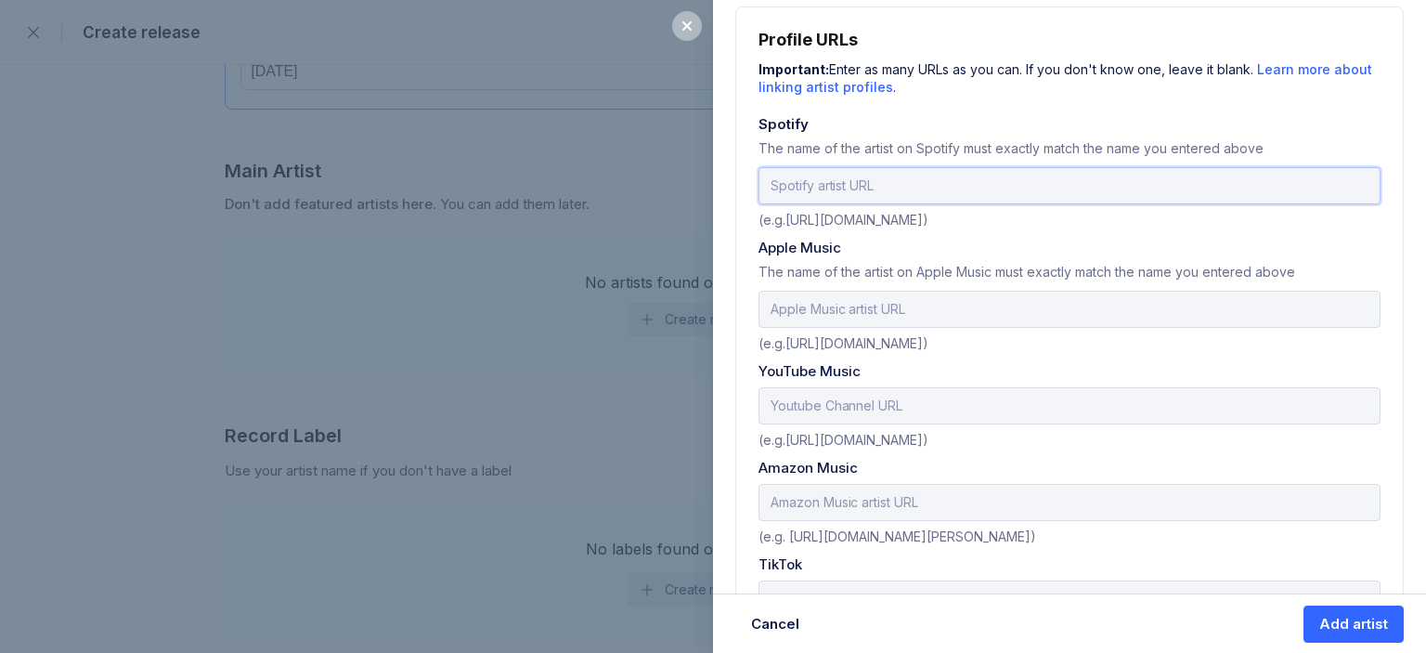
click at [830, 185] on input "url" at bounding box center [1069, 185] width 622 height 37
paste input "[URL][DOMAIN_NAME]"
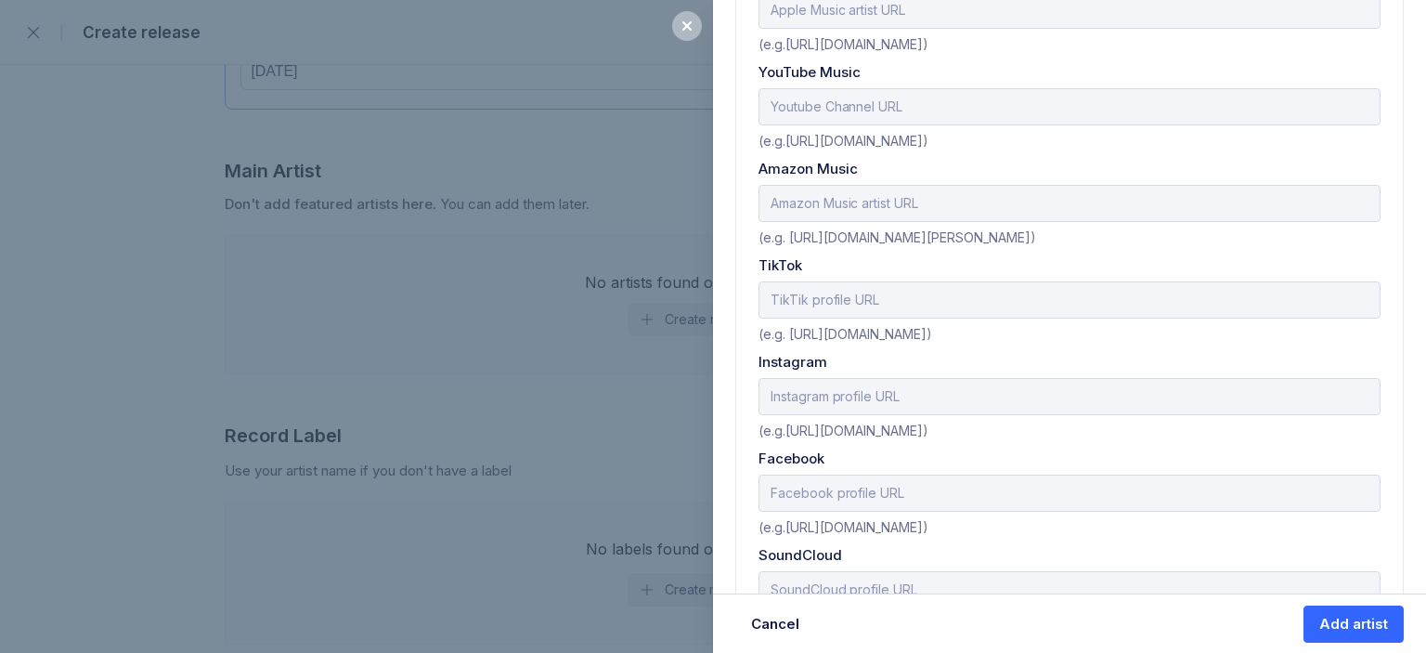
scroll to position [1017, 0]
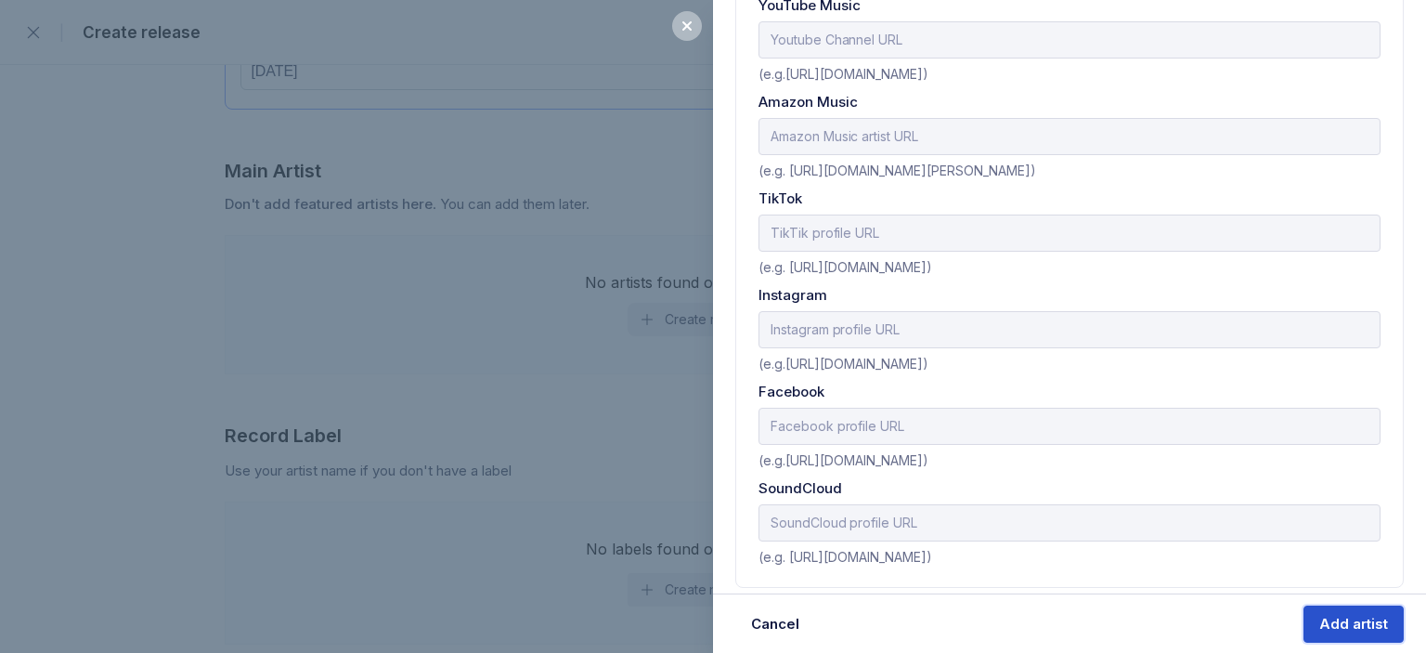
click at [1326, 613] on button "Add artist" at bounding box center [1353, 623] width 100 height 37
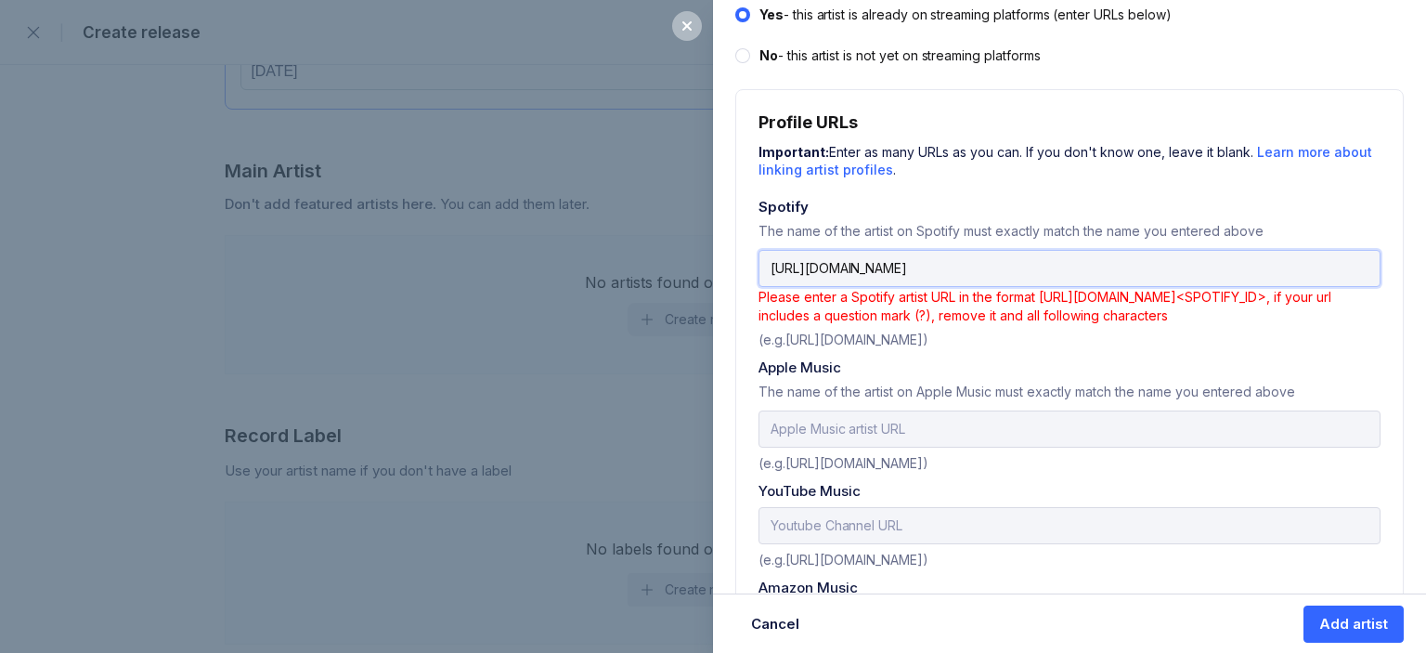
scroll to position [0, 15]
drag, startPoint x: 840, startPoint y: 253, endPoint x: 1168, endPoint y: 265, distance: 327.9
click at [1168, 265] on input "[URL][DOMAIN_NAME]" at bounding box center [1069, 268] width 622 height 37
drag, startPoint x: 1191, startPoint y: 265, endPoint x: 1391, endPoint y: 278, distance: 200.9
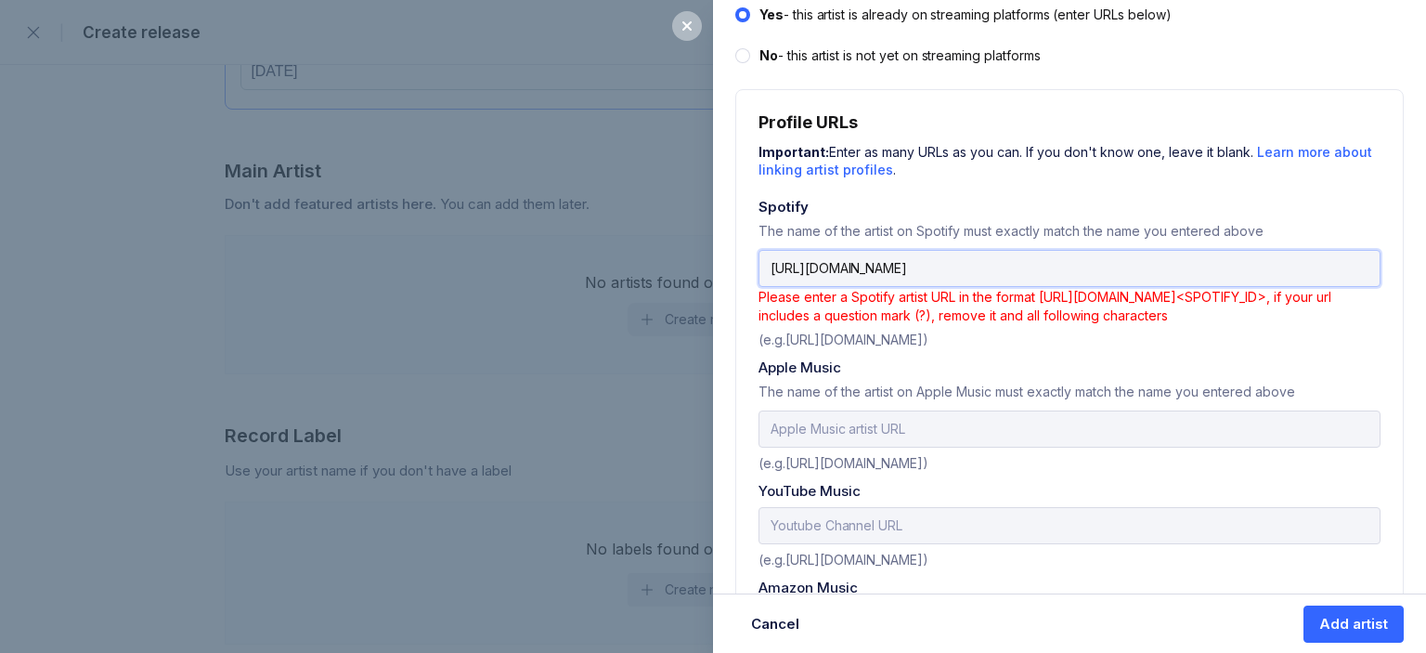
click at [1391, 278] on div "Add artist Adding an artist allows release music, manage their details, and mor…" at bounding box center [1069, 289] width 713 height 1716
click at [1288, 175] on div "Important: Enter as many URLs as you can. If you don't know one, leave it blank…" at bounding box center [1069, 159] width 622 height 40
click at [1341, 628] on div "Add artist" at bounding box center [1353, 624] width 69 height 19
click at [903, 265] on input "[URL][DOMAIN_NAME]" at bounding box center [1069, 268] width 622 height 37
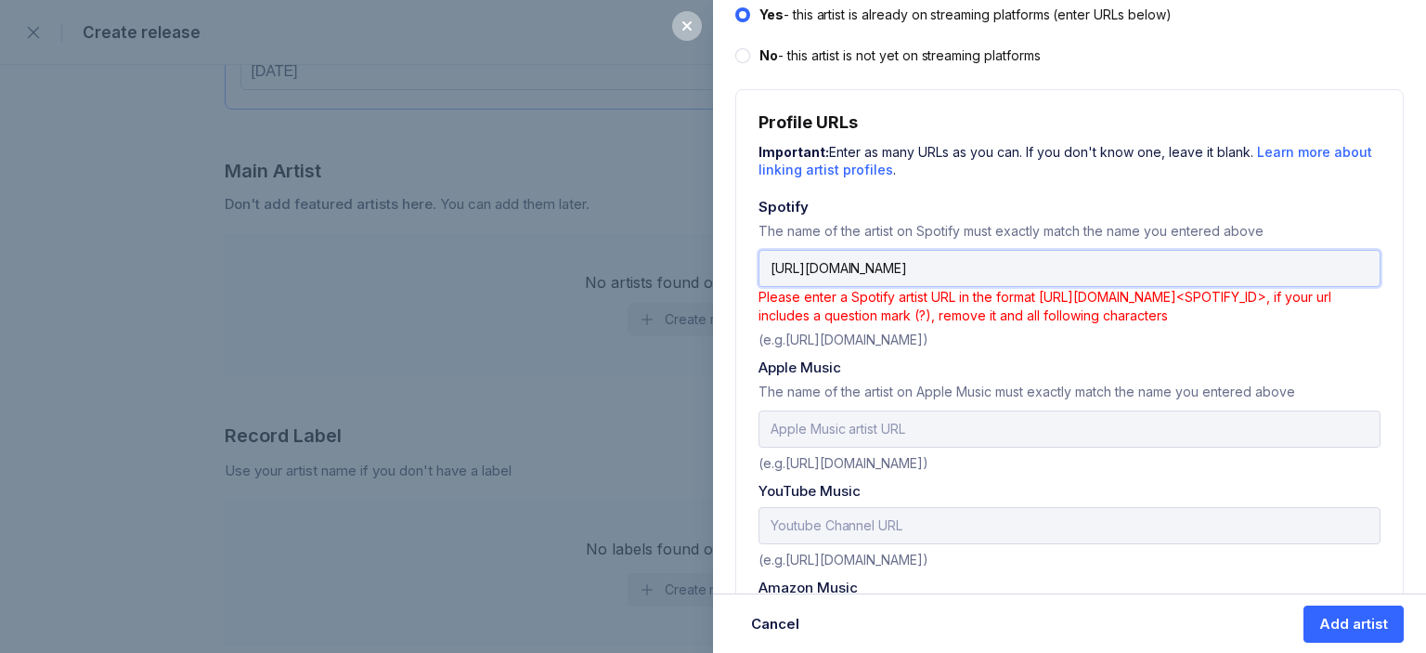
click at [903, 265] on input "[URL][DOMAIN_NAME]" at bounding box center [1069, 268] width 622 height 37
paste input "?si=XeGZ_Ff9TCemTwcjoob-JA"
click at [1366, 639] on button "Add artist" at bounding box center [1353, 623] width 100 height 37
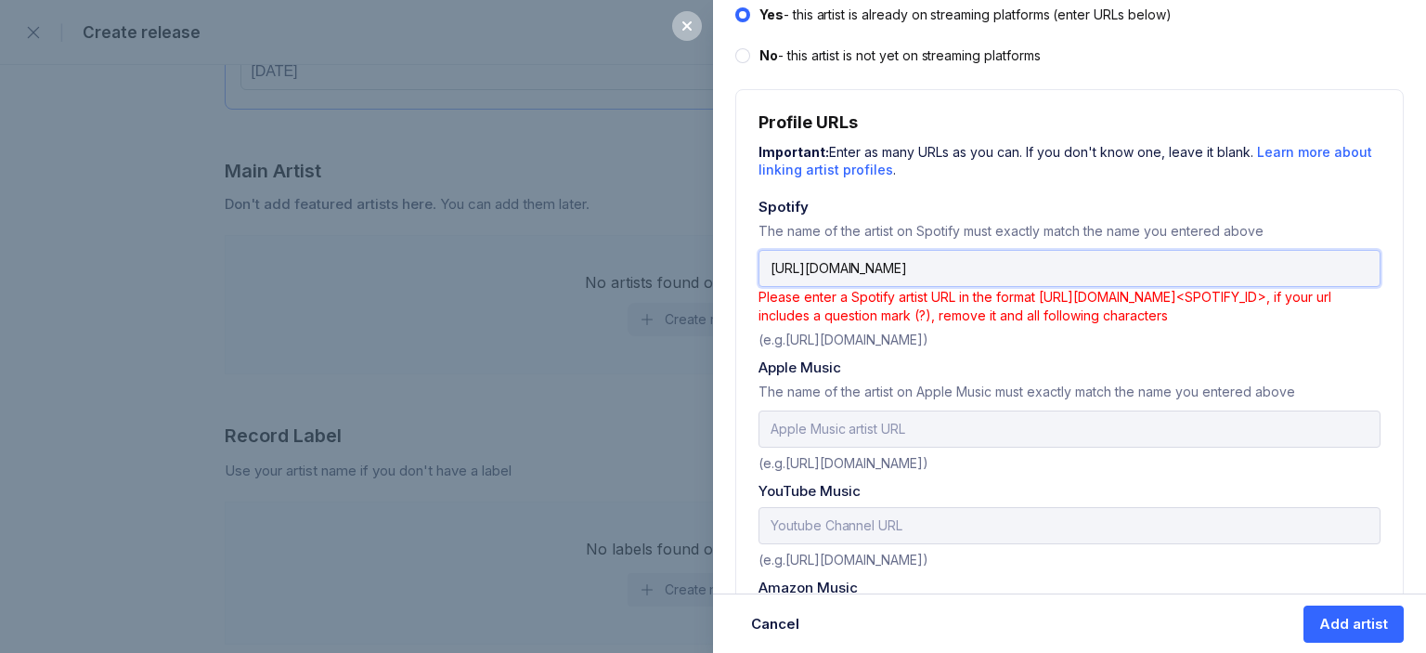
drag, startPoint x: 1198, startPoint y: 273, endPoint x: 1378, endPoint y: 283, distance: 179.4
click at [1378, 283] on div "Profile URLs Important: Enter as many URLs as you can. If you don't know one, l…" at bounding box center [1069, 581] width 668 height 984
click at [936, 276] on input "[URL][DOMAIN_NAME]" at bounding box center [1069, 268] width 622 height 37
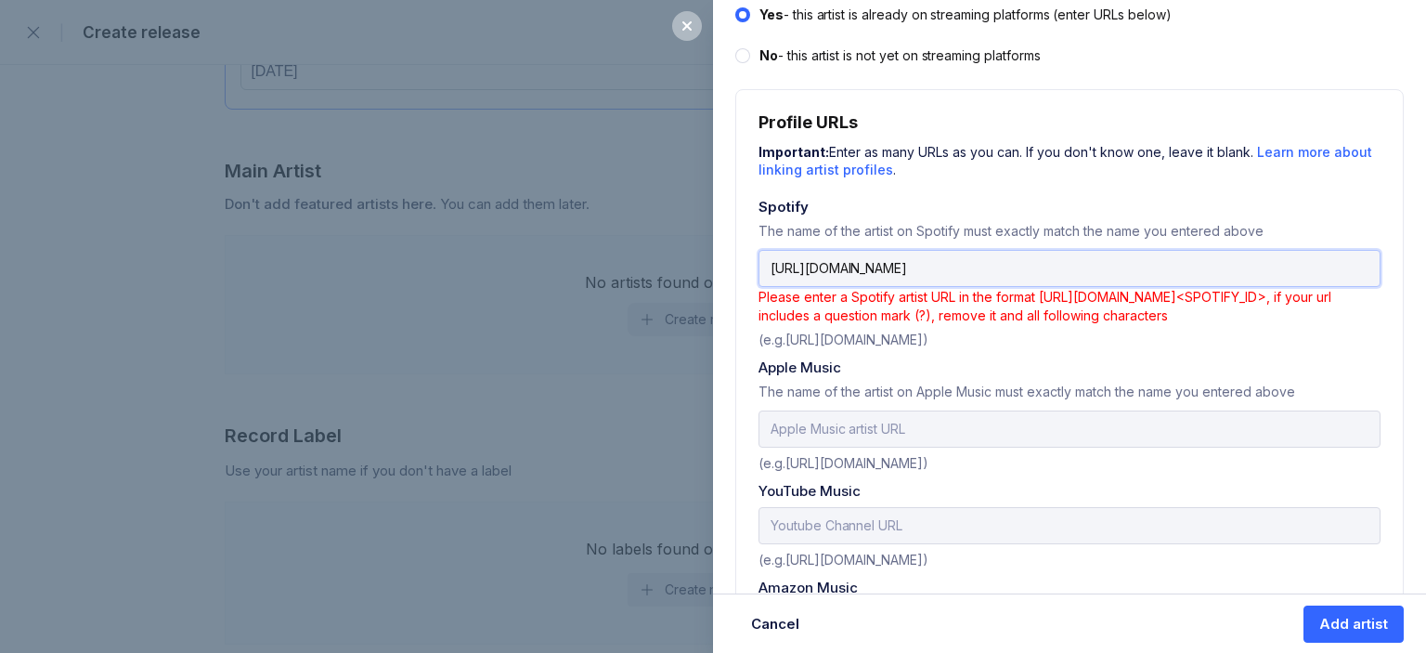
click at [936, 276] on input "[URL][DOMAIN_NAME]" at bounding box center [1069, 268] width 622 height 37
paste input "5LU8X349938Ms1u55O0pS1"
type input "5LU8X349938Ms1u55O0pS1"
click at [1328, 628] on div "Add artist" at bounding box center [1353, 624] width 69 height 19
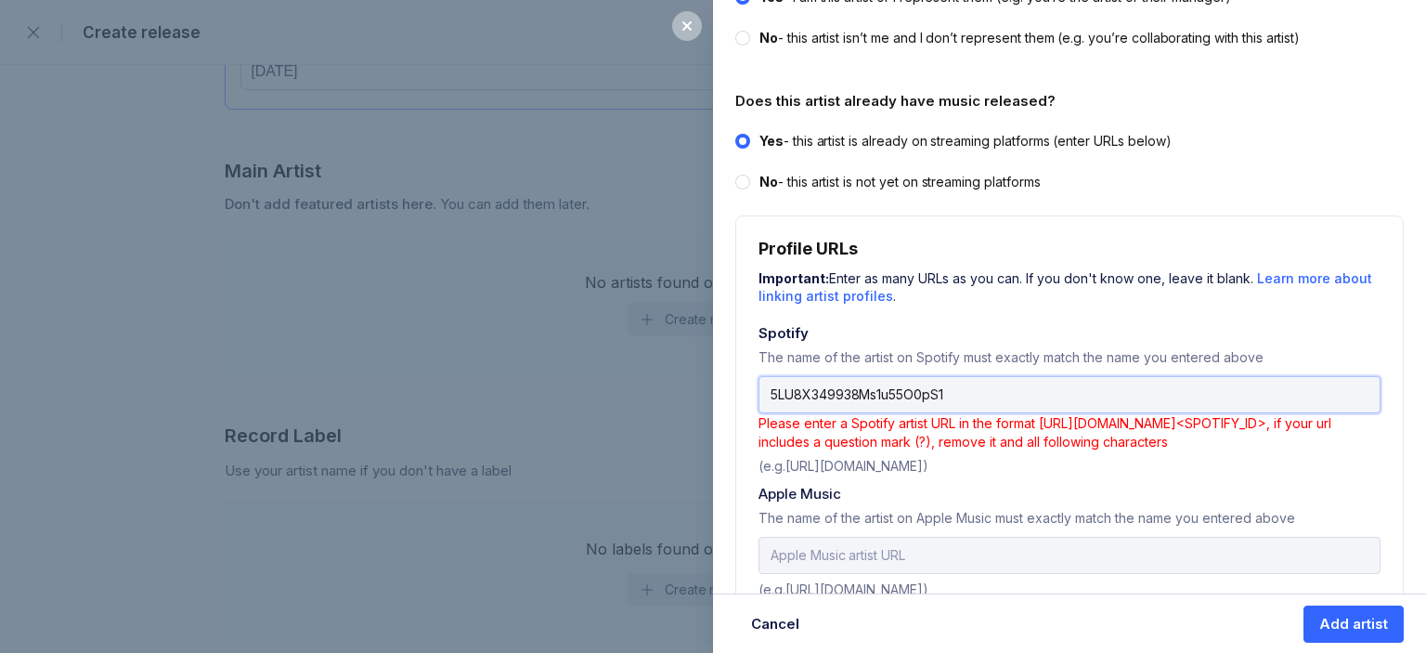
scroll to position [439, 0]
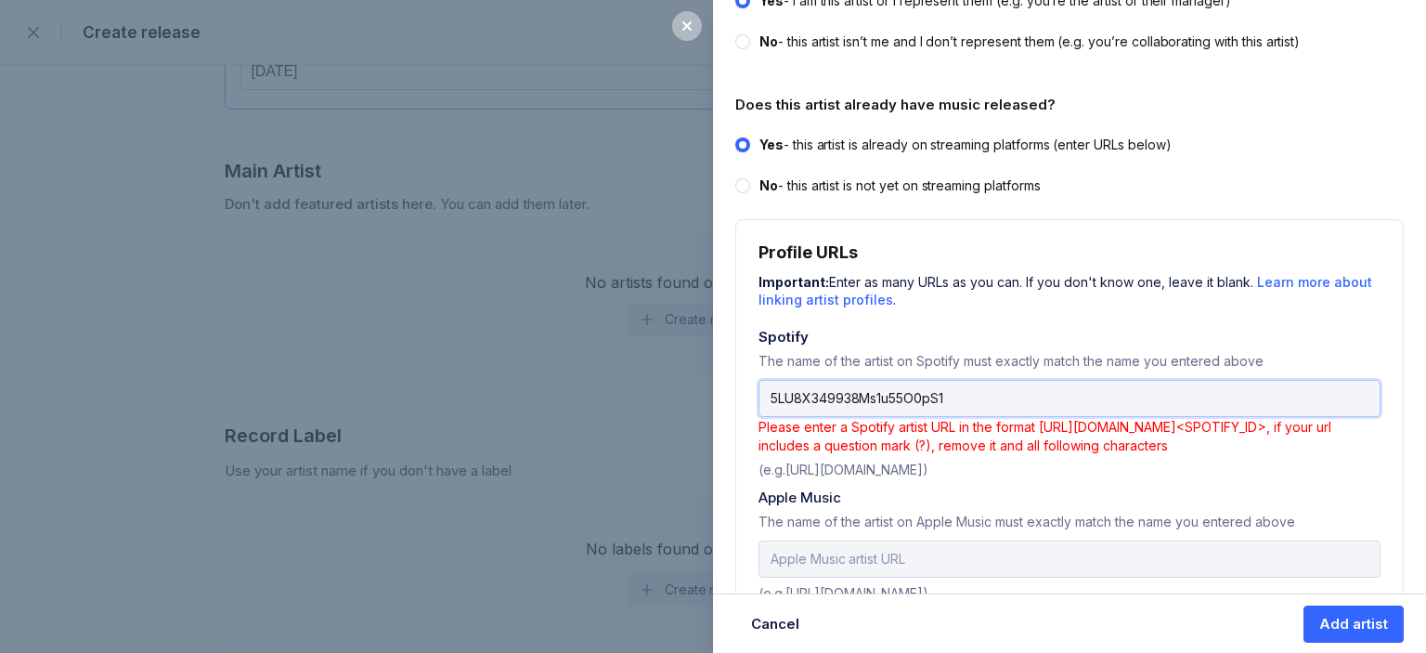
click at [1079, 391] on input "5LU8X349938Ms1u55O0pS1" at bounding box center [1069, 398] width 622 height 37
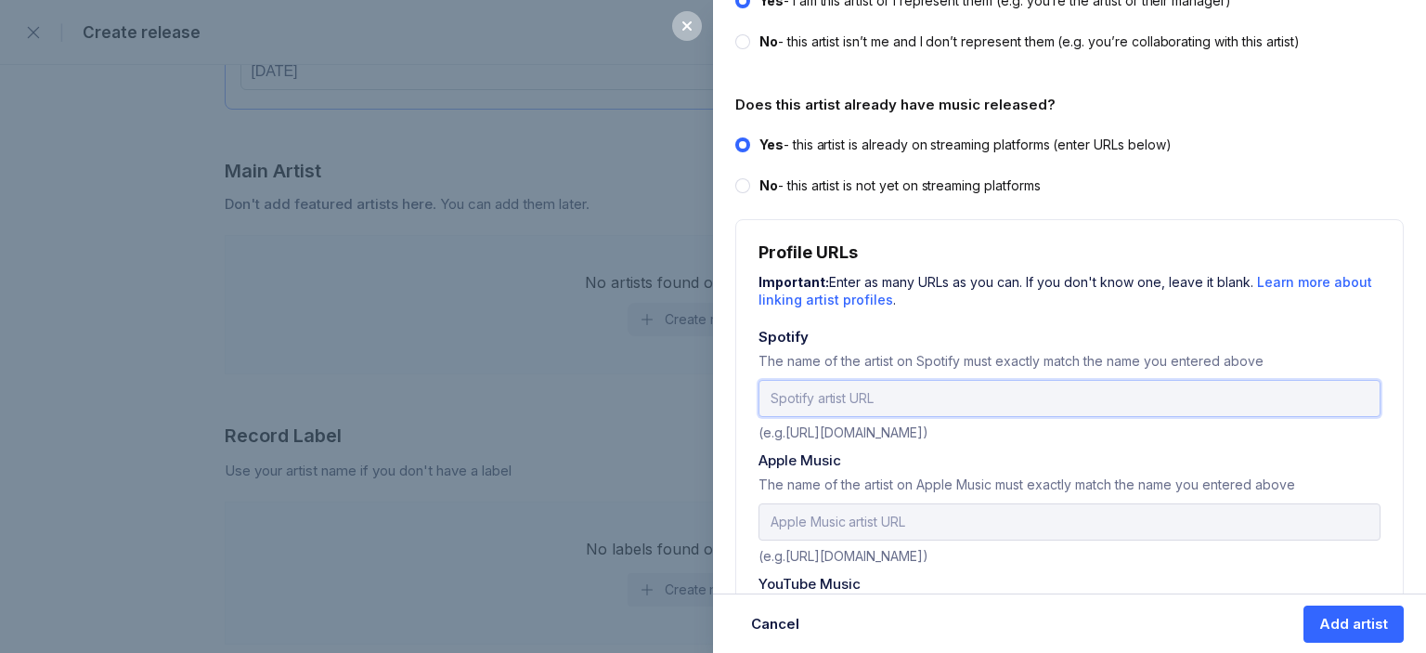
paste input "[URL][DOMAIN_NAME]"
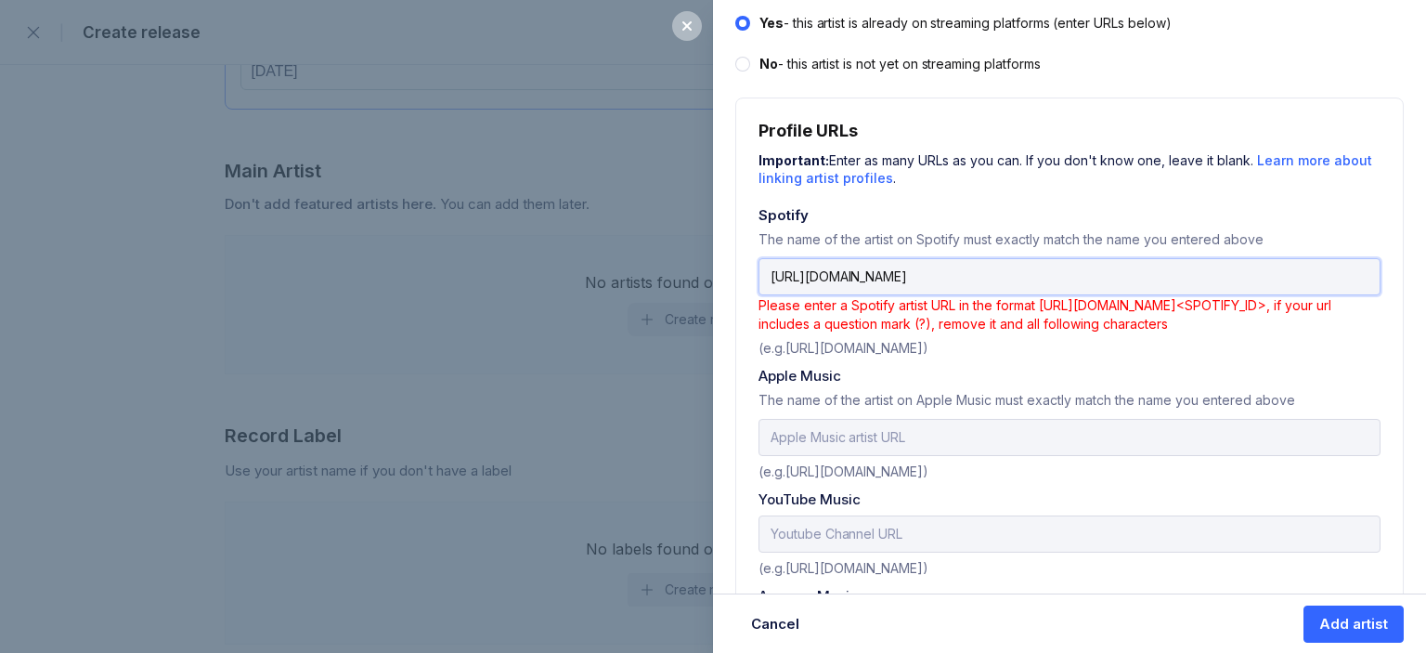
scroll to position [563, 0]
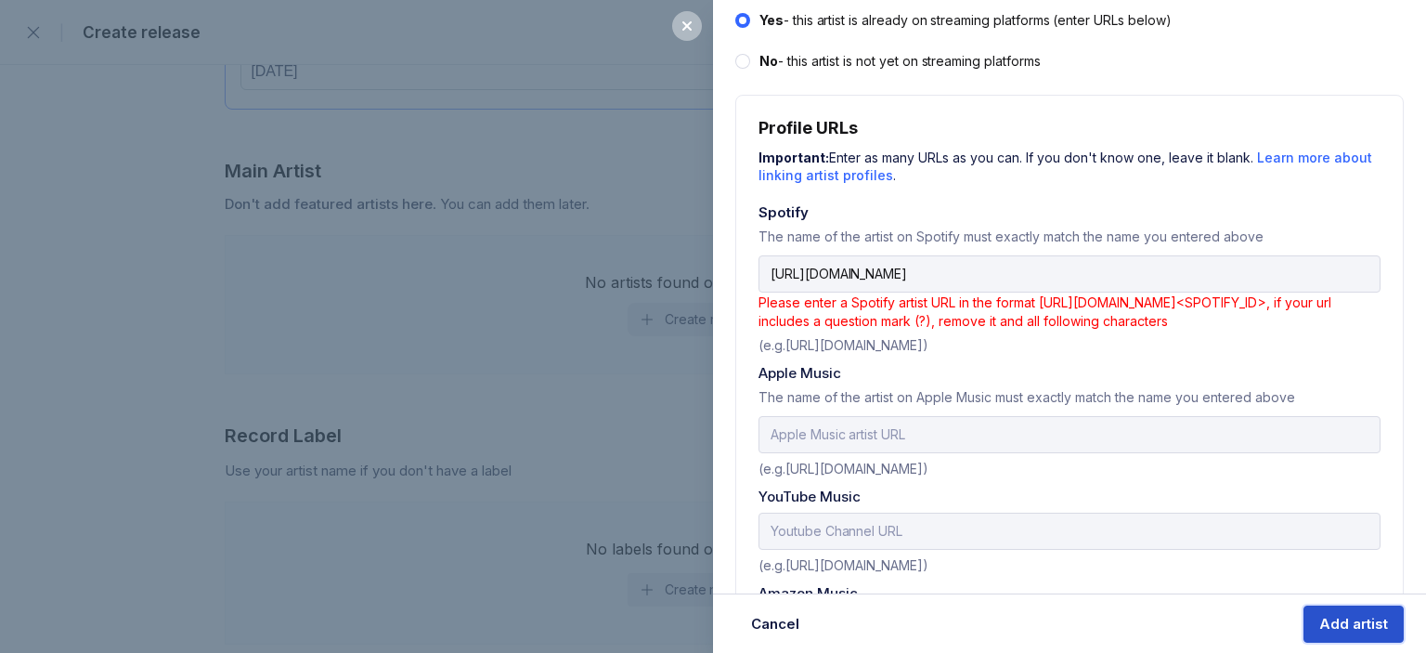
click at [1329, 619] on div "Add artist" at bounding box center [1353, 624] width 69 height 19
drag, startPoint x: 850, startPoint y: 271, endPoint x: 729, endPoint y: 270, distance: 121.6
click at [729, 270] on div "Add artist Adding an artist allows release music, manage their details, and mor…" at bounding box center [1069, 295] width 713 height 1716
drag, startPoint x: 1324, startPoint y: 611, endPoint x: 1203, endPoint y: 118, distance: 507.5
click at [1203, 118] on div "Profile URLs" at bounding box center [1069, 127] width 622 height 19
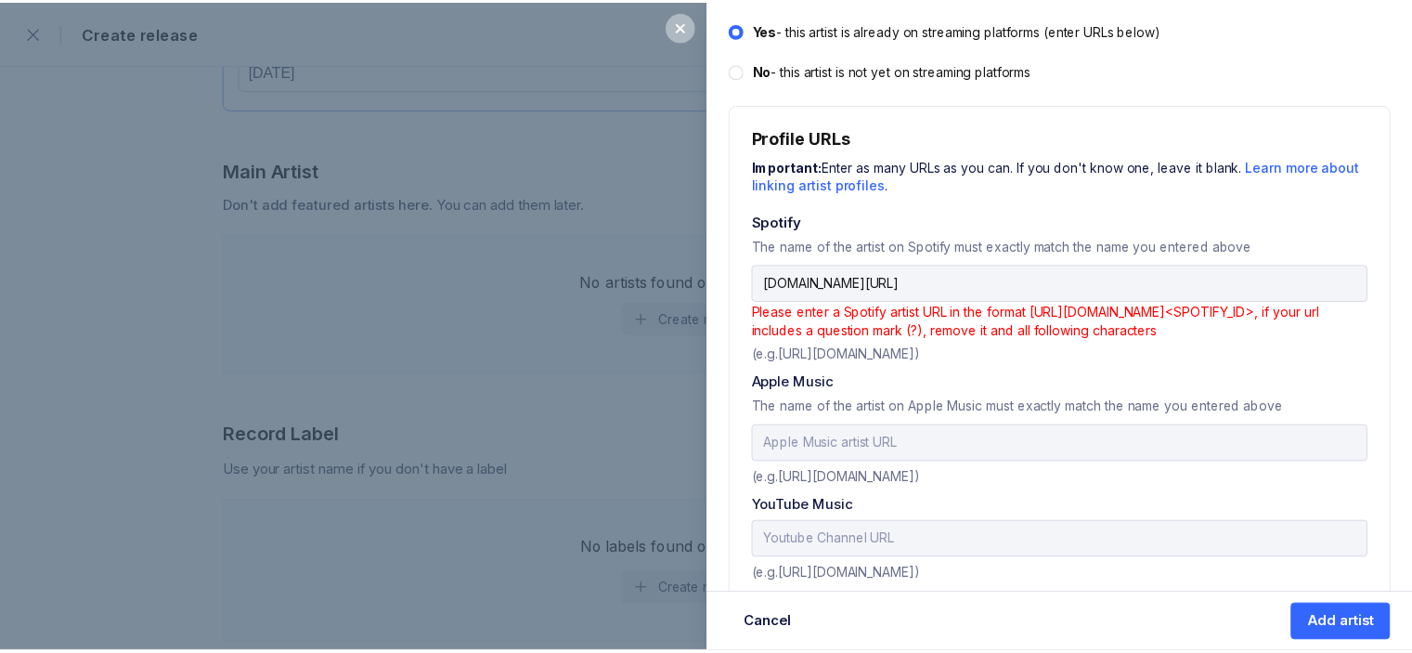
scroll to position [607, 0]
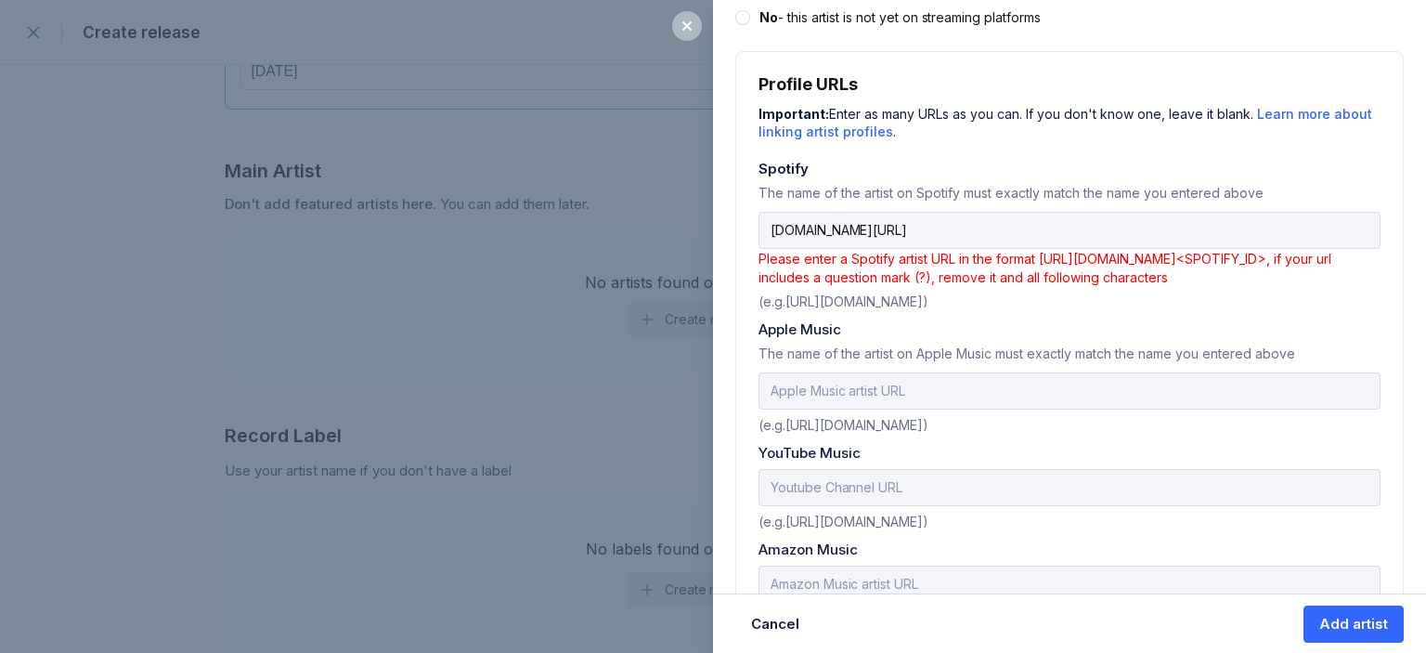
drag, startPoint x: 787, startPoint y: 296, endPoint x: 1145, endPoint y: 300, distance: 357.4
click at [1145, 300] on div "(e.g.[URL][DOMAIN_NAME])" at bounding box center [1069, 297] width 622 height 23
copy div "[URL][DOMAIN_NAME]"
click at [964, 237] on input "[DOMAIN_NAME][URL]" at bounding box center [1069, 230] width 622 height 37
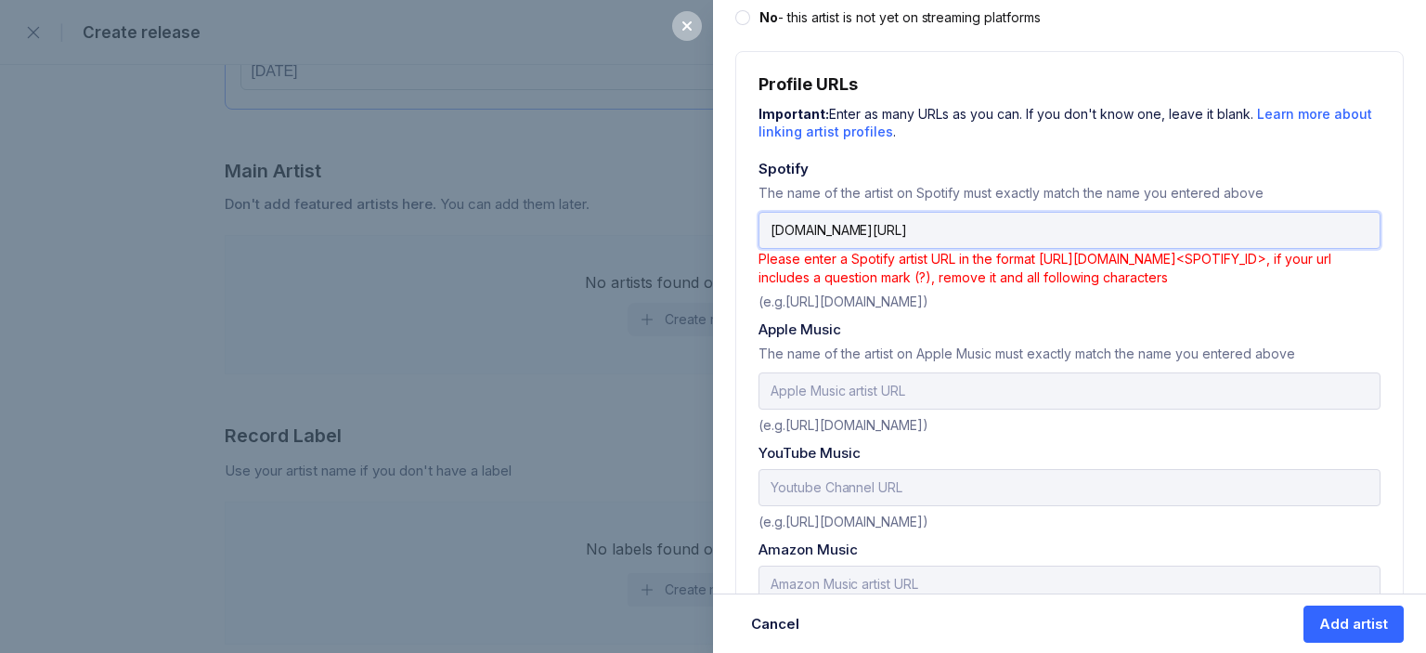
click at [964, 237] on input "[DOMAIN_NAME][URL]" at bounding box center [1069, 230] width 622 height 37
paste input "[URL][DOMAIN_NAME]"
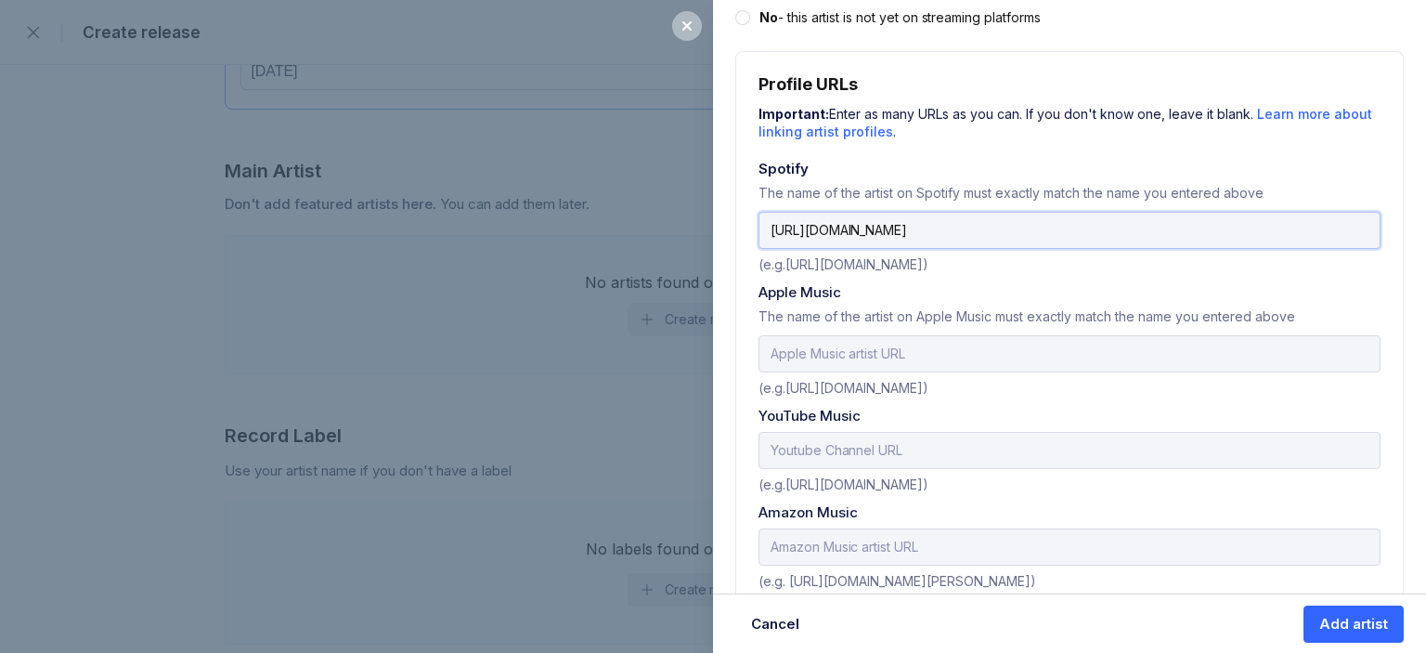
drag, startPoint x: 1170, startPoint y: 227, endPoint x: 1196, endPoint y: 227, distance: 26.0
click at [1196, 227] on input "[URL][DOMAIN_NAME]" at bounding box center [1069, 230] width 622 height 37
drag, startPoint x: 1196, startPoint y: 227, endPoint x: 1110, endPoint y: 226, distance: 85.4
click at [1110, 226] on input "[URL][DOMAIN_NAME]" at bounding box center [1069, 230] width 622 height 37
paste input "5LU8X349938Ms1u55O0pS1"
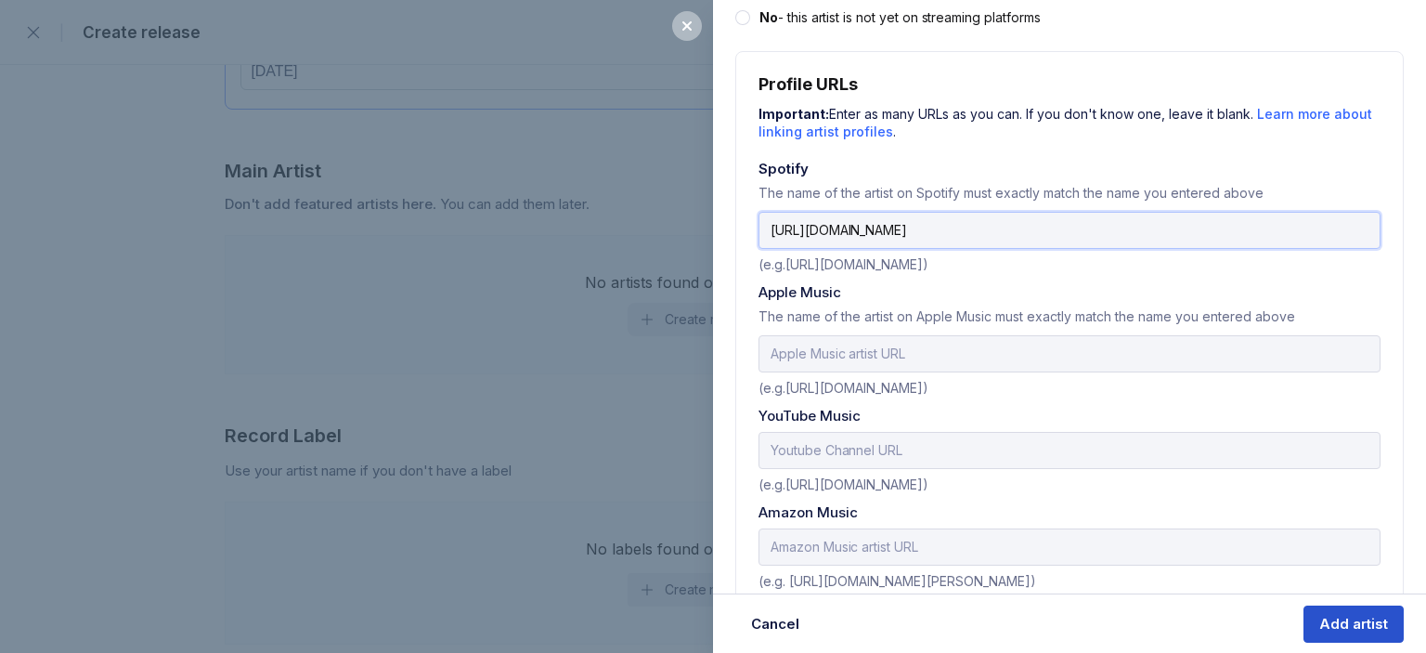
type input "[URL][DOMAIN_NAME]"
click at [1380, 615] on div "Add artist" at bounding box center [1353, 624] width 69 height 19
select select
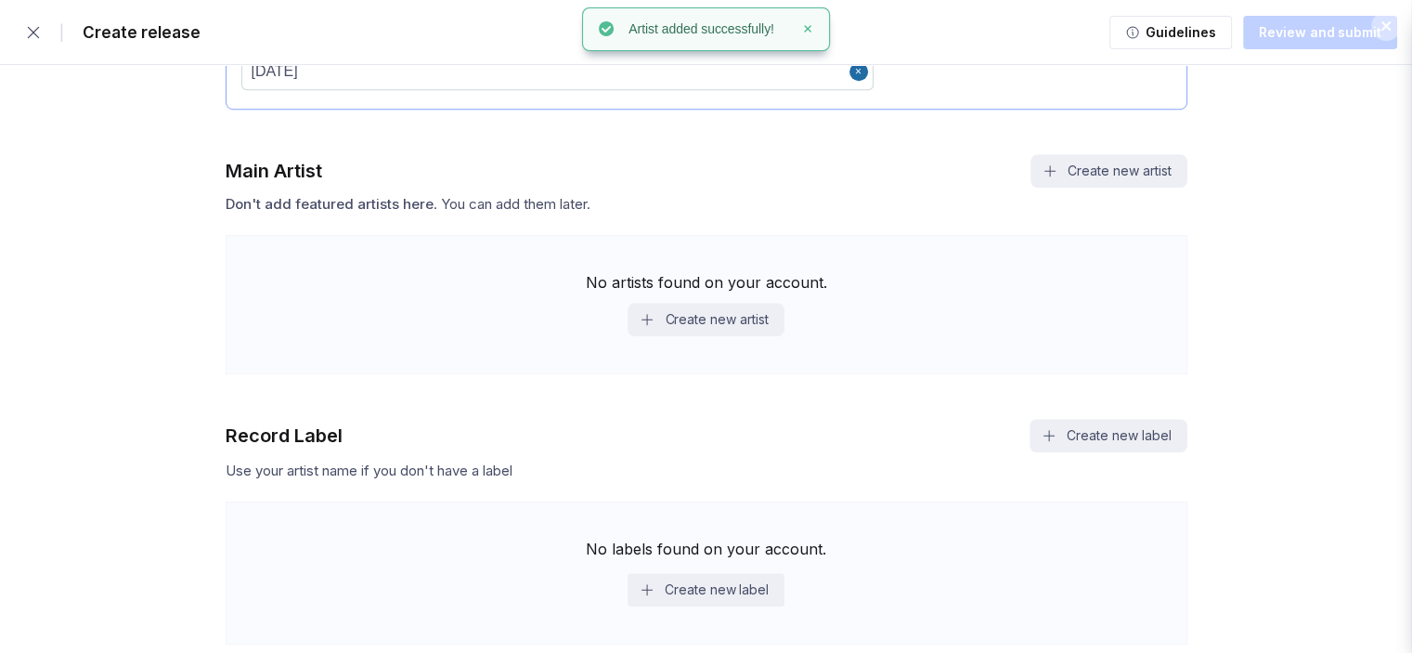
scroll to position [0, 0]
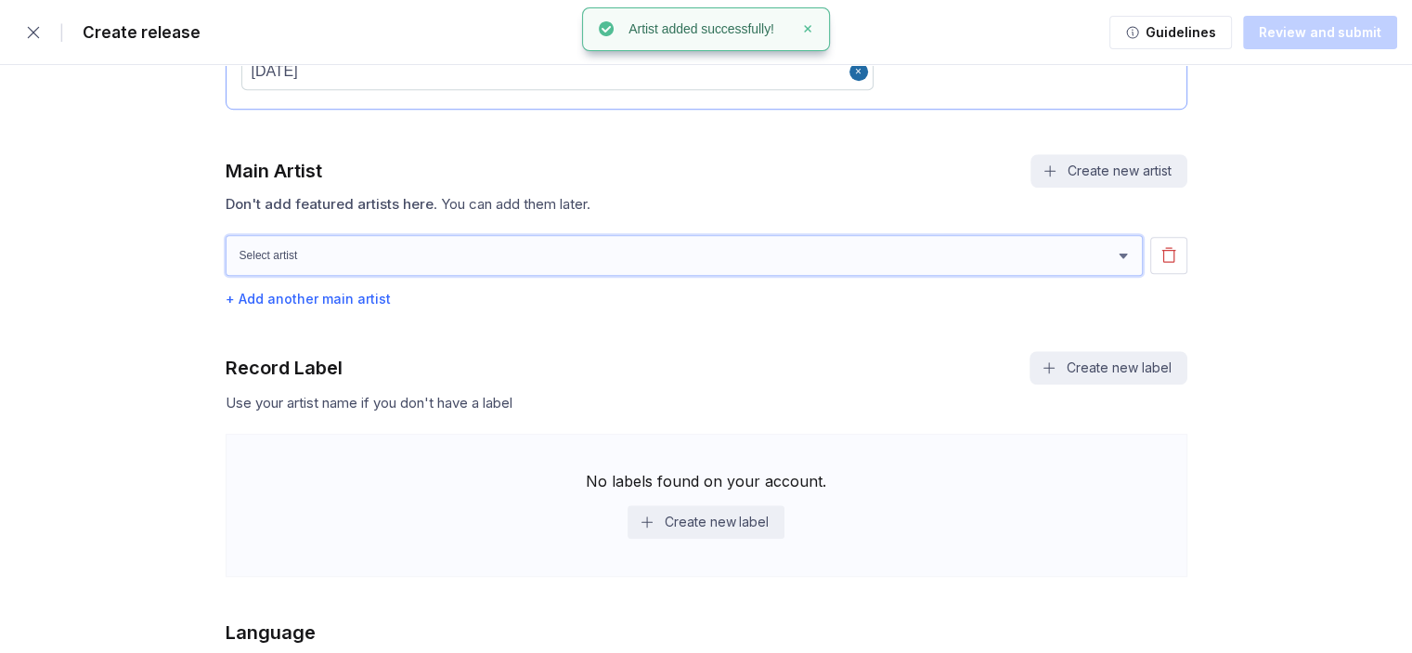
click at [780, 254] on select "[PERSON_NAME] [PERSON_NAME]" at bounding box center [684, 255] width 917 height 41
select select "d3cd4246-c57b-4e23-a696-be35ae284f39"
click at [226, 235] on select "[PERSON_NAME] [PERSON_NAME]" at bounding box center [684, 255] width 917 height 41
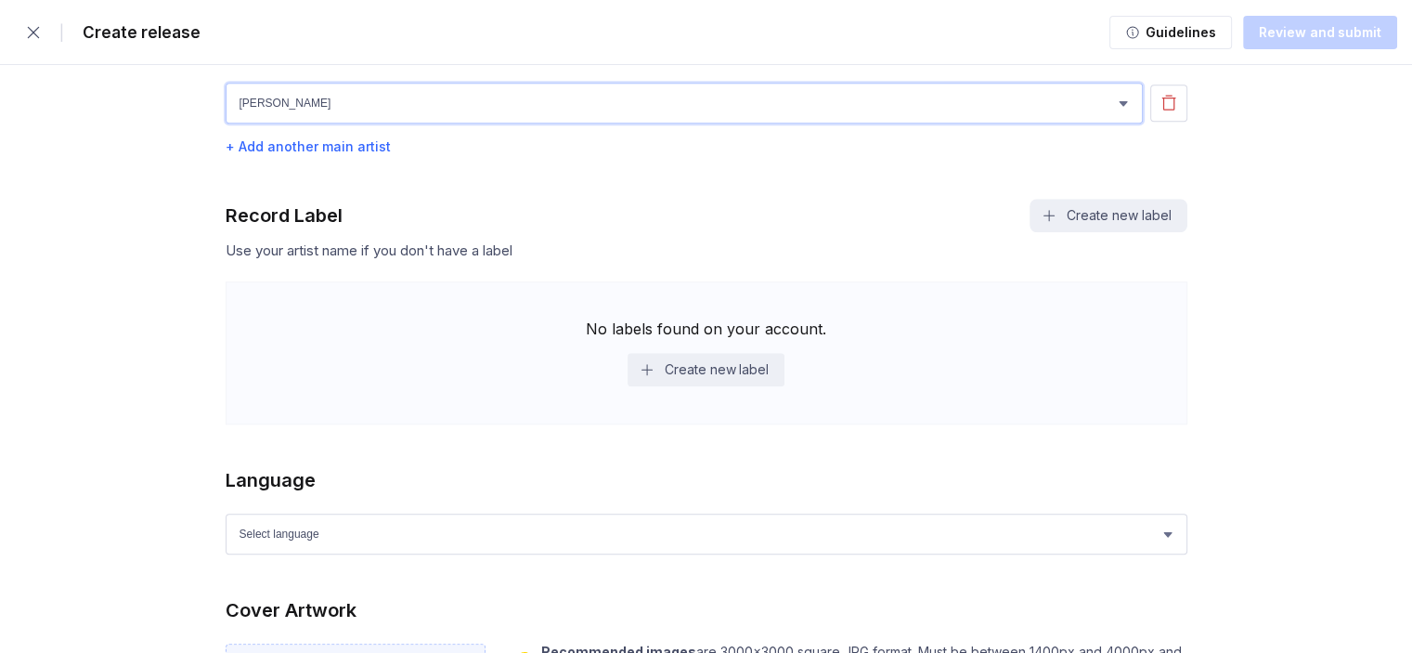
scroll to position [1561, 0]
click at [722, 360] on button "Create new label" at bounding box center [706, 367] width 157 height 33
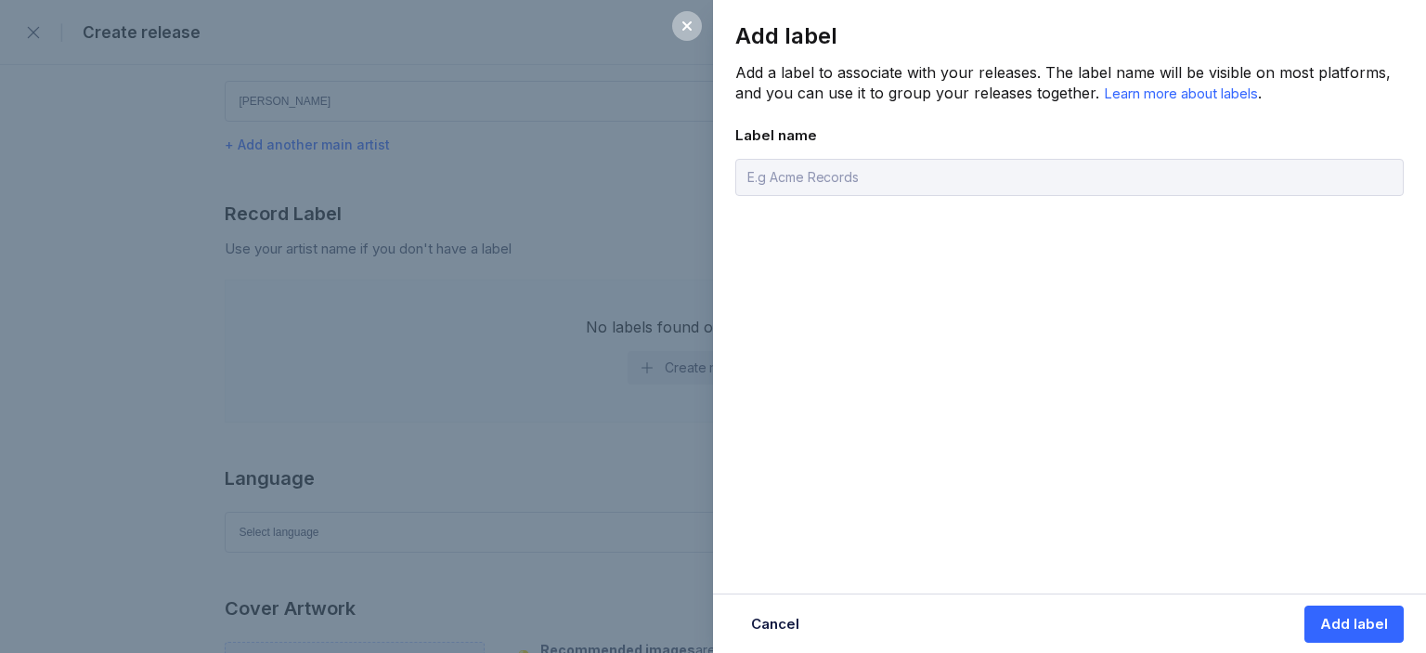
click at [809, 188] on input "text" at bounding box center [1069, 177] width 668 height 37
click at [832, 179] on input "text" at bounding box center [1069, 177] width 668 height 37
type input "Sin Marcas"
click at [1329, 626] on div "Add label" at bounding box center [1354, 624] width 68 height 19
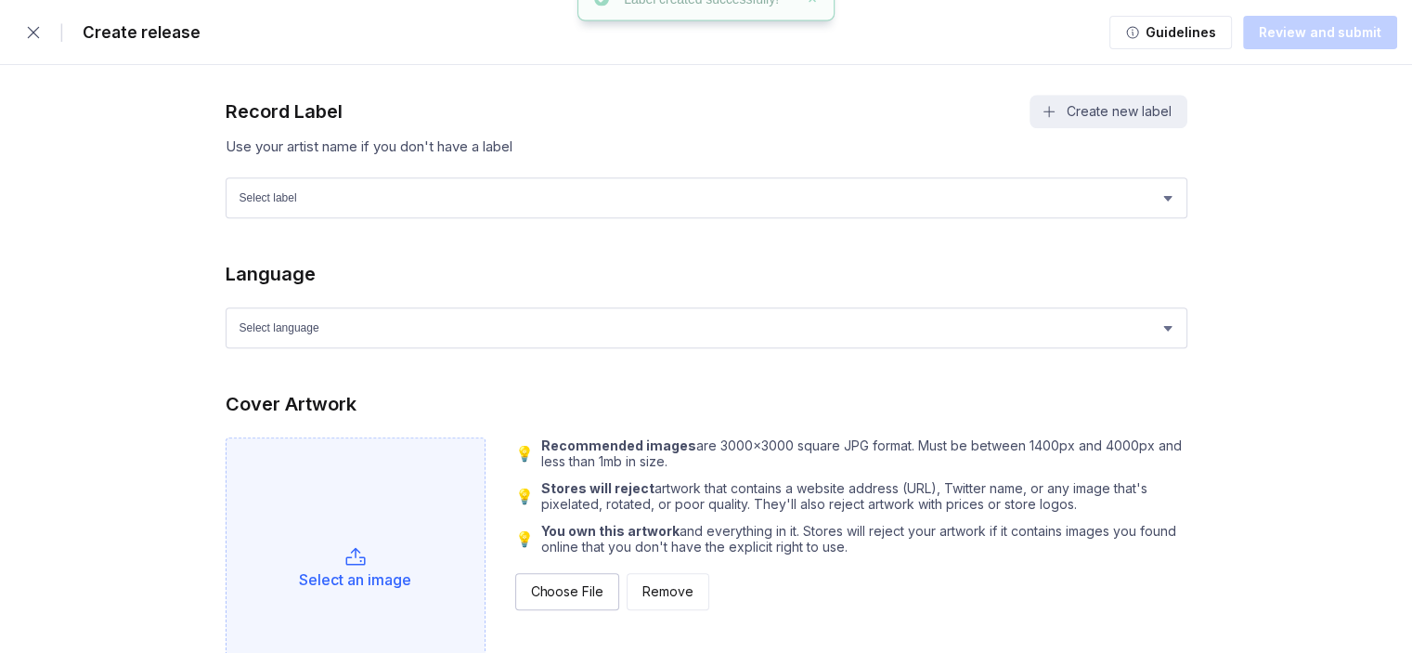
scroll to position [1673, 0]
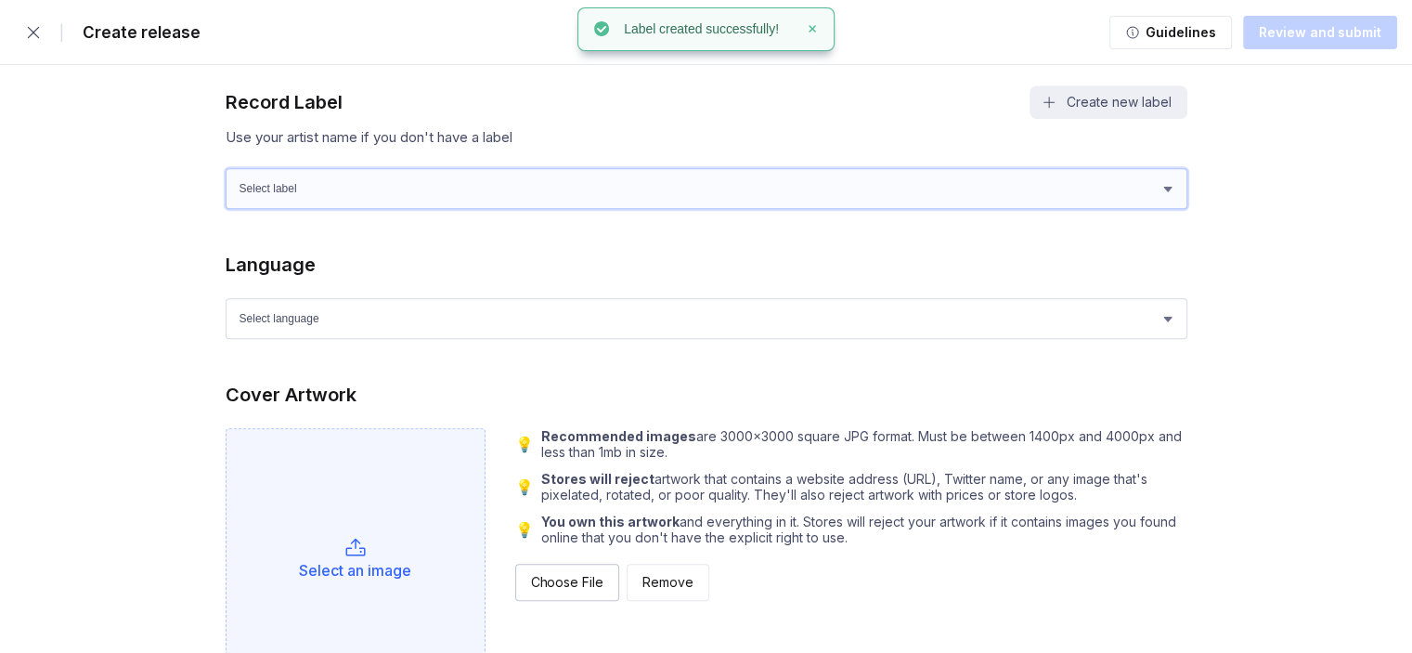
click at [370, 192] on select "Select label Sin Marcas" at bounding box center [707, 188] width 962 height 41
select select "90a2cd39-294d-4f36-be2e-3db33d3fa369"
click at [226, 168] on select "Select label Sin Marcas" at bounding box center [707, 188] width 962 height 41
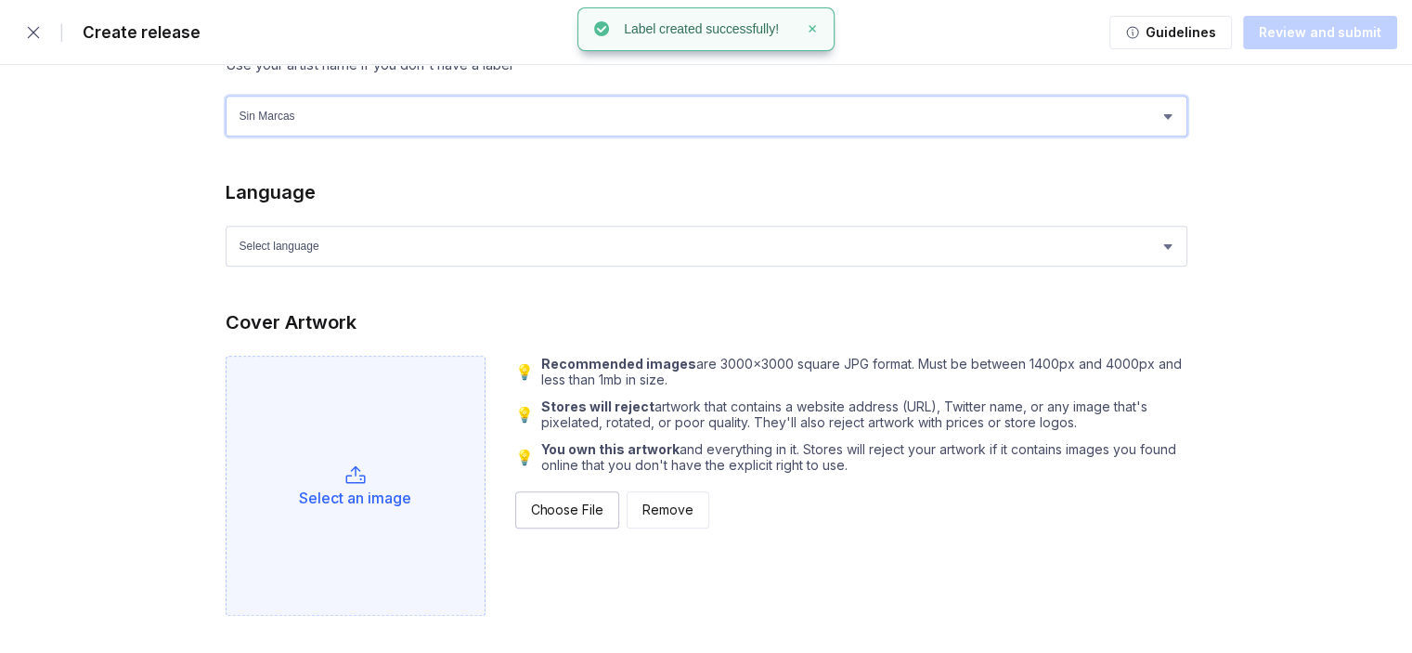
scroll to position [1766, 0]
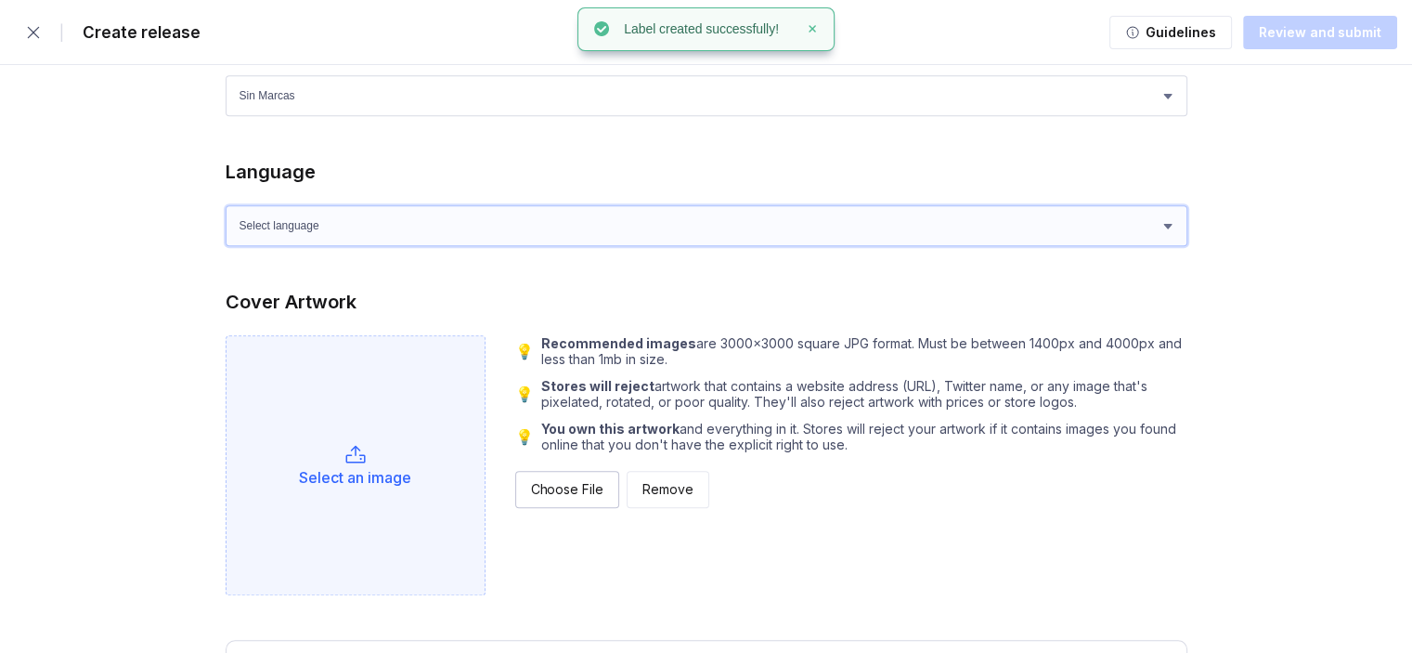
click at [325, 226] on select "Select language Afrikaans Akan Albanian Amharic Arabic Armenian Assamese Azerba…" at bounding box center [707, 225] width 962 height 41
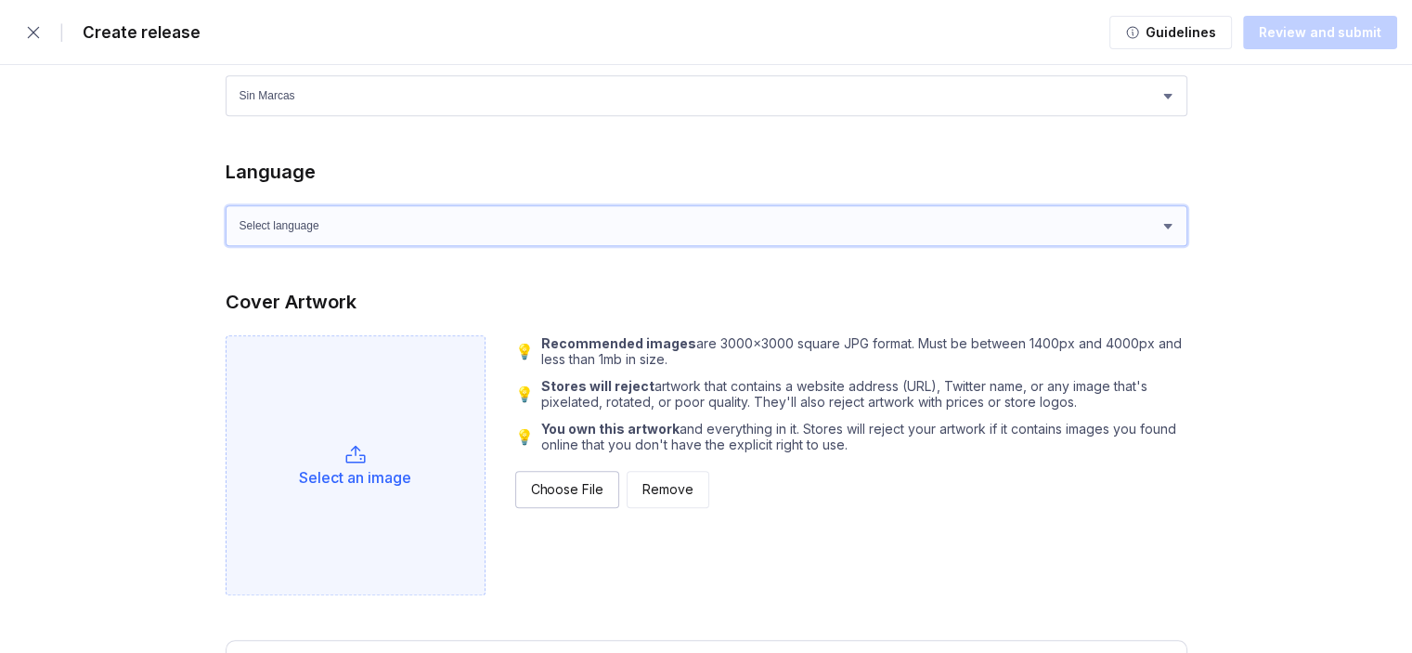
select select "es"
click at [226, 205] on select "Select language Afrikaans Akan Albanian Amharic Arabic Armenian Assamese Azerba…" at bounding box center [707, 225] width 962 height 41
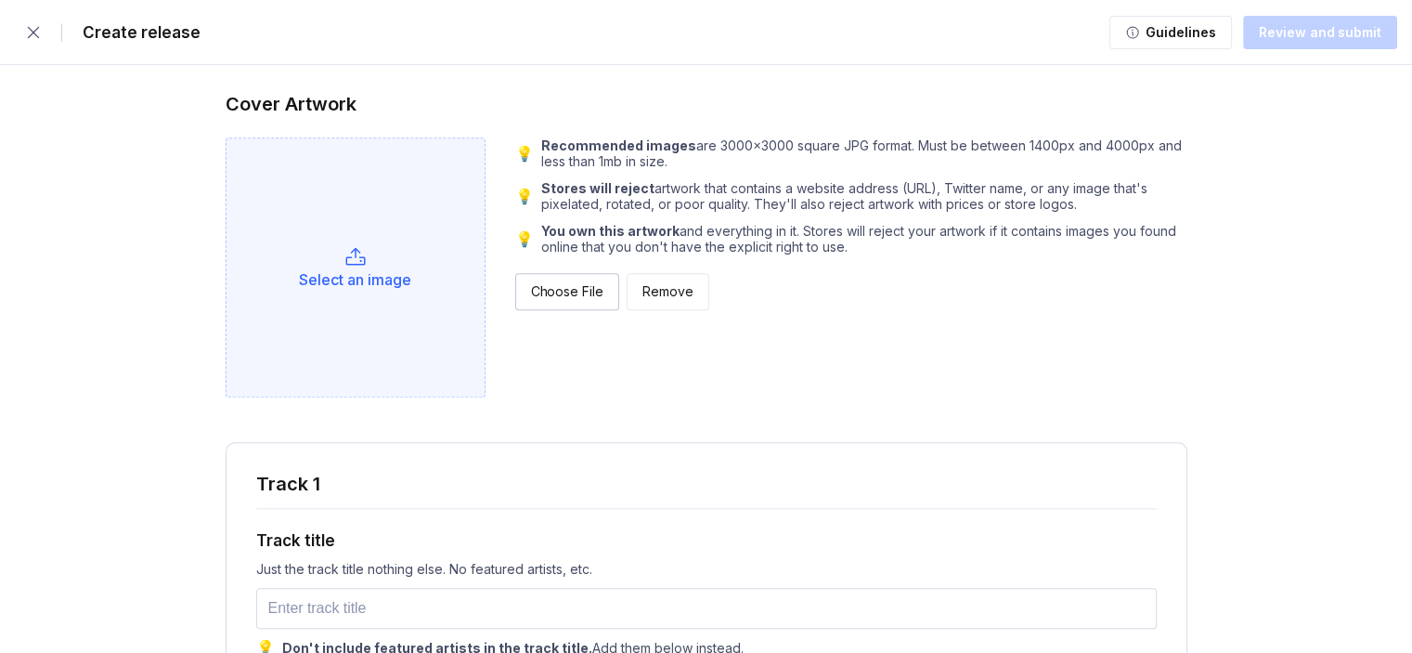
scroll to position [1964, 0]
click at [535, 297] on button "Choose File" at bounding box center [567, 290] width 104 height 37
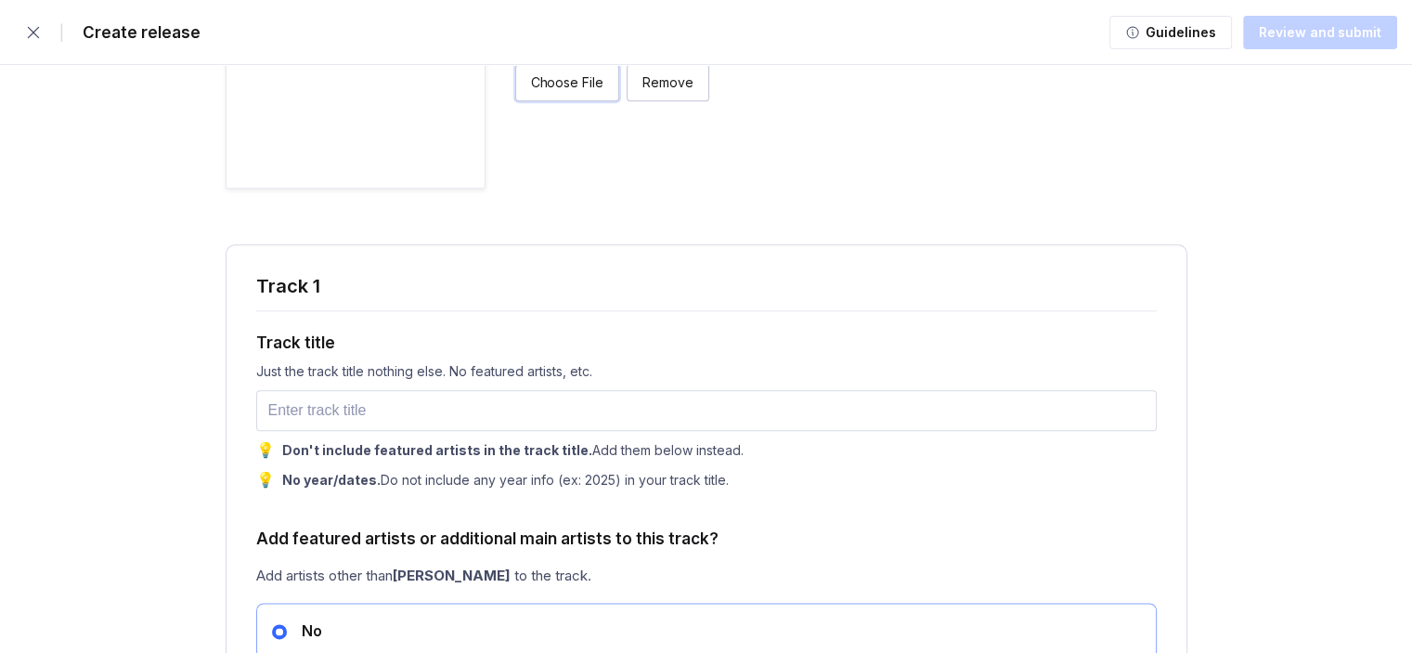
scroll to position [2236, 0]
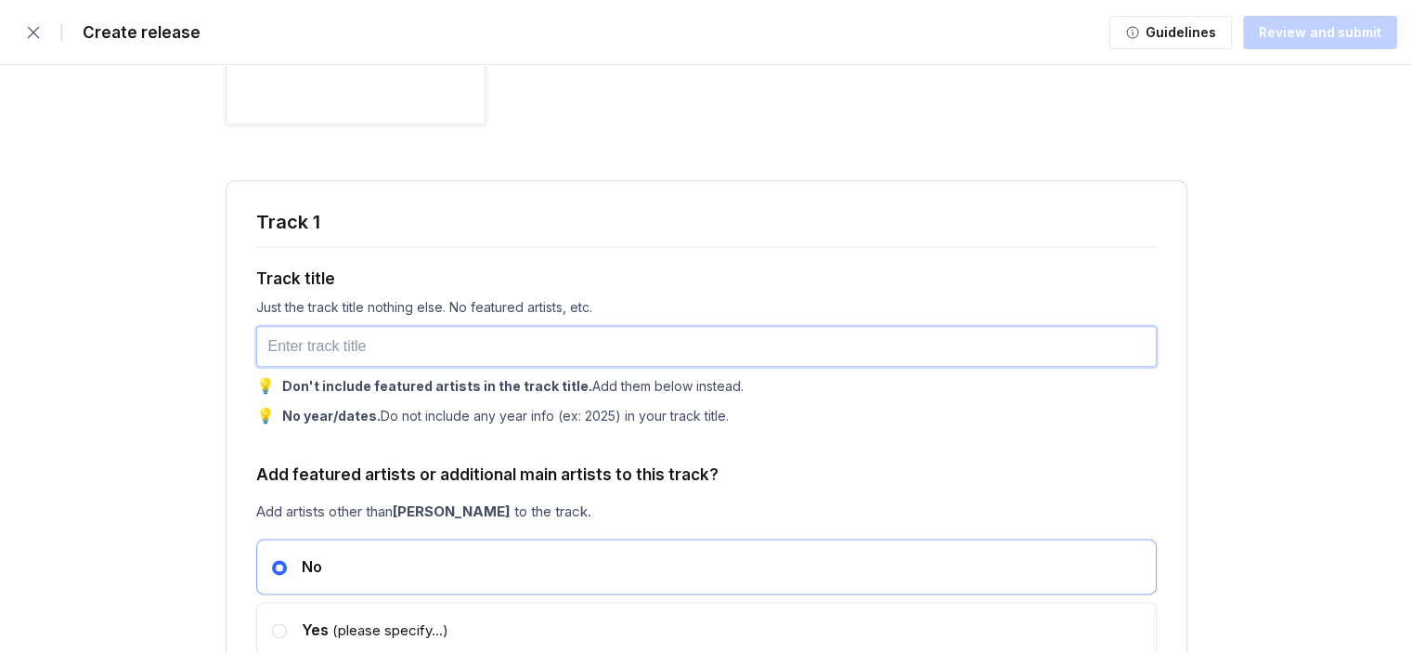
click at [414, 356] on input "text" at bounding box center [706, 346] width 900 height 41
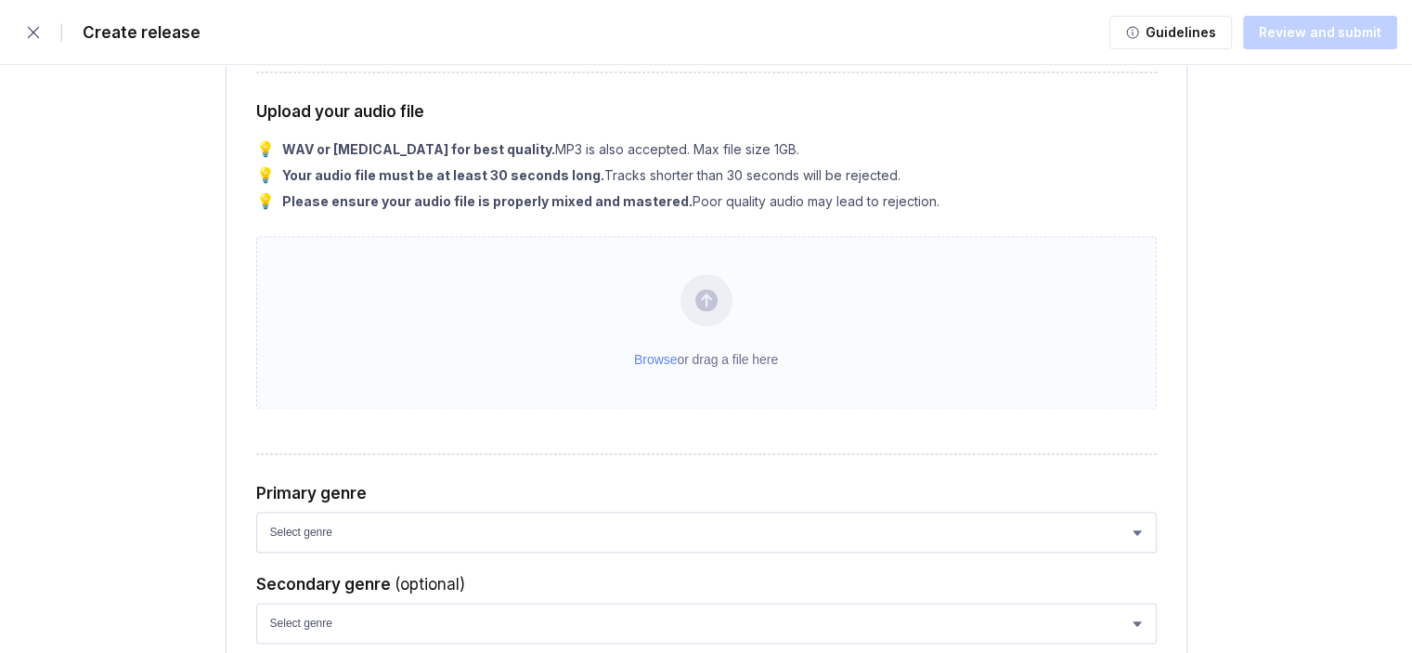
scroll to position [2898, 0]
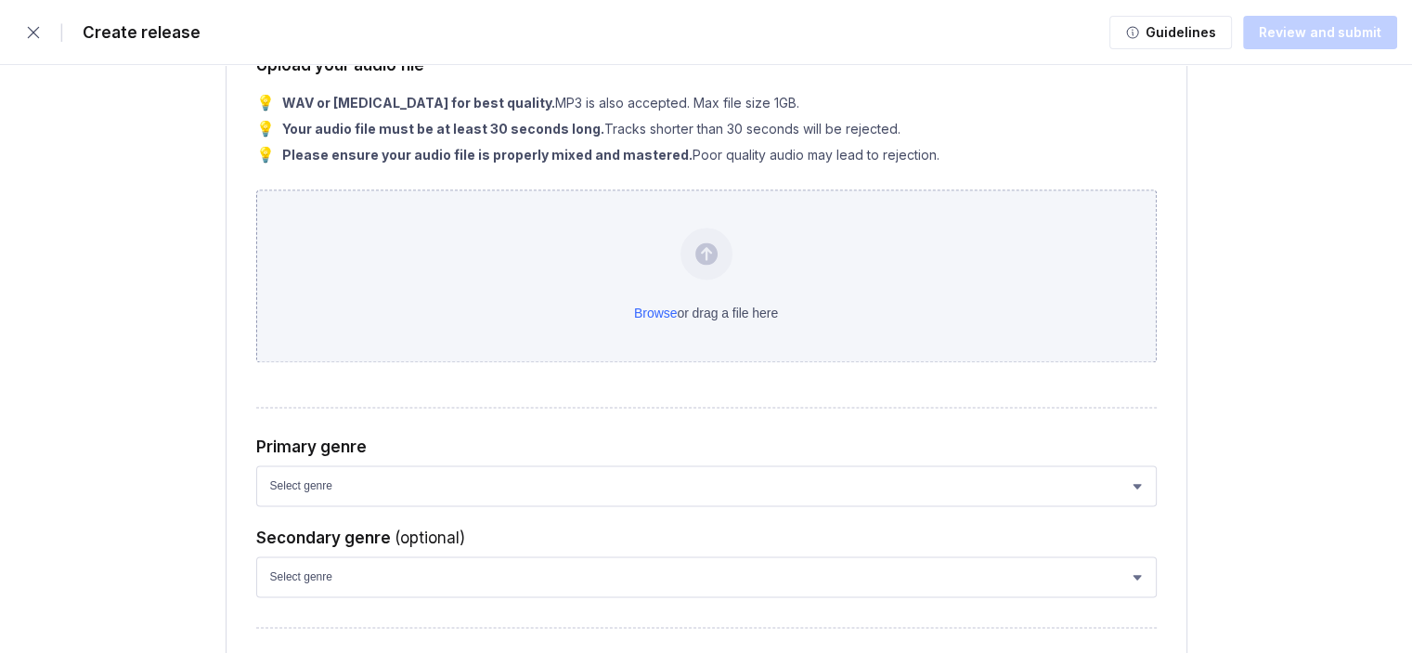
type input "Two Six"
click at [736, 277] on div "Browse or drag a file here" at bounding box center [706, 275] width 900 height 173
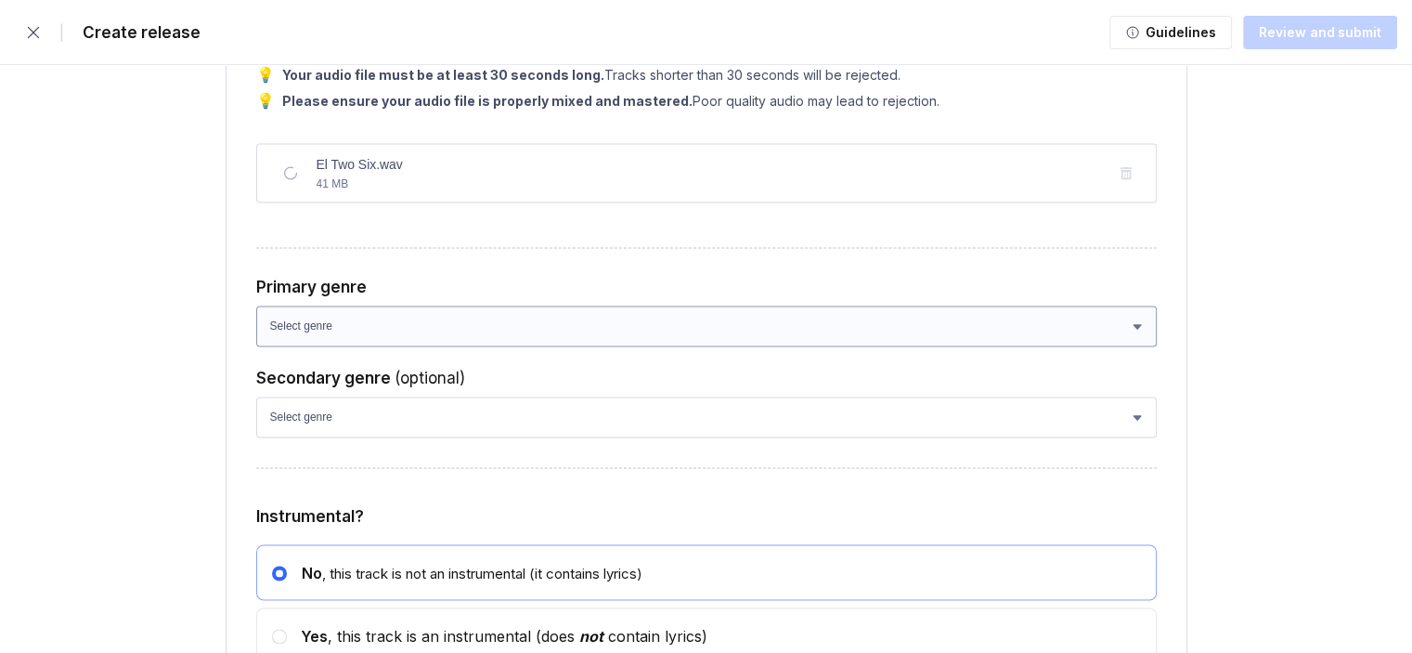
scroll to position [2960, 0]
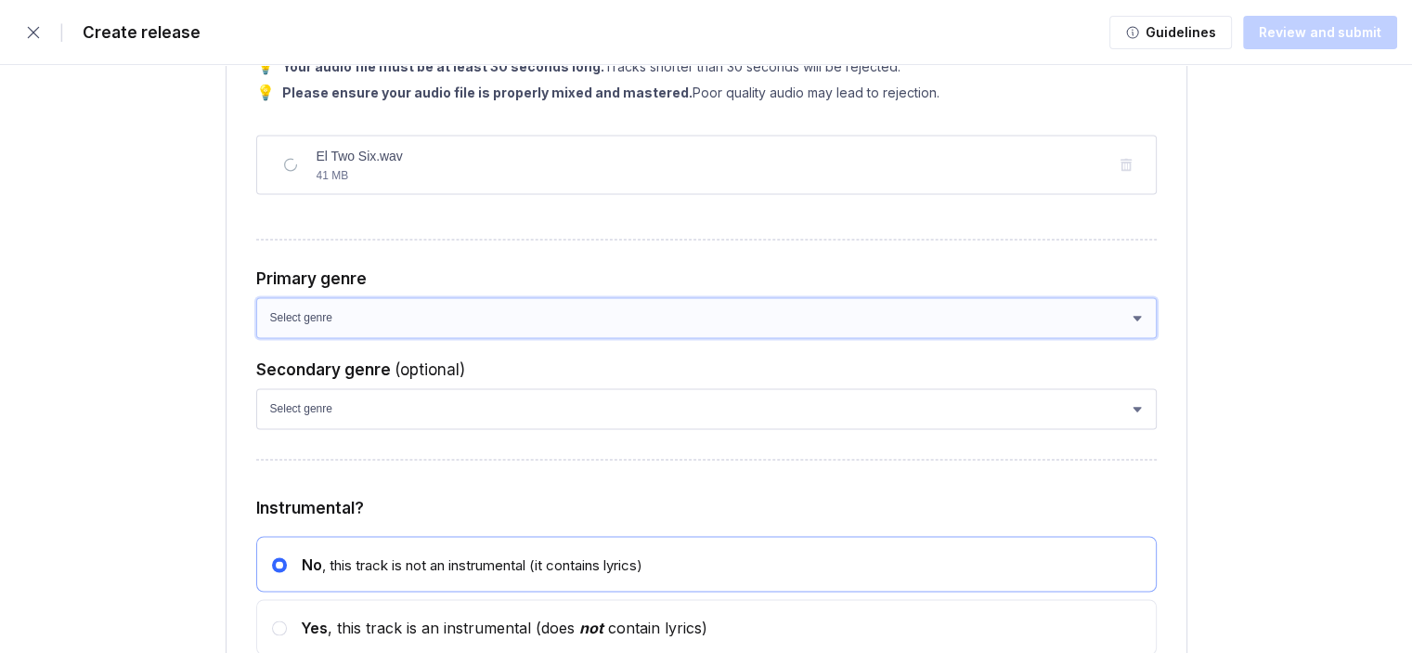
click at [287, 330] on select "Select genre African Afro-Beat Afro-Pop Afro-Soul Alternative Alternative Rock …" at bounding box center [706, 317] width 900 height 41
select select "bb05f195-6bd4-428d-9647-e99053a0bd56"
click at [256, 303] on select "Select genre African Afro-Beat Afro-Pop Afro-Soul Alternative Alternative Rock …" at bounding box center [706, 317] width 900 height 41
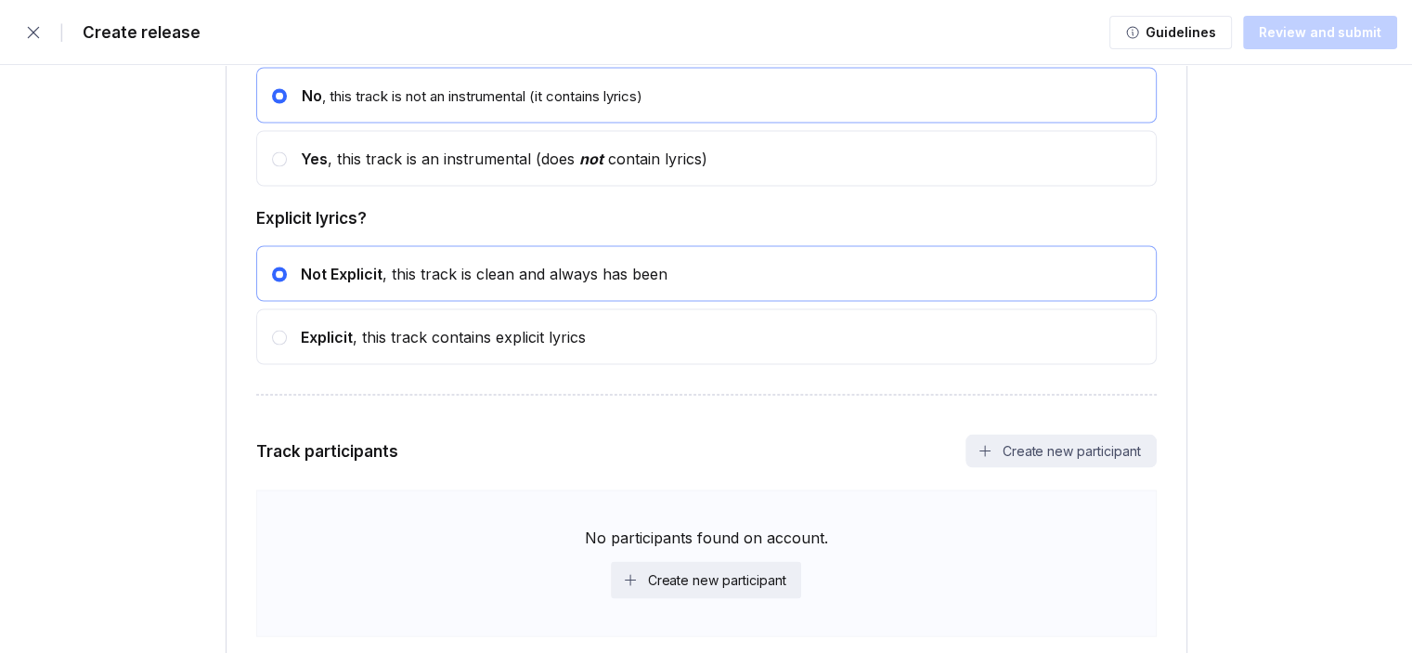
scroll to position [3431, 0]
click at [275, 343] on div at bounding box center [279, 335] width 15 height 15
click at [273, 327] on input "radio" at bounding box center [272, 326] width 1 height 1
radio input "false"
radio input "true"
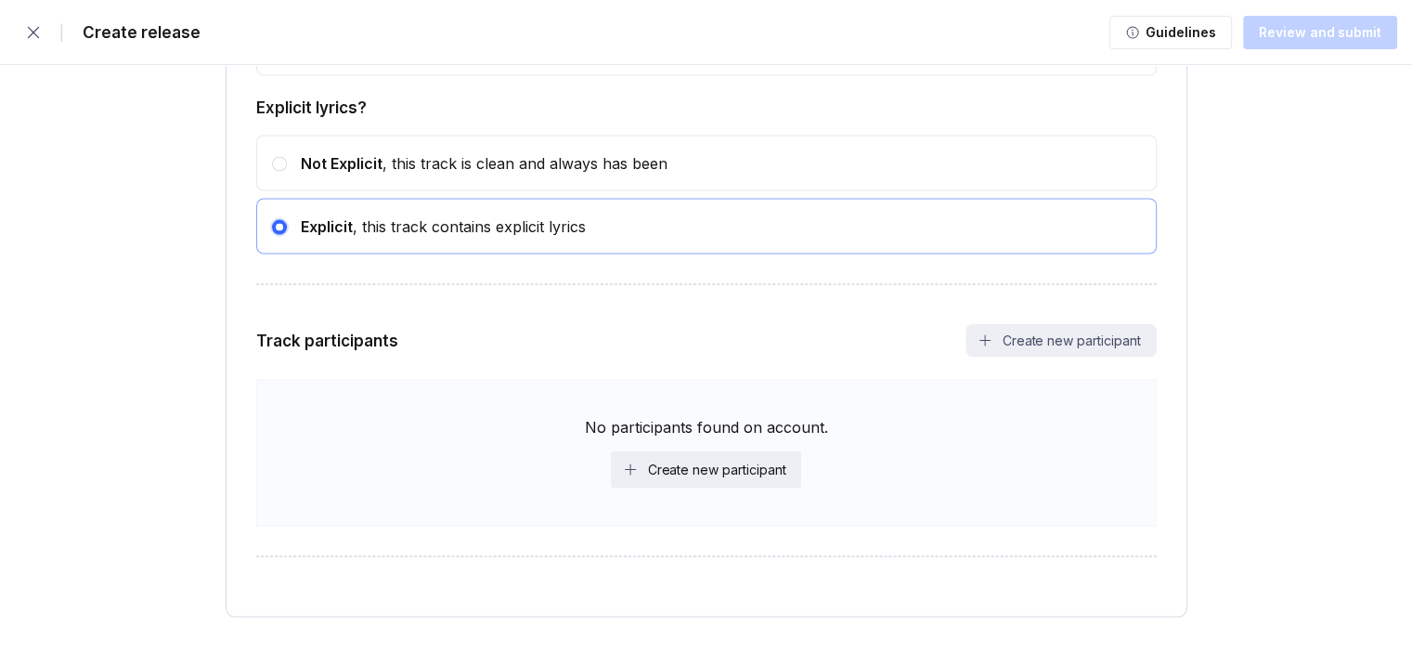
scroll to position [3598, 0]
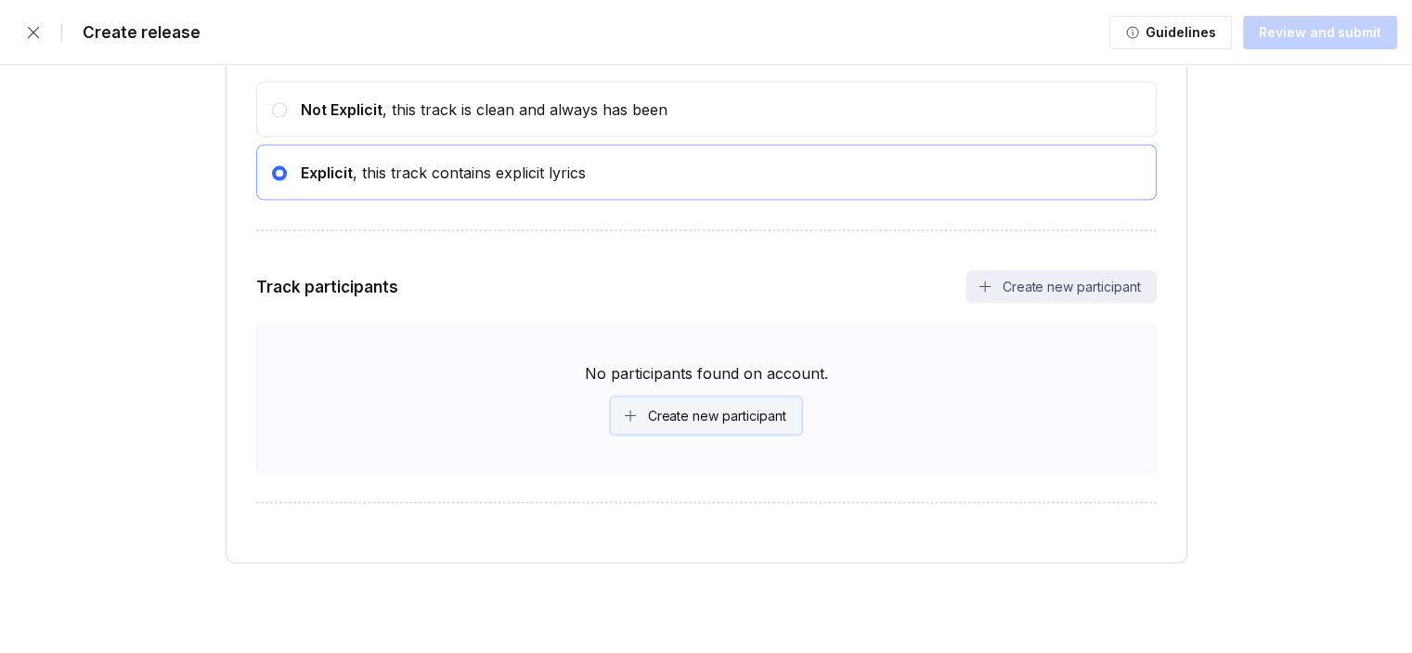
click at [698, 429] on button "Create new participant" at bounding box center [706, 415] width 191 height 37
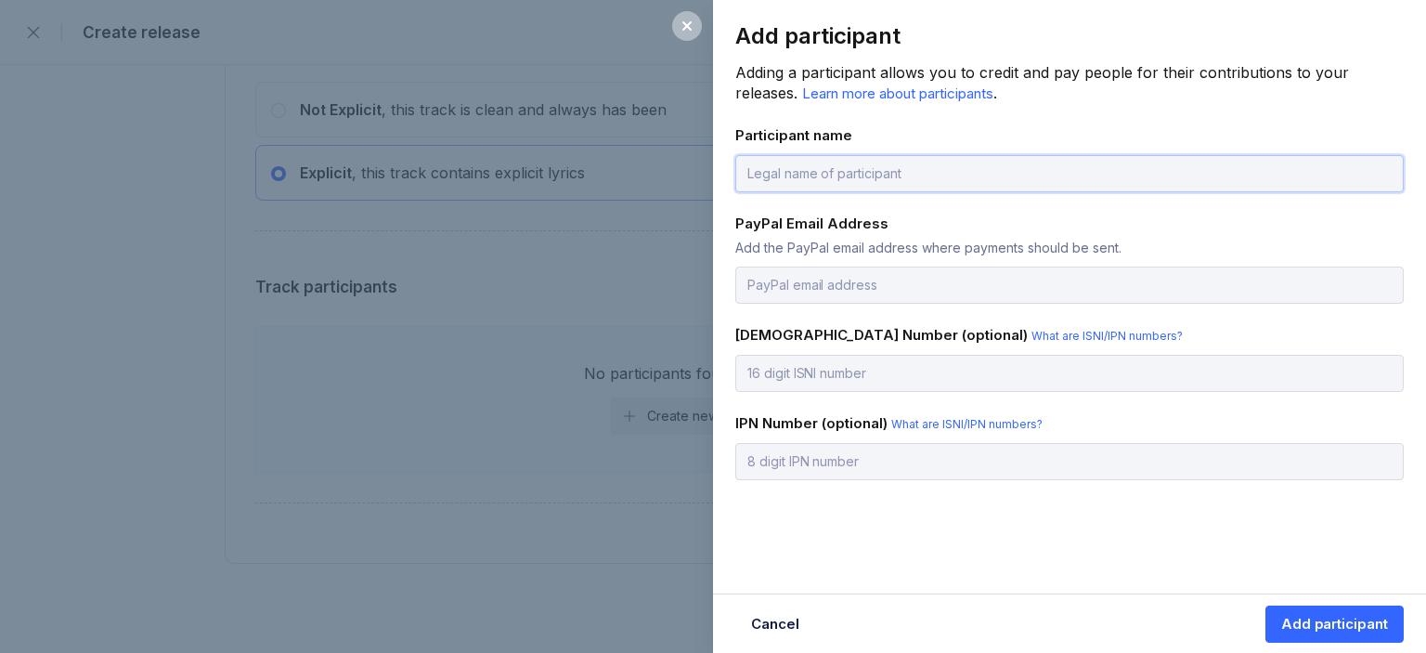
click at [781, 168] on input "text" at bounding box center [1069, 173] width 668 height 37
click at [768, 173] on input "text" at bounding box center [1069, 173] width 668 height 37
click at [765, 135] on div "Participant name" at bounding box center [1069, 135] width 668 height 18
click at [692, 32] on icon at bounding box center [686, 26] width 15 height 15
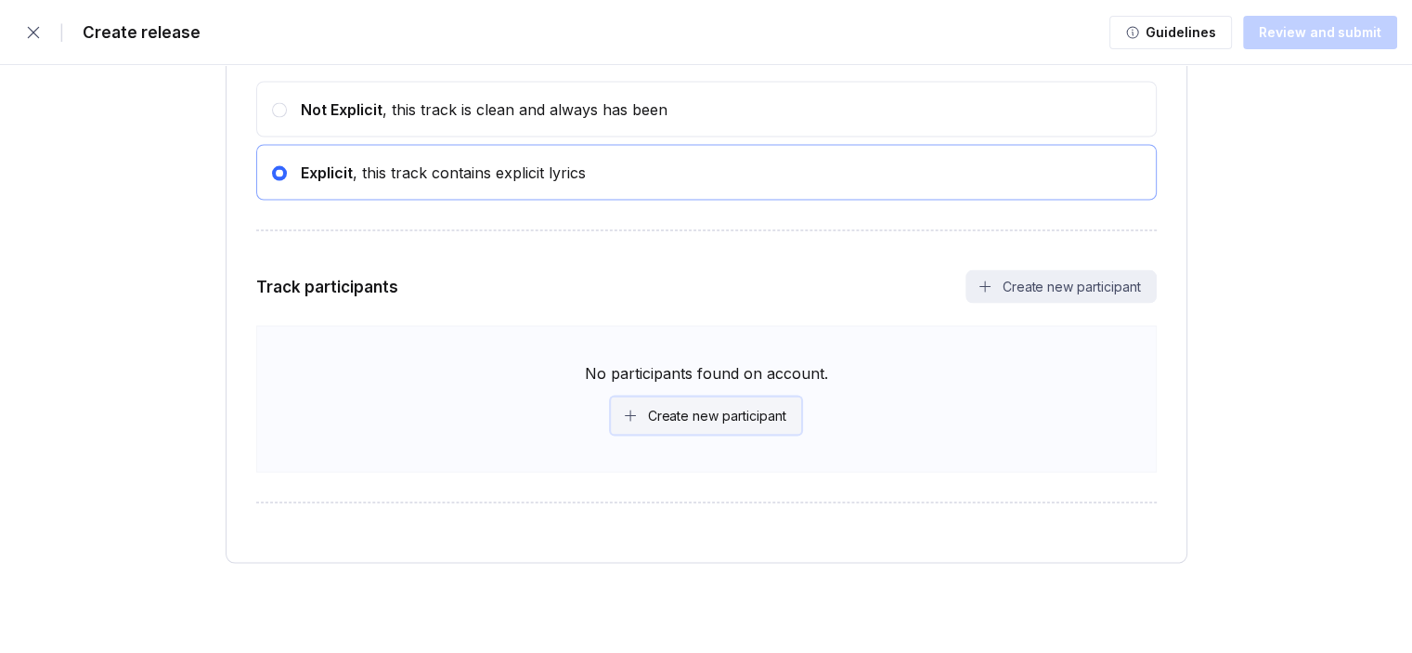
click at [728, 407] on div "Create new participant" at bounding box center [717, 416] width 138 height 19
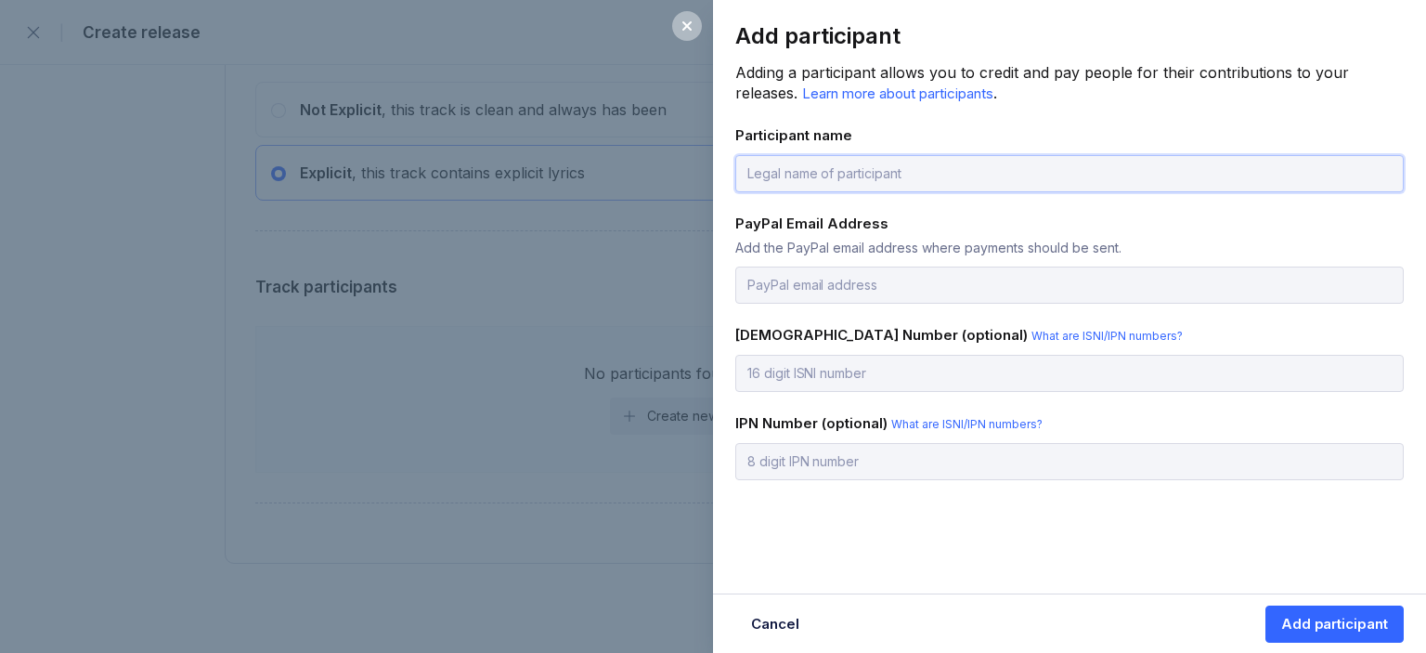
click at [809, 163] on input "text" at bounding box center [1069, 173] width 668 height 37
click at [791, 166] on input "text" at bounding box center [1069, 173] width 668 height 37
click at [811, 105] on div "Add participant Adding a participant allows you to credit and pay people for th…" at bounding box center [1069, 277] width 713 height 554
click at [807, 285] on input "email" at bounding box center [1069, 284] width 668 height 37
click at [795, 289] on input "email" at bounding box center [1069, 284] width 668 height 37
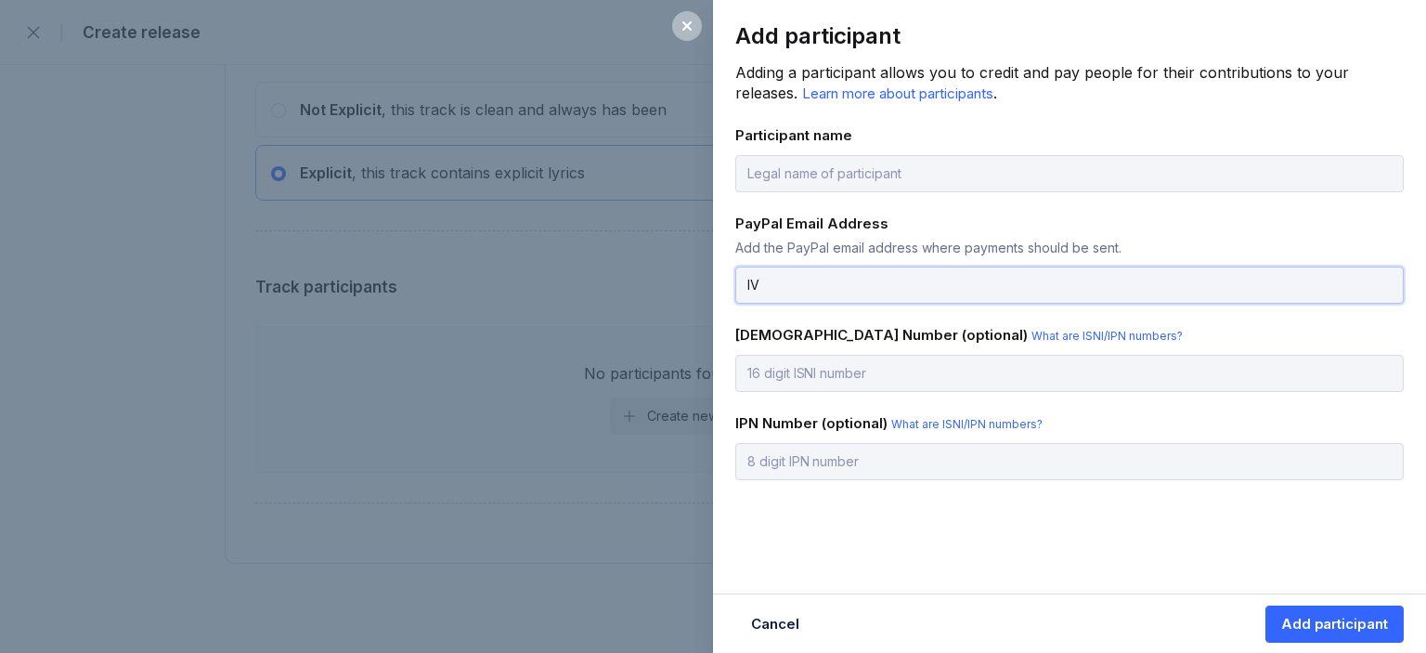
type input "I"
click at [795, 289] on input "email" at bounding box center [1069, 284] width 668 height 37
paste input "[EMAIL_ADDRESS][DOMAIN_NAME]"
type input "[EMAIL_ADDRESS][DOMAIN_NAME]"
click at [779, 171] on input "text" at bounding box center [1069, 173] width 668 height 37
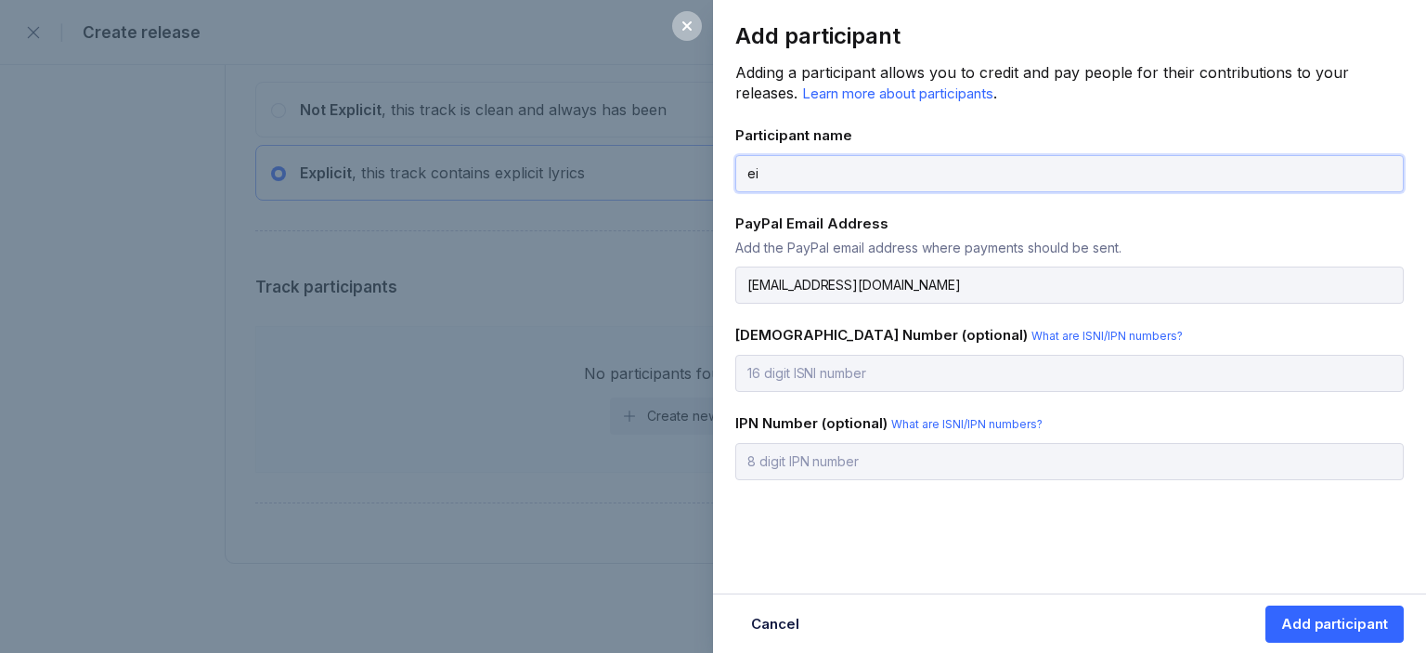
type input "e"
type input "[PERSON_NAME]"
click at [1285, 613] on button "Add participant" at bounding box center [1334, 623] width 138 height 37
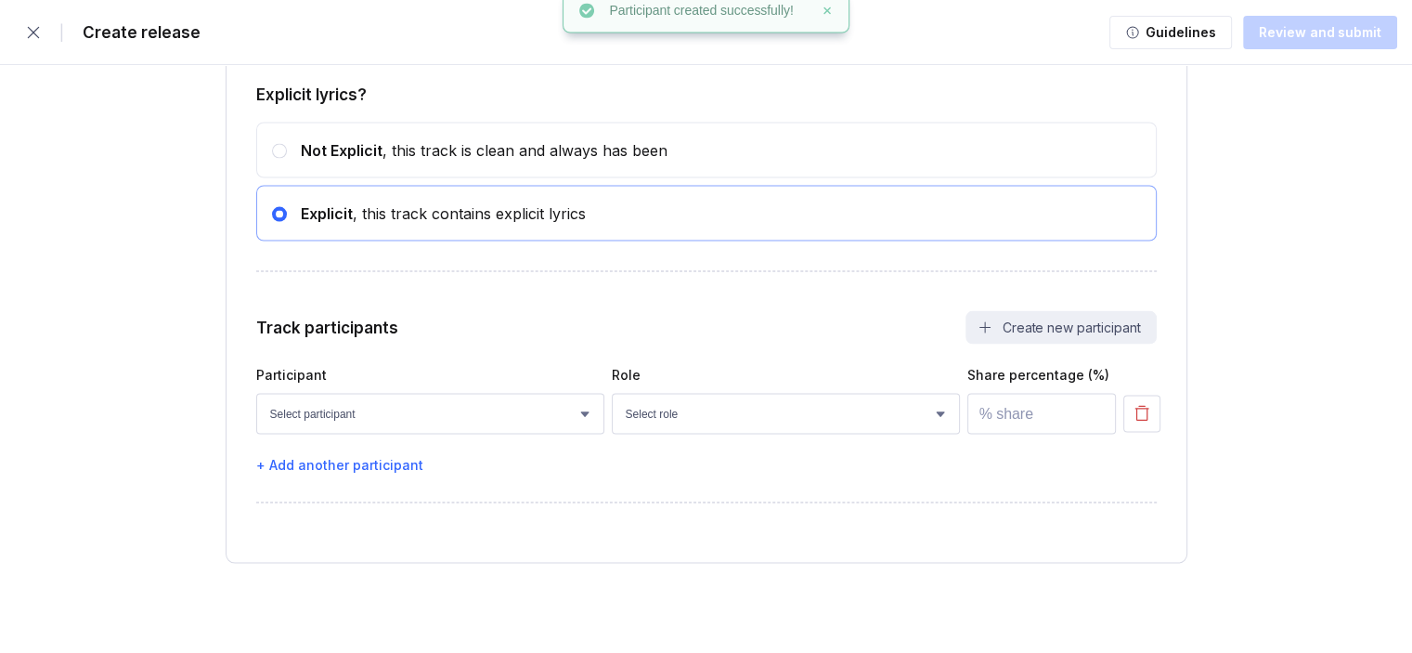
scroll to position [3557, 0]
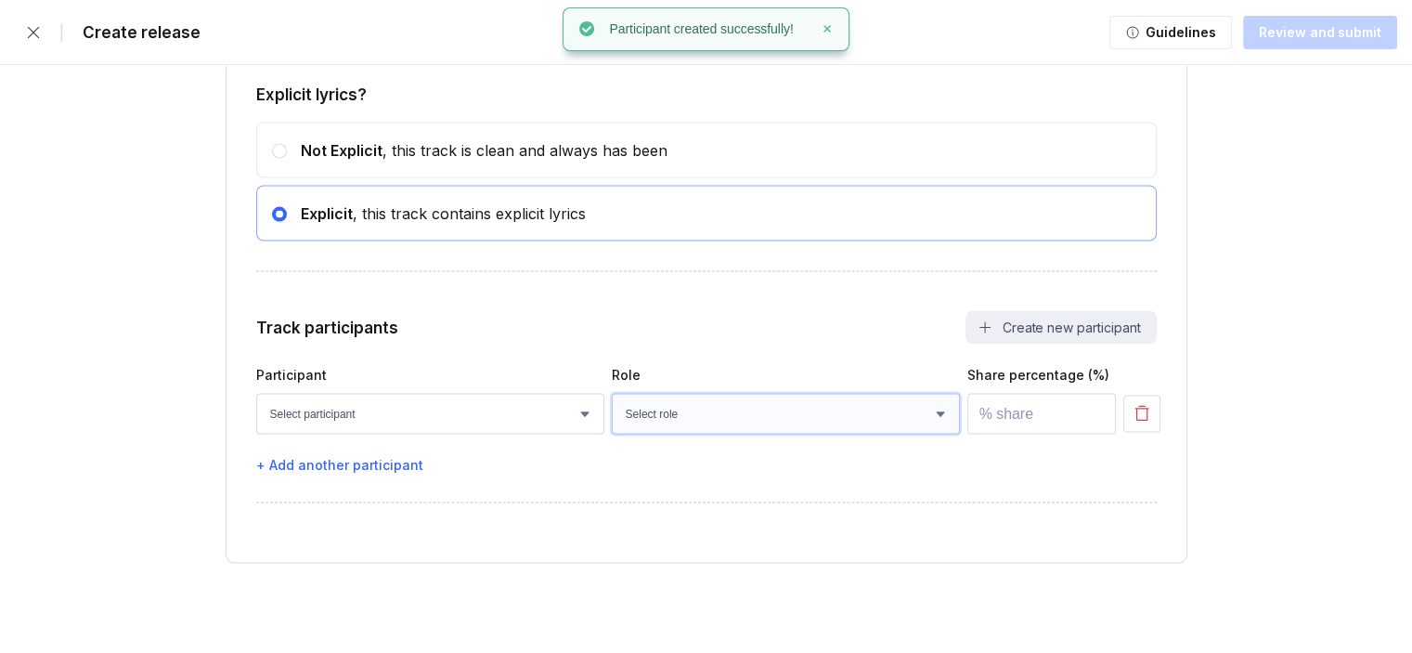
click at [805, 433] on select "Select role Actor A&R Arranger Artwork Author (Lyrics) Bass Choir Composer (Mus…" at bounding box center [786, 414] width 348 height 41
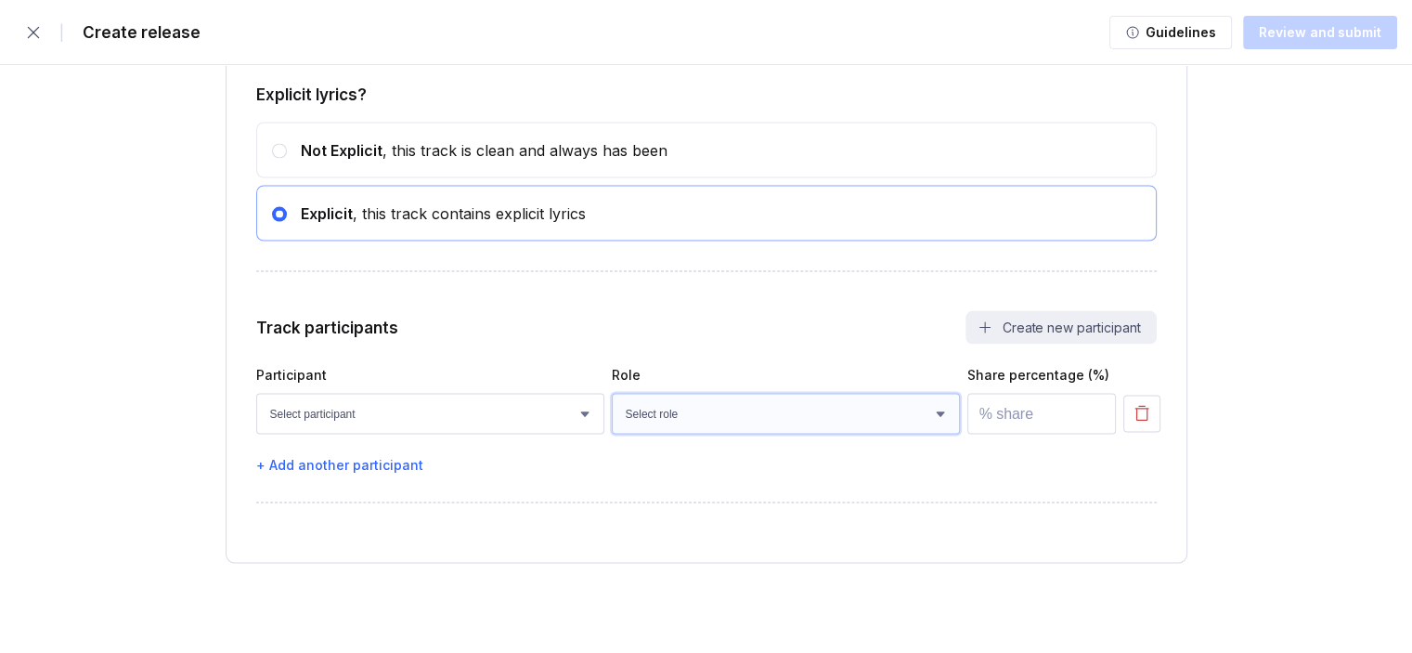
select select "e5847aea-9e13-49de-8767-fca5ac0efbb7"
click at [612, 394] on select "Select role Actor A&R Arranger Artwork Author (Lyrics) Bass Choir Composer (Mus…" at bounding box center [786, 414] width 348 height 41
type input "100"
click at [1100, 410] on input "100" at bounding box center [1041, 414] width 149 height 41
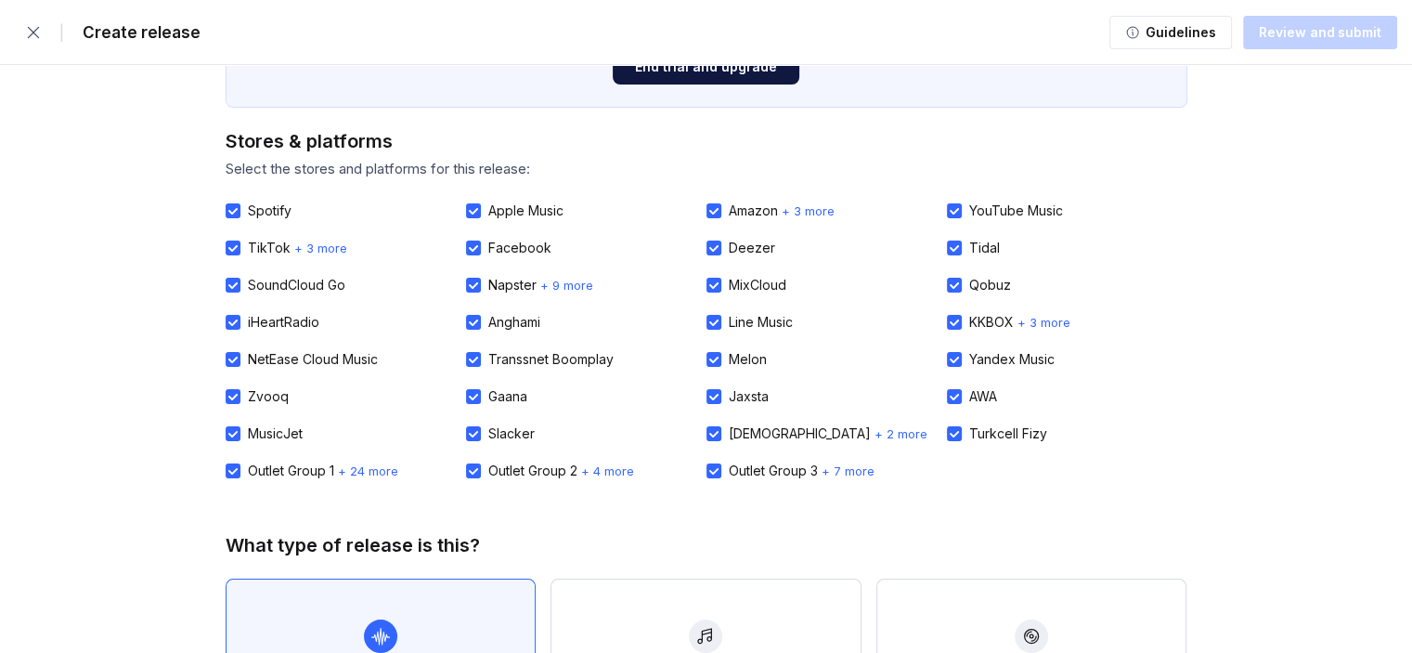
scroll to position [0, 0]
